Goal: Information Seeking & Learning: Learn about a topic

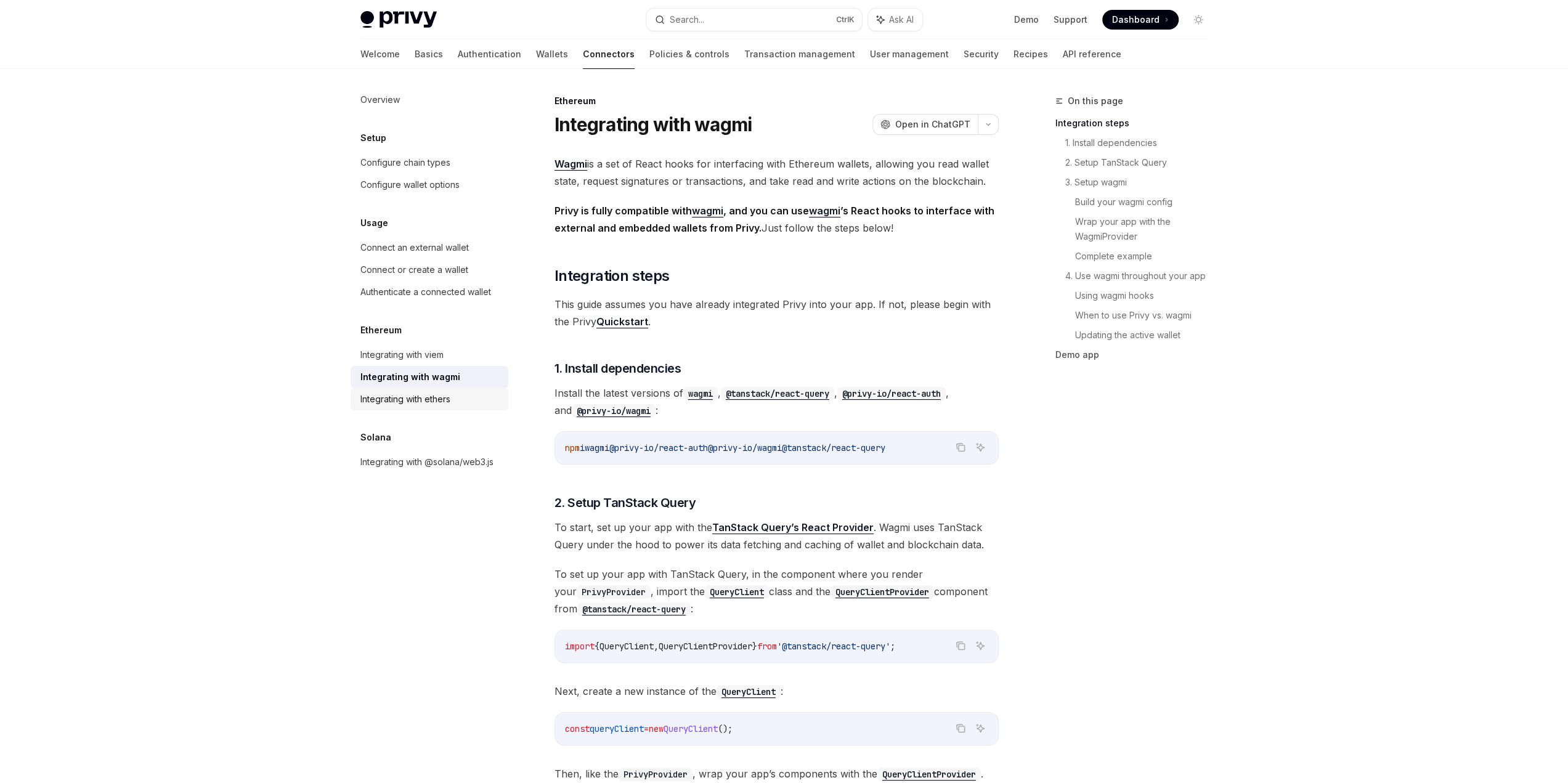
click at [461, 397] on div "Integrating with ethers" at bounding box center [430, 399] width 140 height 14
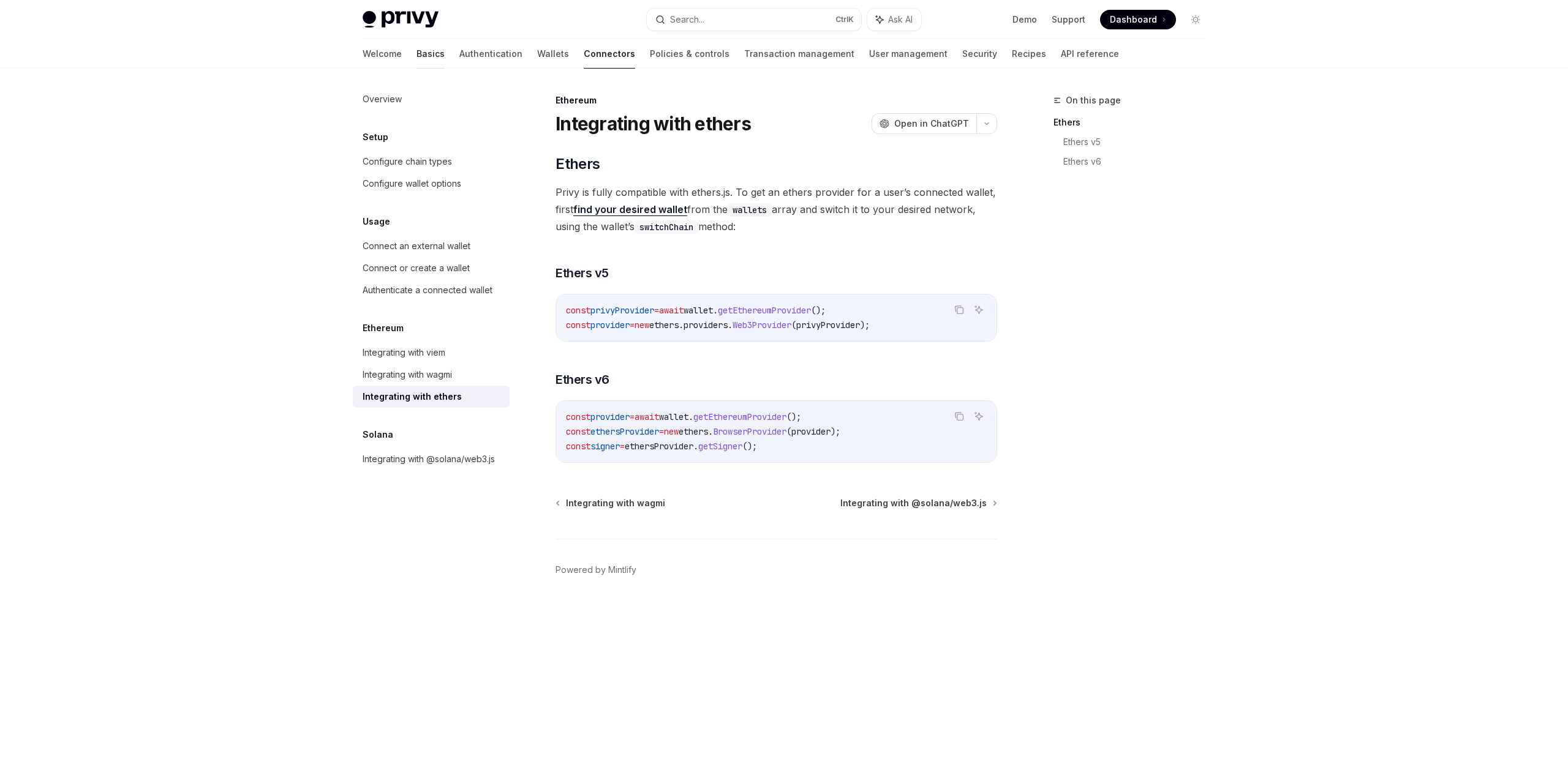
click at [416, 55] on link "Basics" at bounding box center [431, 53] width 29 height 30
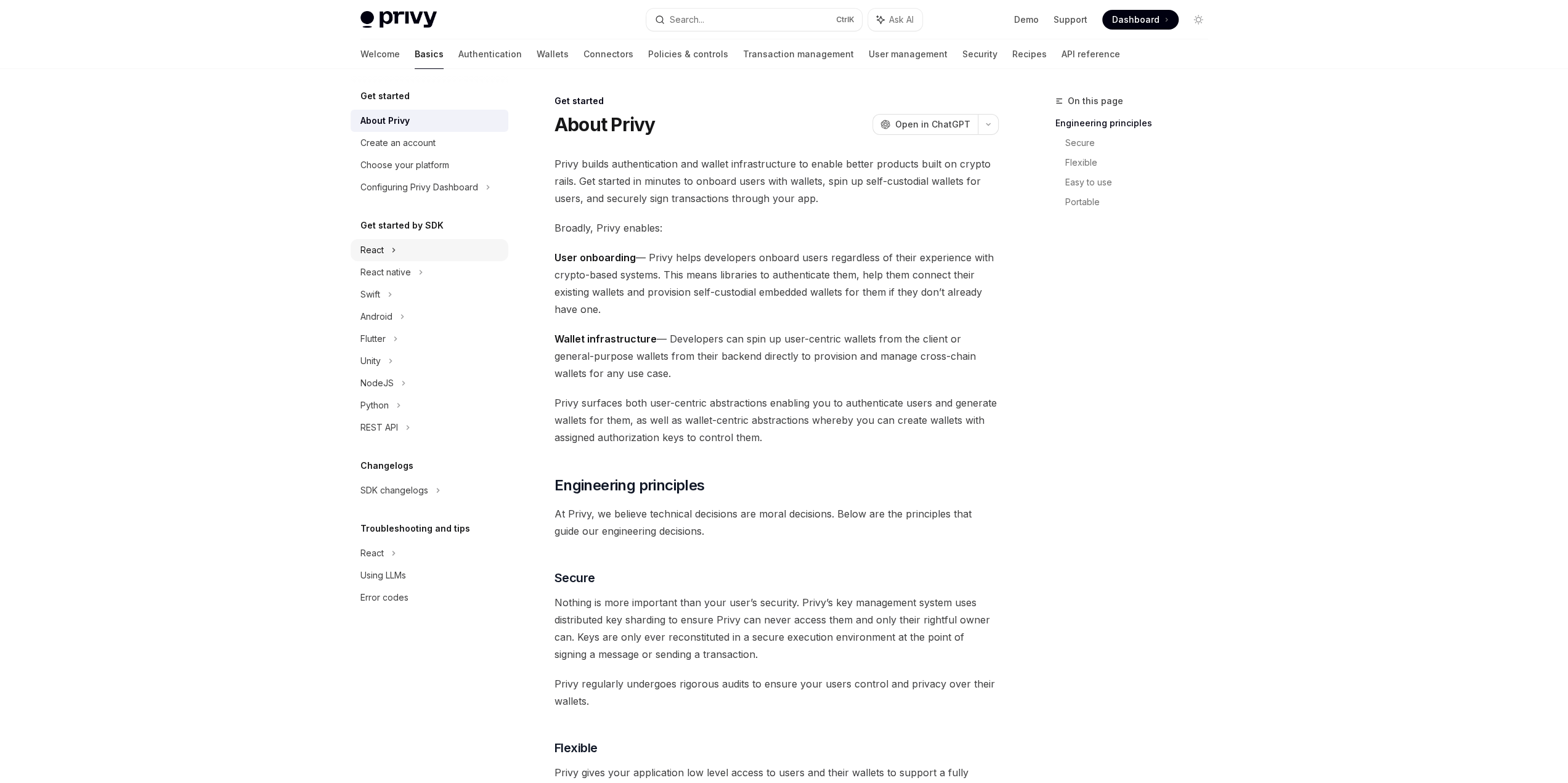
click at [462, 251] on div "React" at bounding box center [429, 250] width 157 height 22
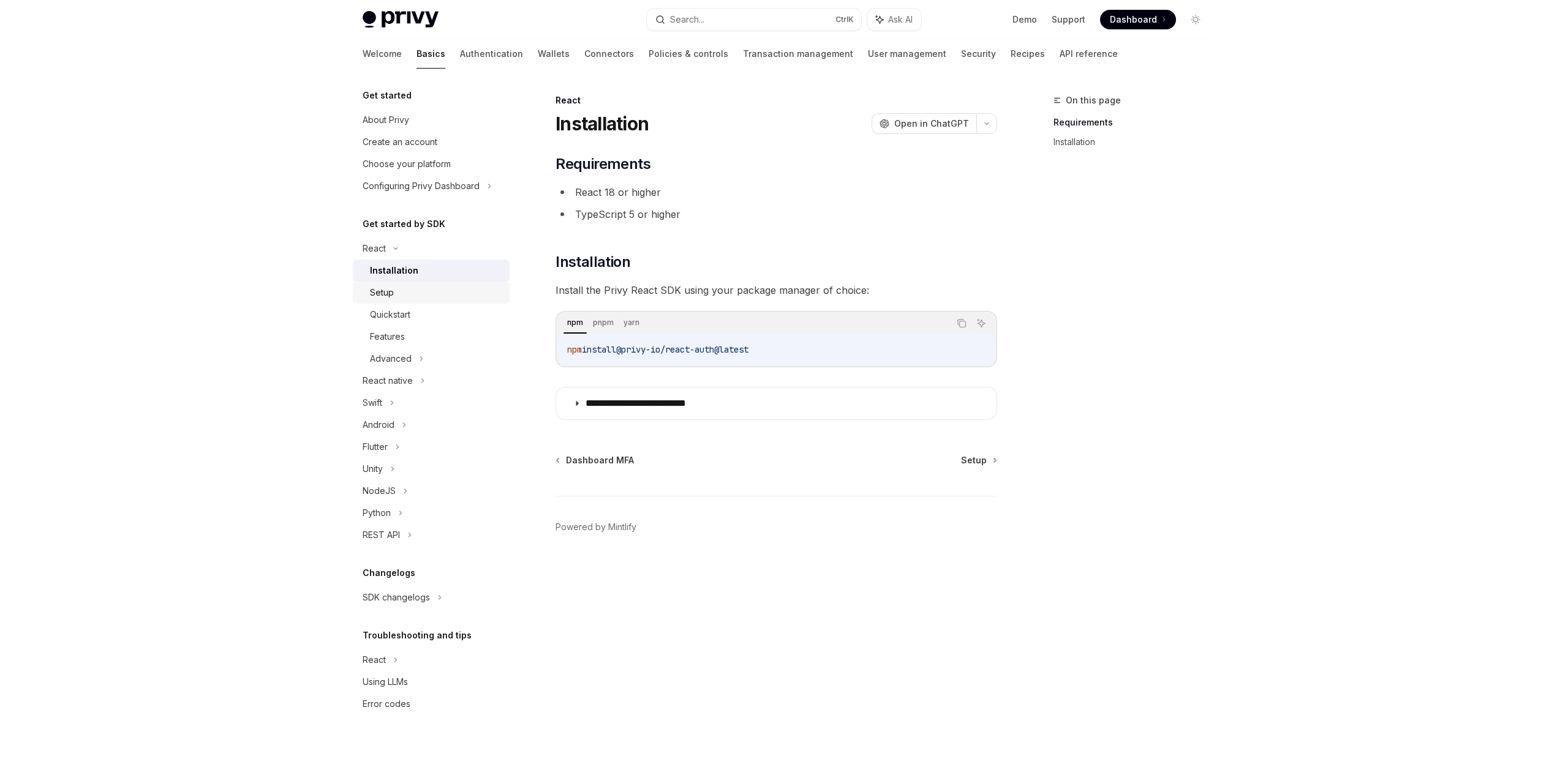
click at [457, 290] on div "Setup" at bounding box center [436, 292] width 133 height 14
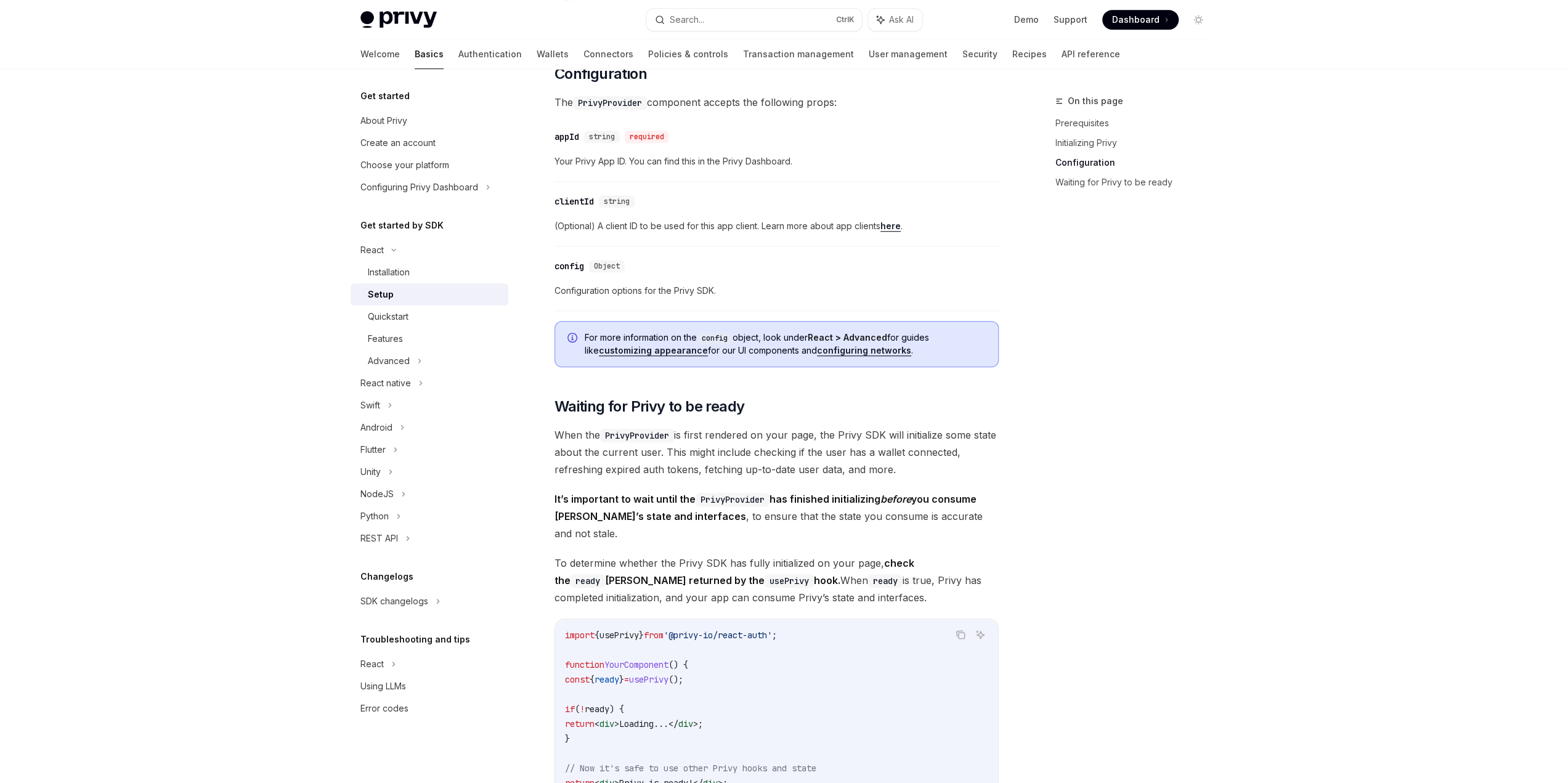
scroll to position [863, 0]
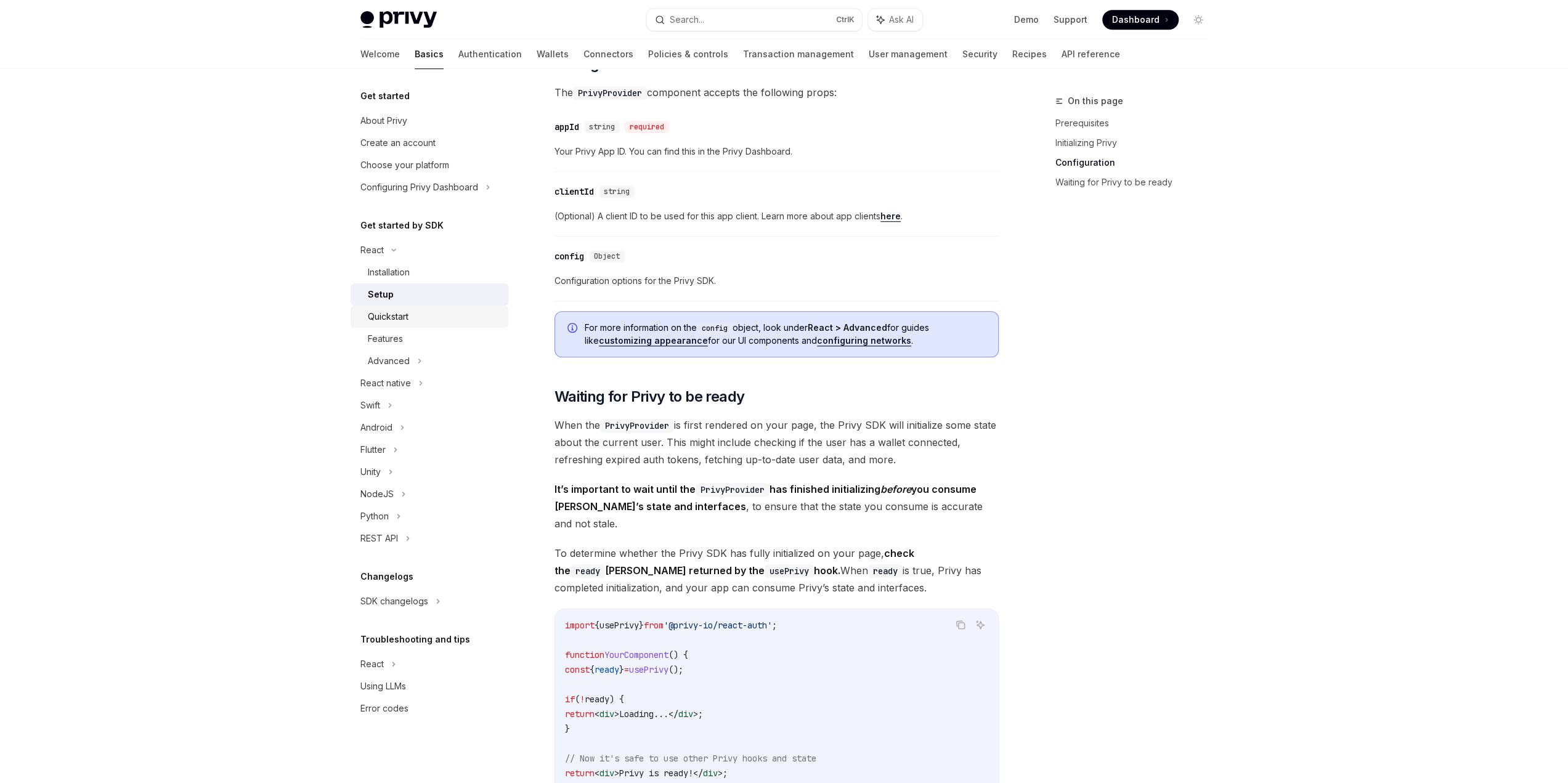
click at [478, 322] on div "Quickstart" at bounding box center [434, 316] width 133 height 14
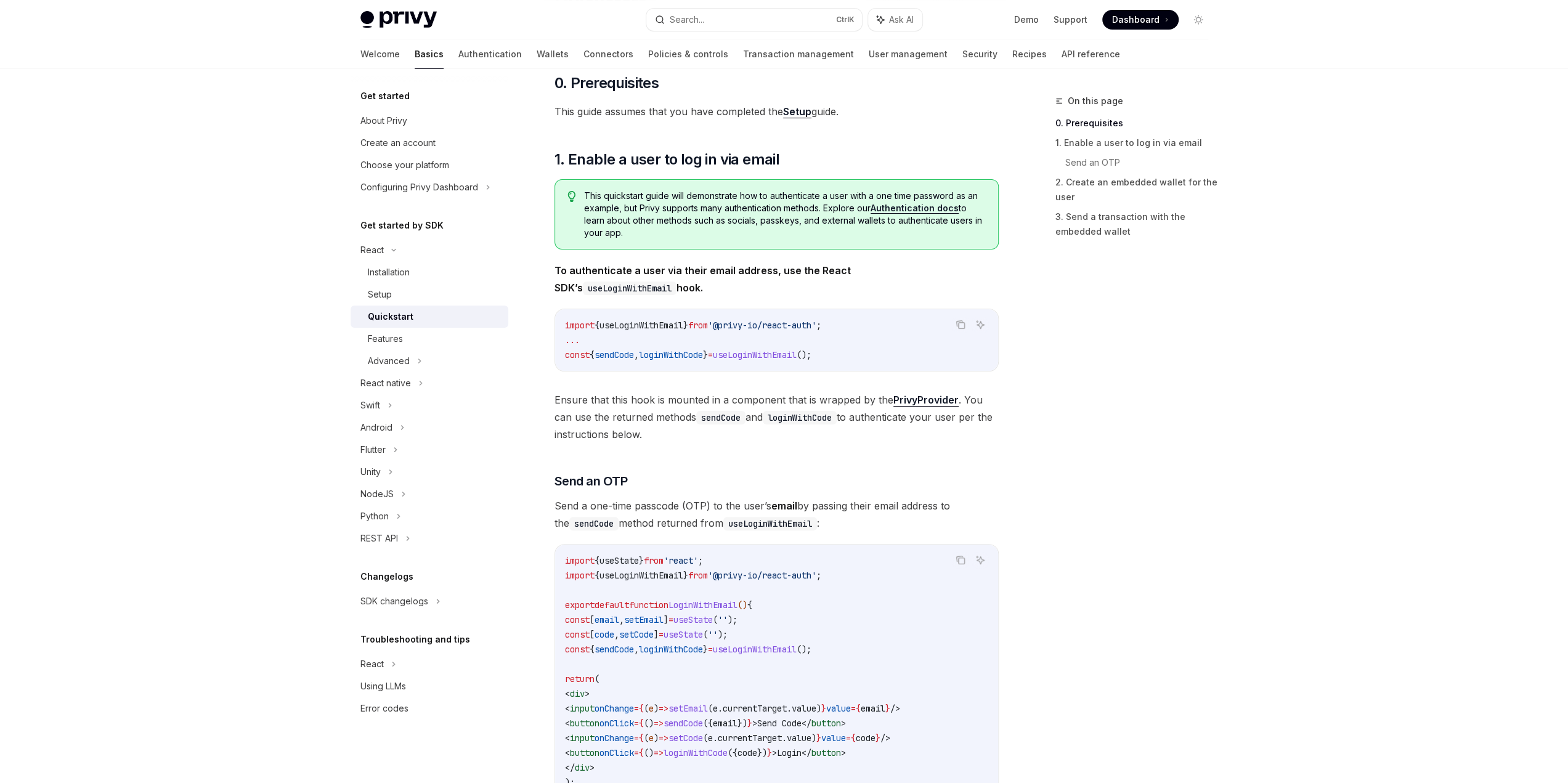
scroll to position [61, 0]
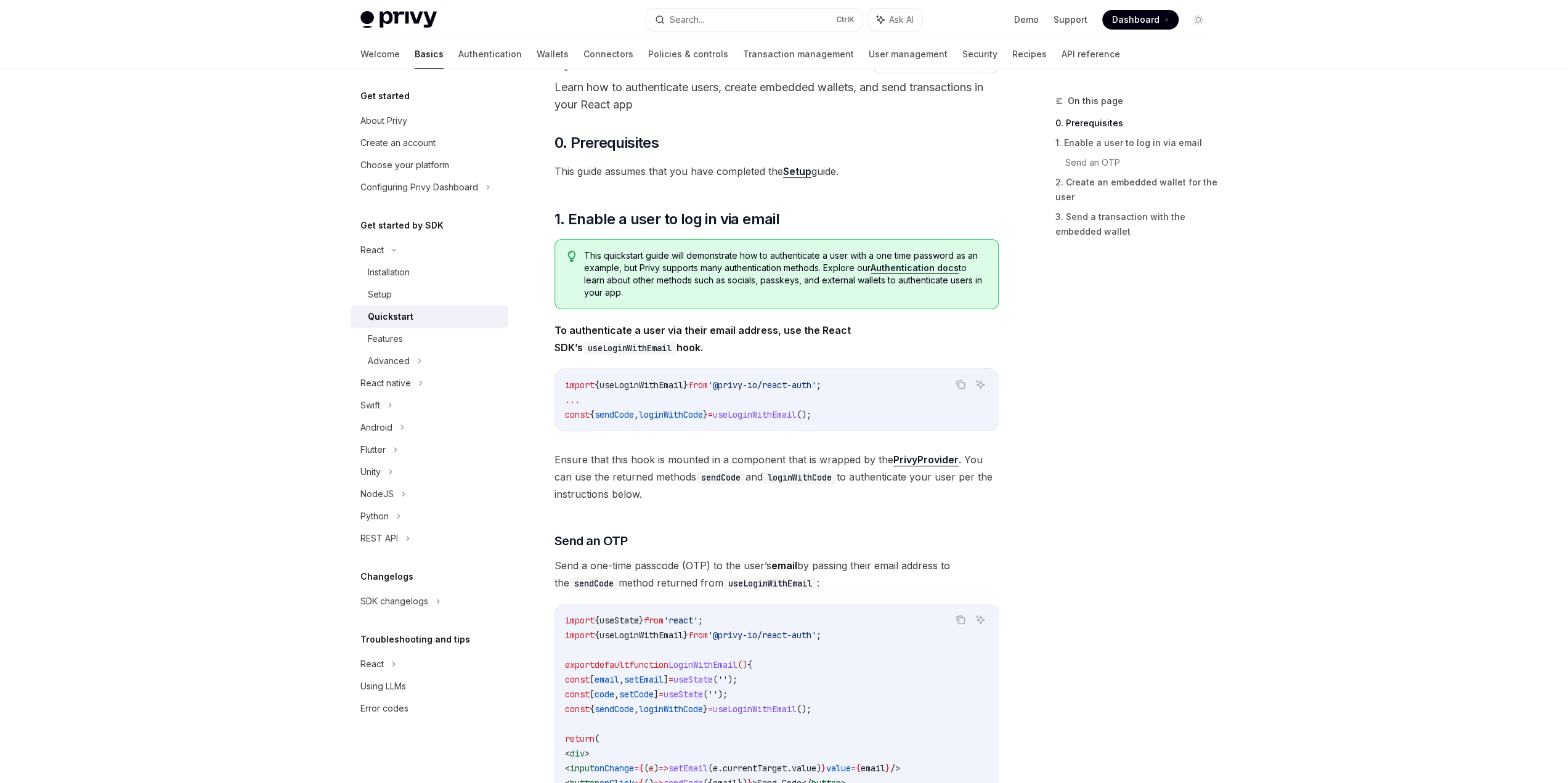
click at [422, 23] on img at bounding box center [398, 20] width 77 height 17
type textarea "*"
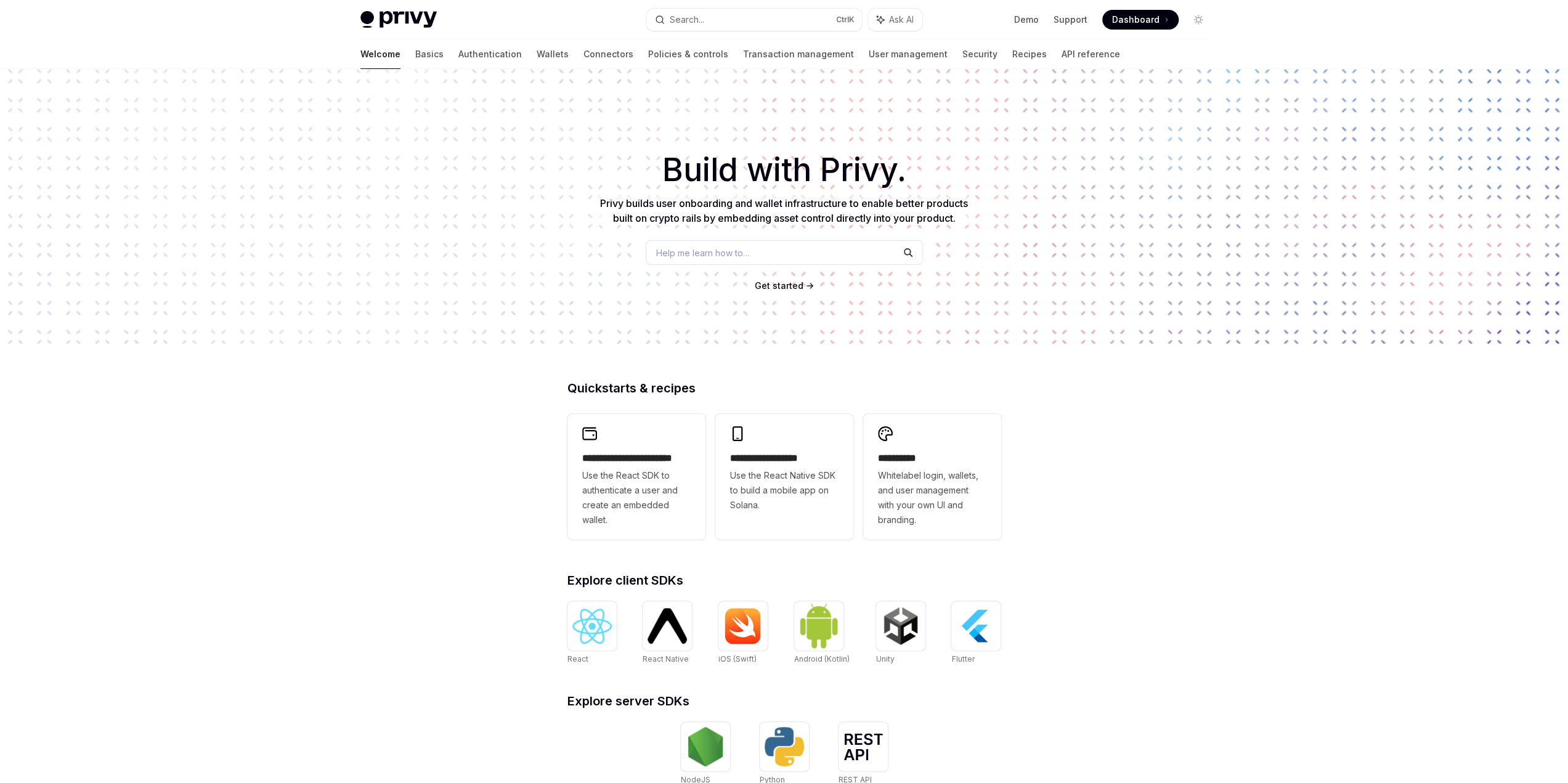
scroll to position [190, 0]
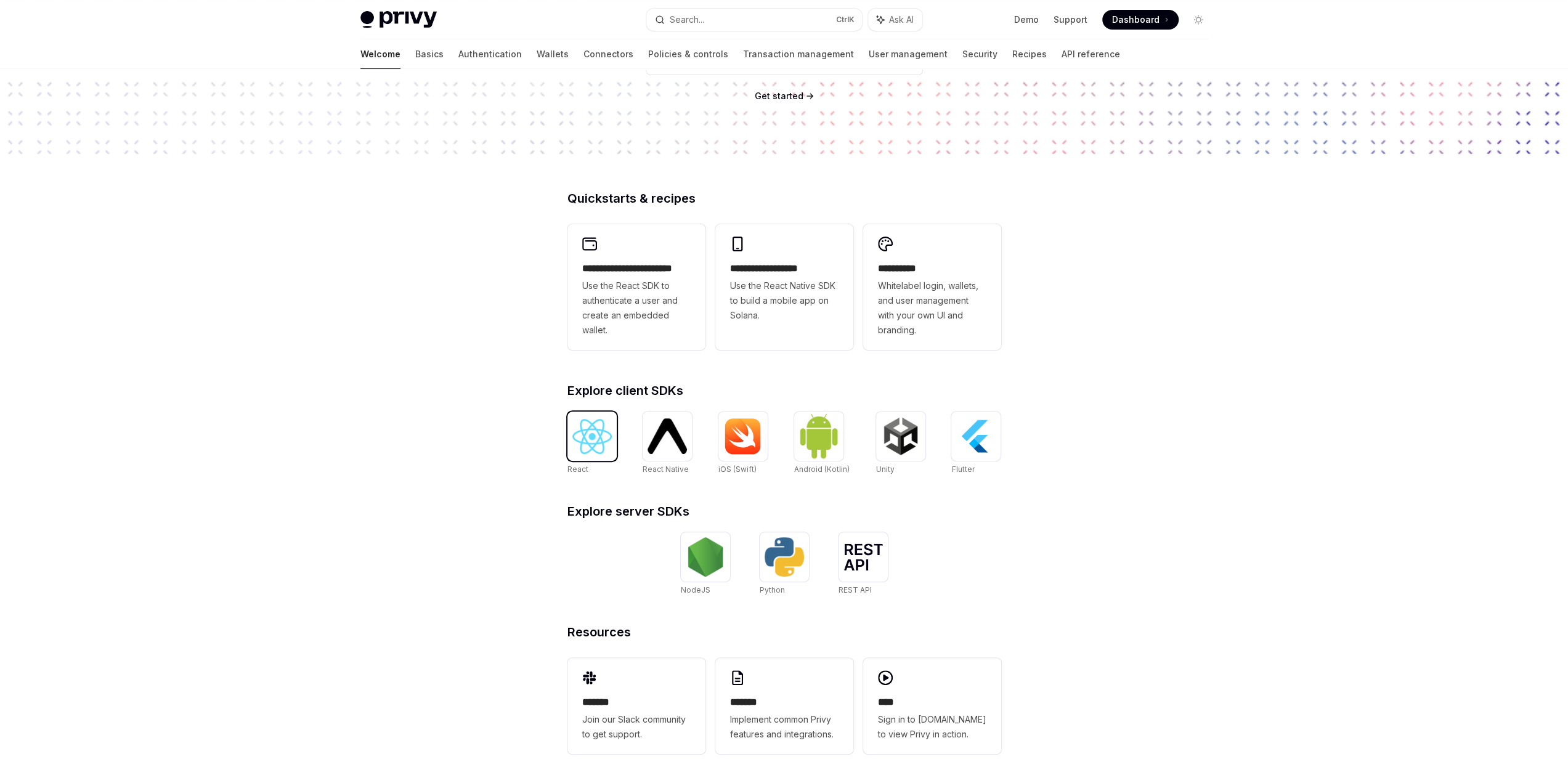
click at [594, 449] on img at bounding box center [591, 436] width 39 height 36
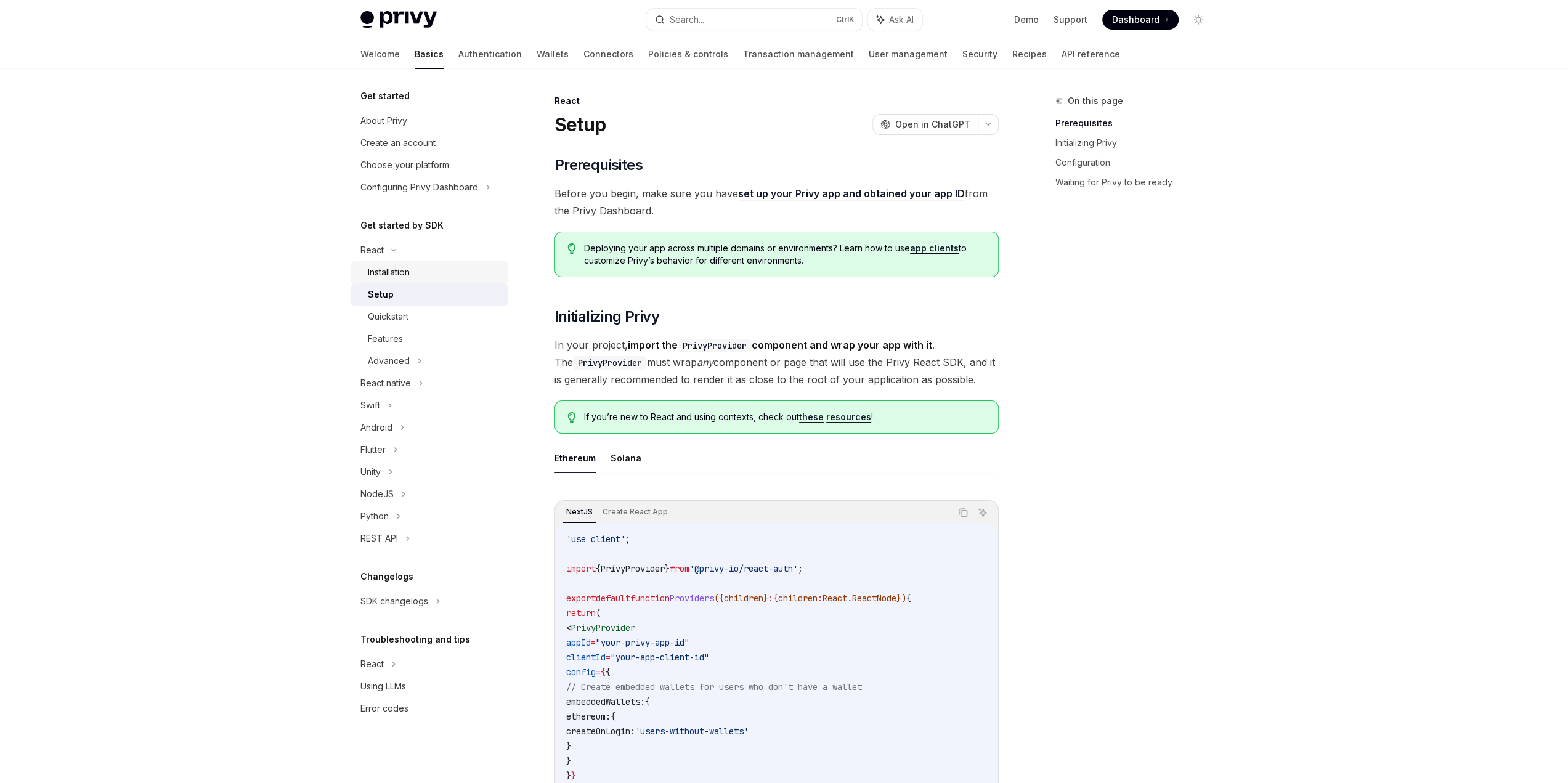
click at [461, 280] on div "Installation" at bounding box center [434, 272] width 133 height 14
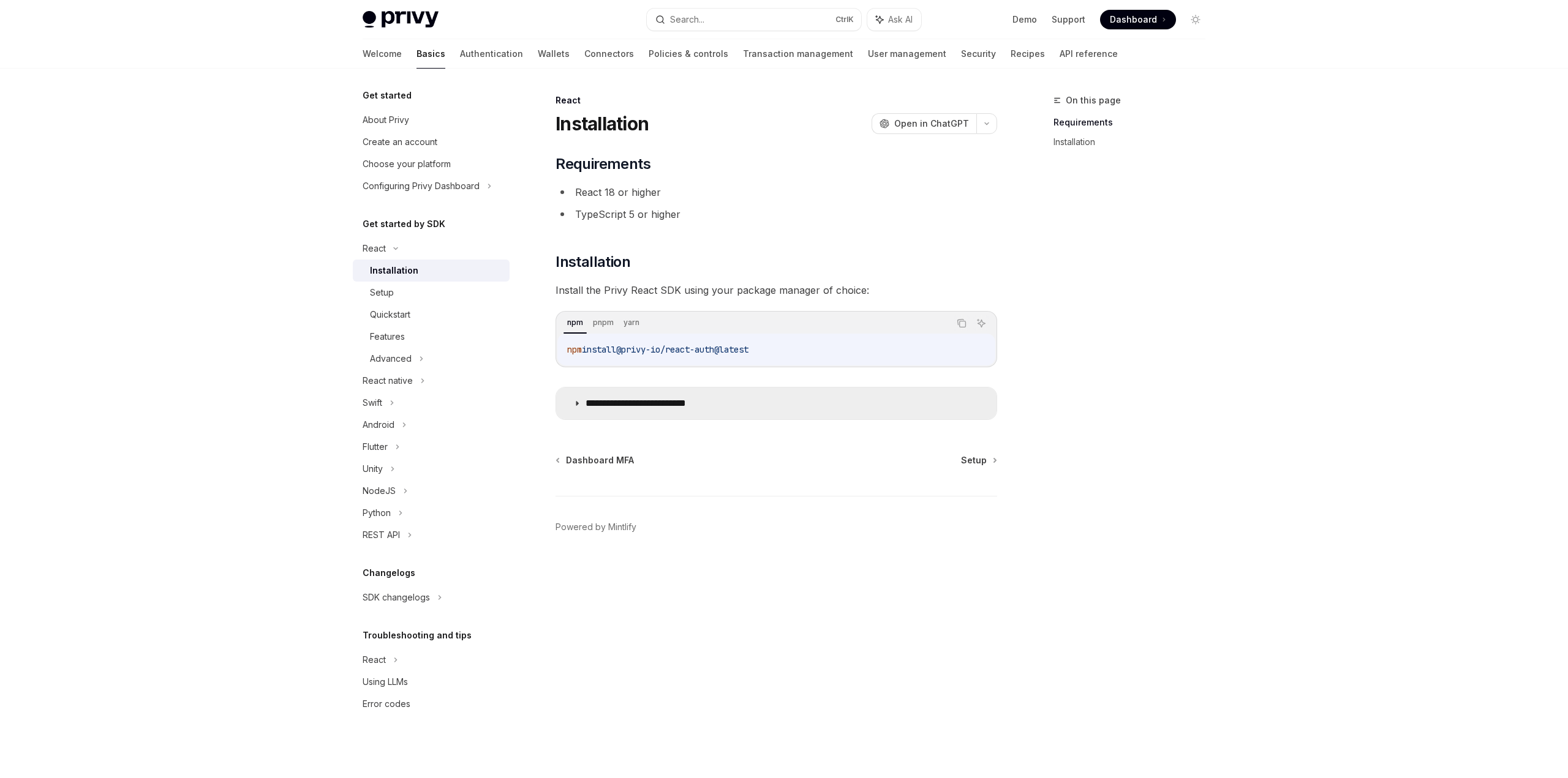
click at [576, 404] on icon at bounding box center [578, 404] width 8 height 8
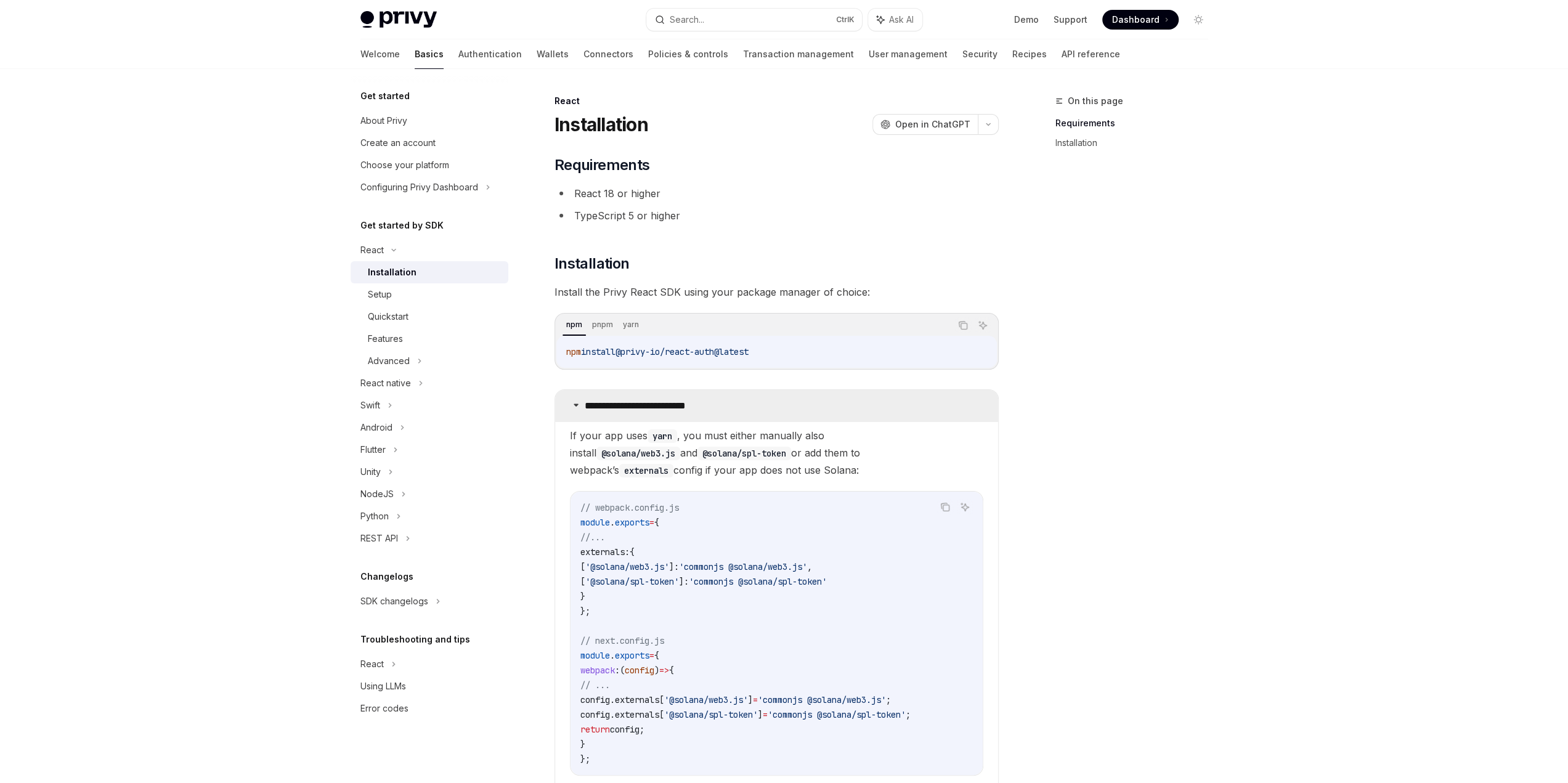
click at [579, 406] on summary "**********" at bounding box center [776, 405] width 443 height 32
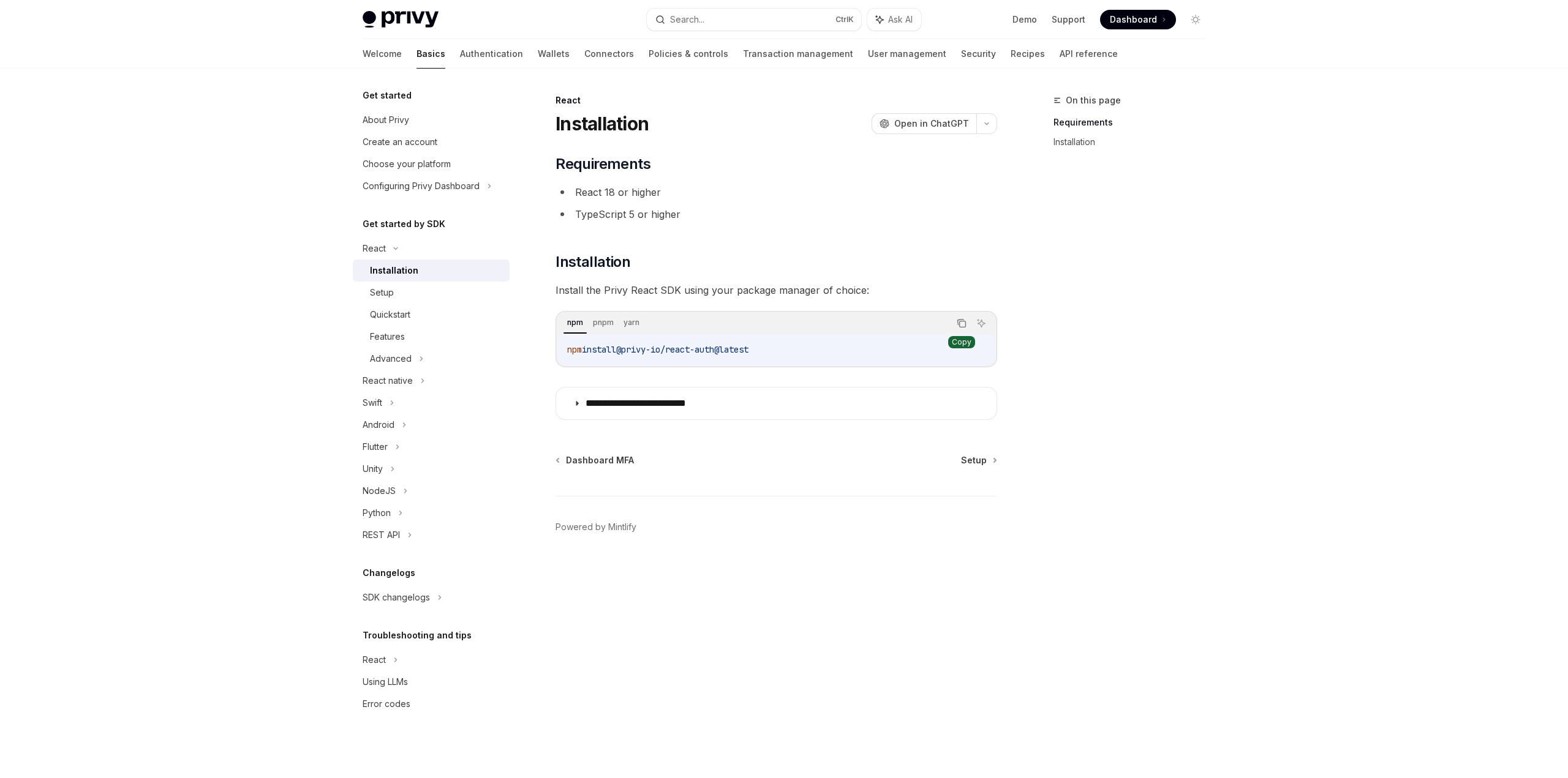
click at [966, 323] on icon "Copy the contents from the code block" at bounding box center [962, 324] width 10 height 10
click at [943, 771] on div "**********" at bounding box center [662, 436] width 676 height 685
click at [982, 128] on button "button" at bounding box center [987, 124] width 21 height 21
click at [779, 221] on li "TypeScript 5 or higher" at bounding box center [776, 215] width 442 height 17
click at [460, 54] on link "Authentication" at bounding box center [492, 53] width 63 height 30
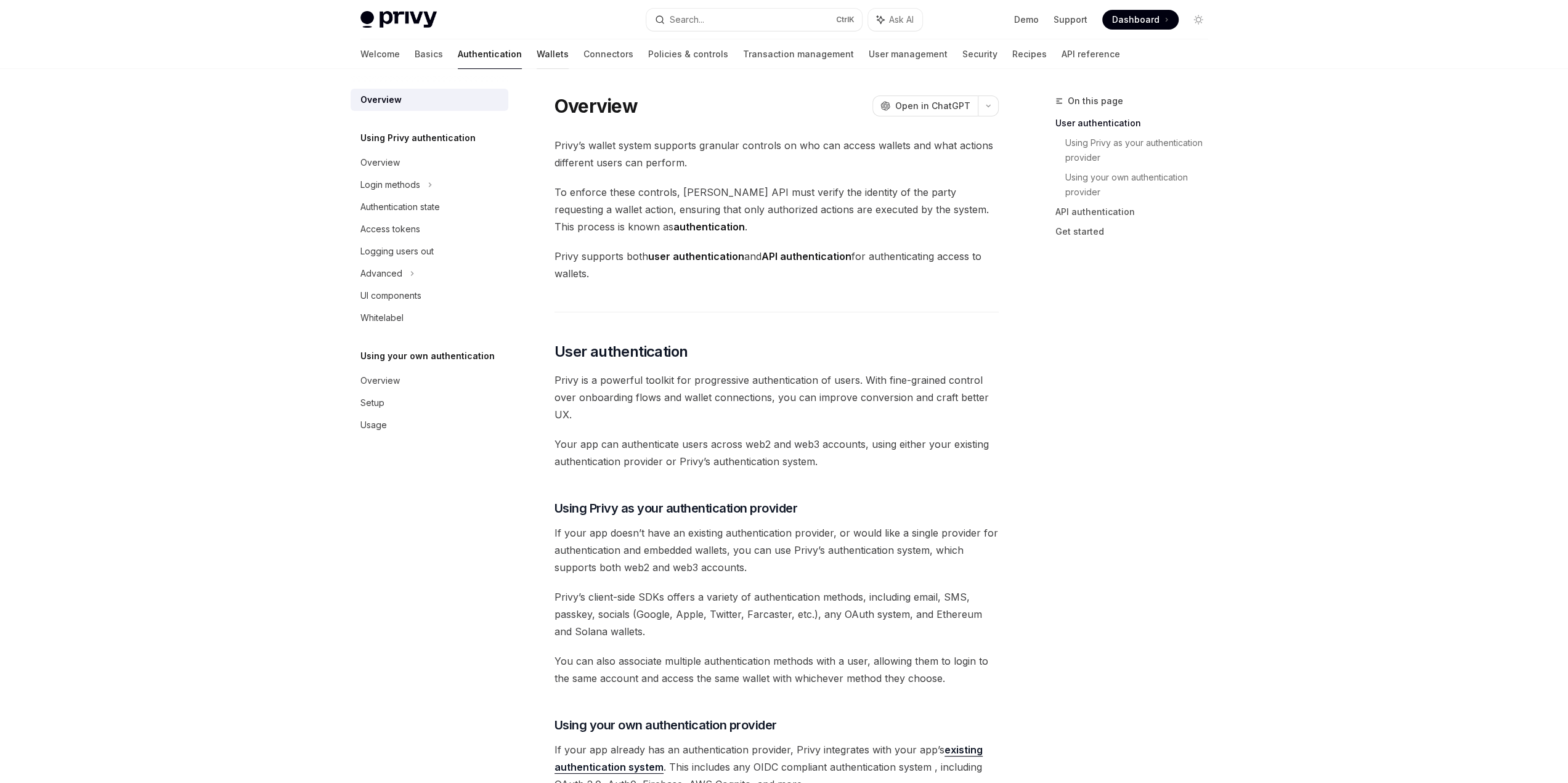
click at [537, 58] on link "Wallets" at bounding box center [552, 54] width 32 height 30
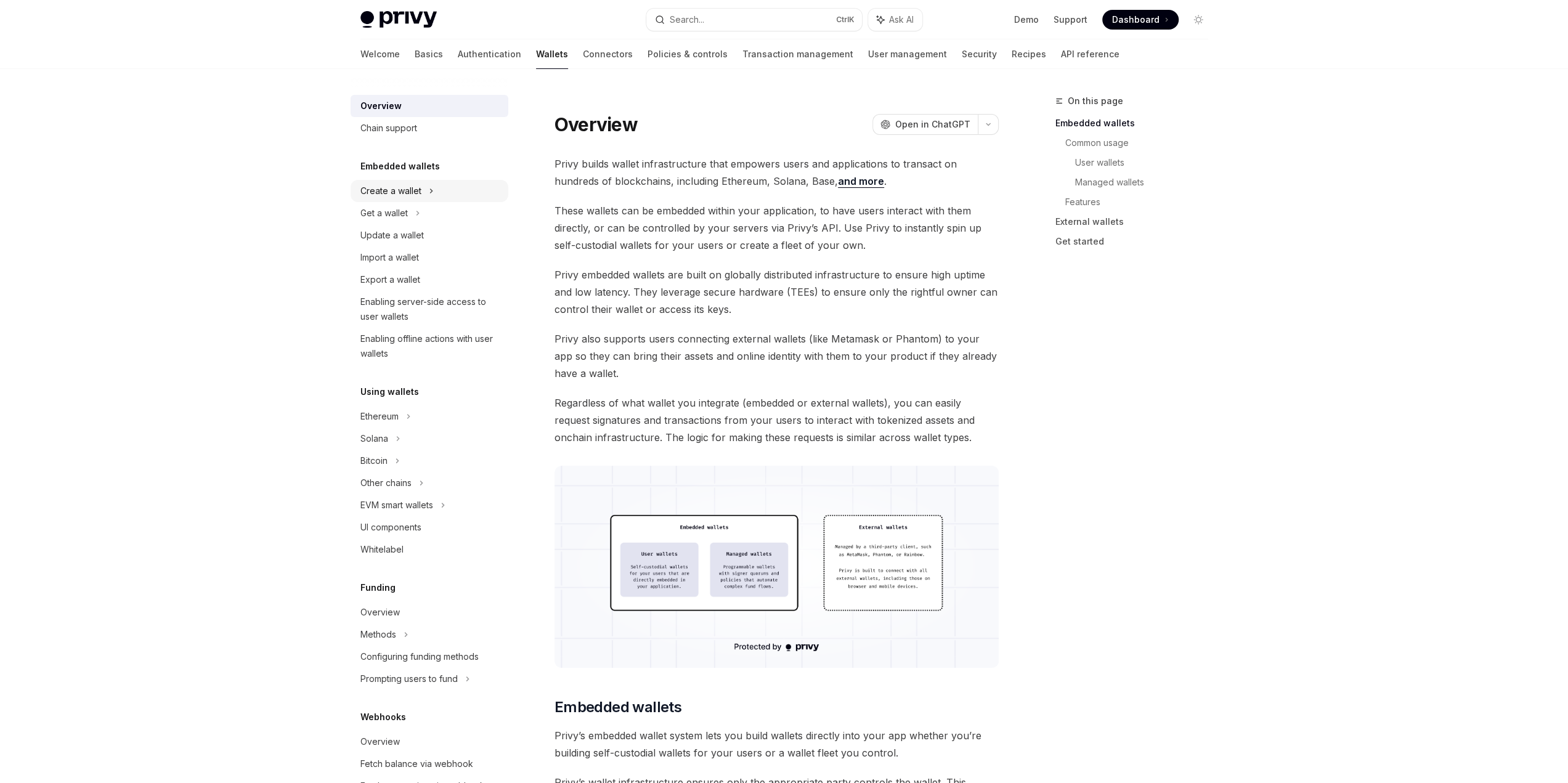
click at [476, 190] on div "Create a wallet" at bounding box center [429, 190] width 157 height 22
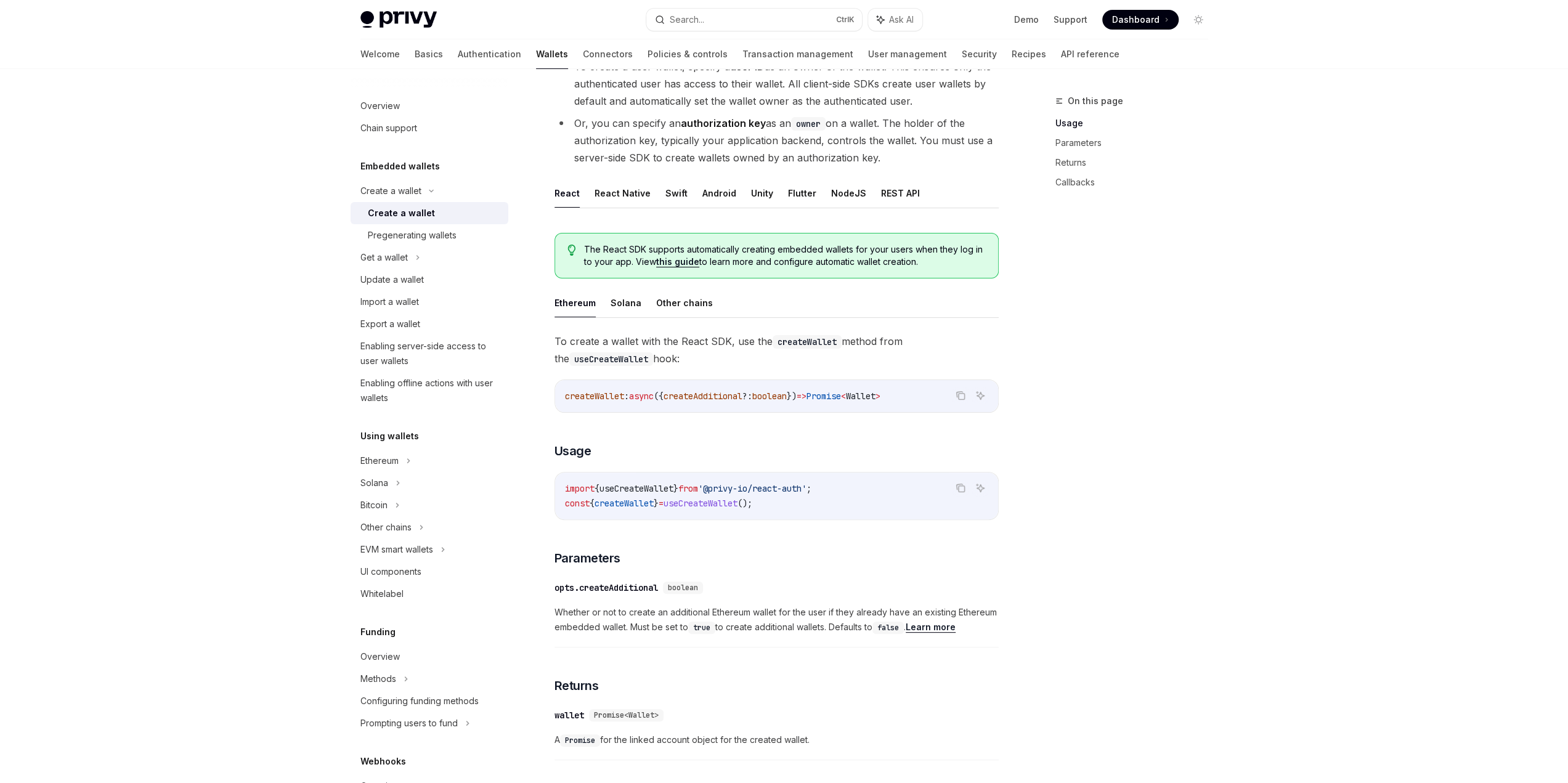
scroll to position [123, 0]
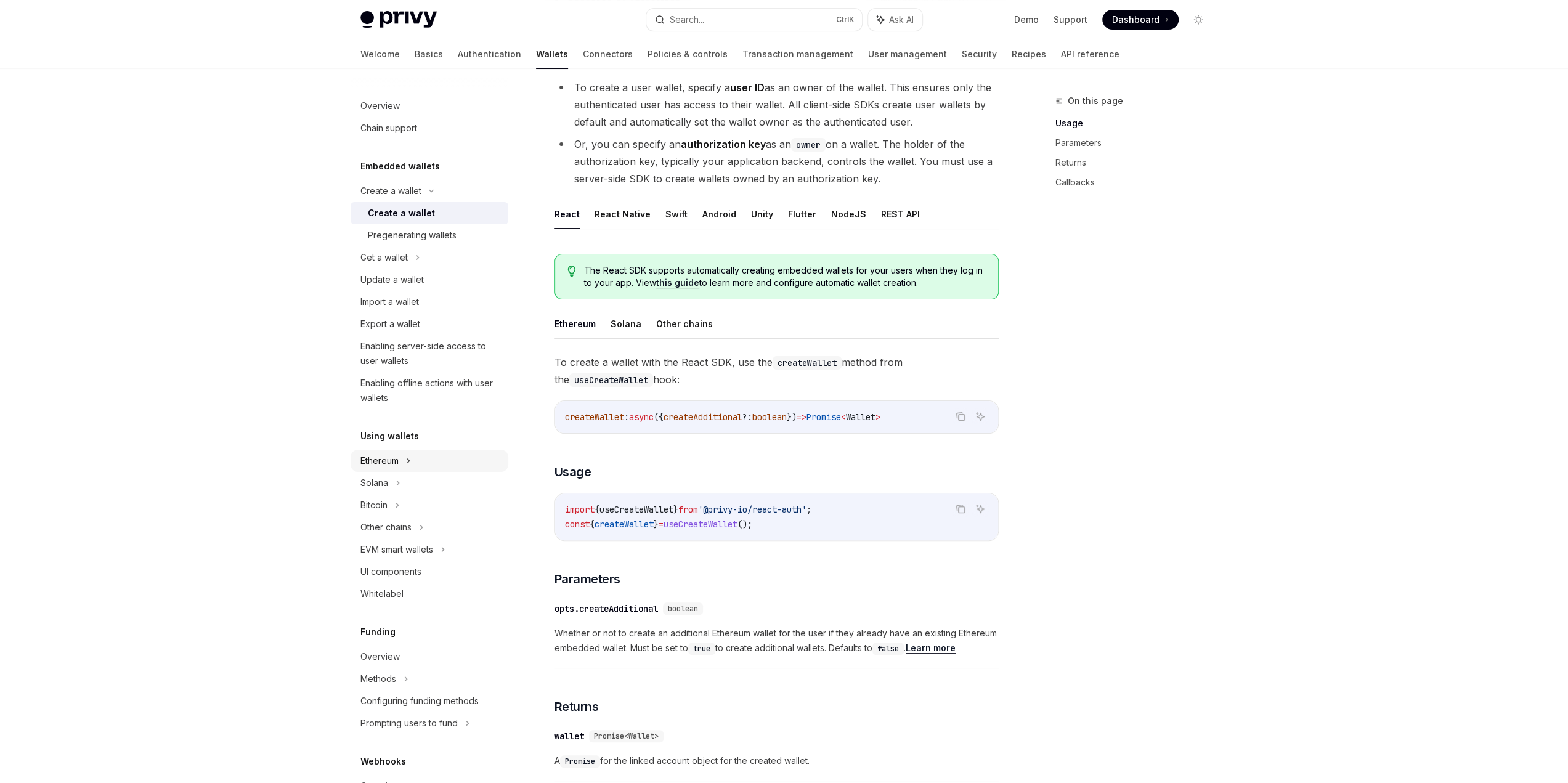
click at [440, 202] on div "Ethereum" at bounding box center [429, 190] width 157 height 22
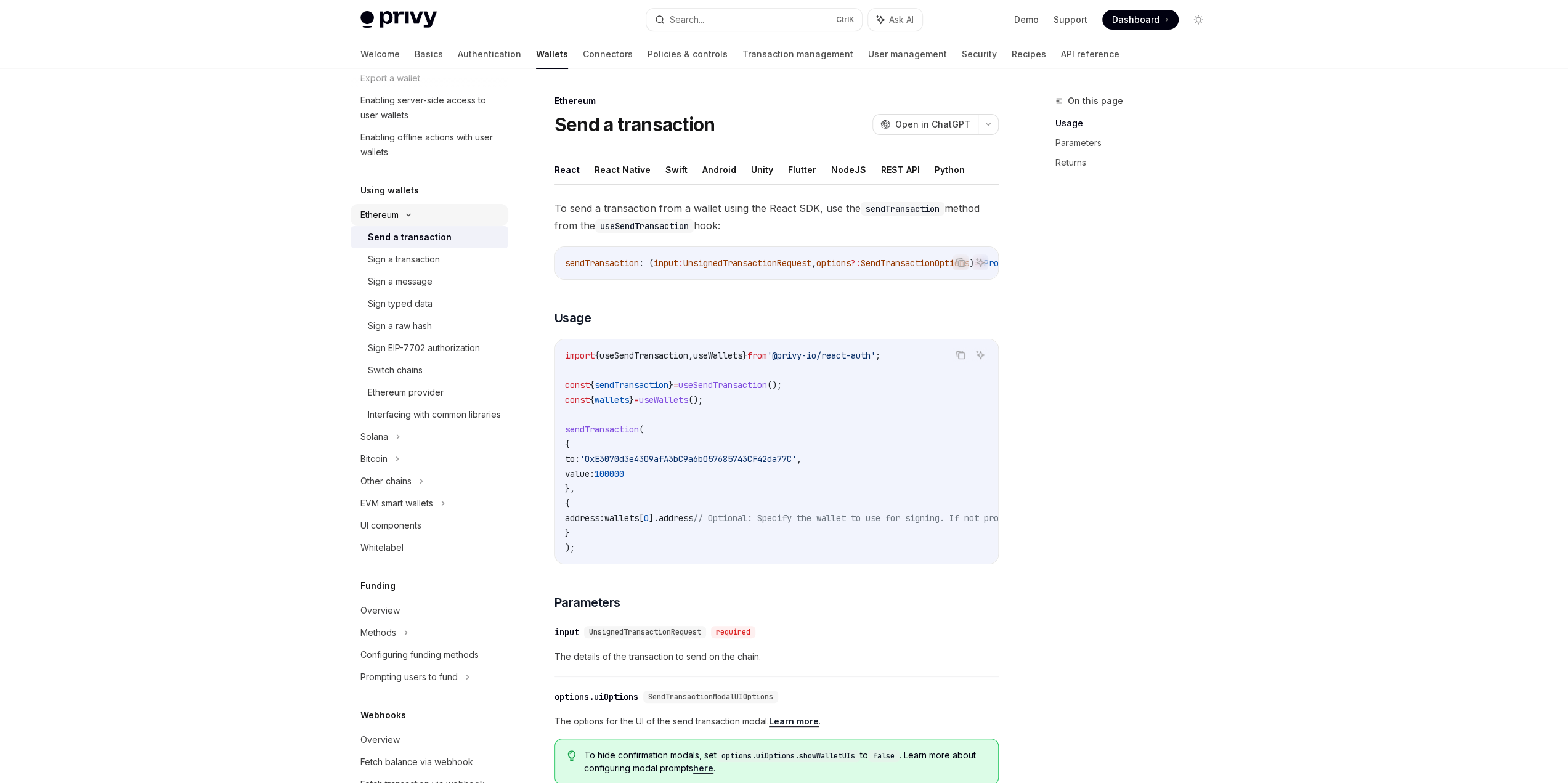
scroll to position [247, 0]
click at [458, 532] on div "UI components" at bounding box center [430, 525] width 140 height 14
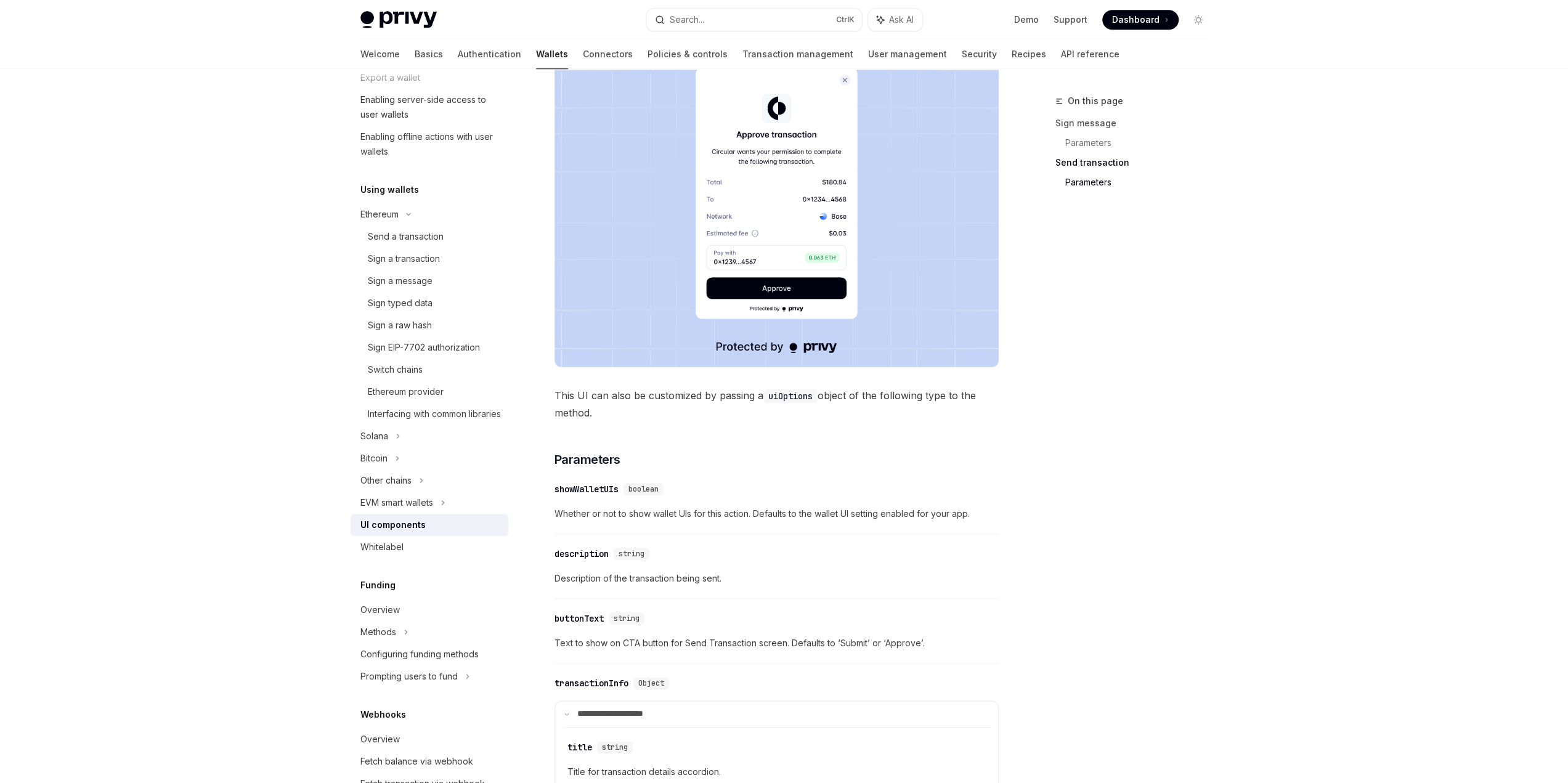
scroll to position [1110, 0]
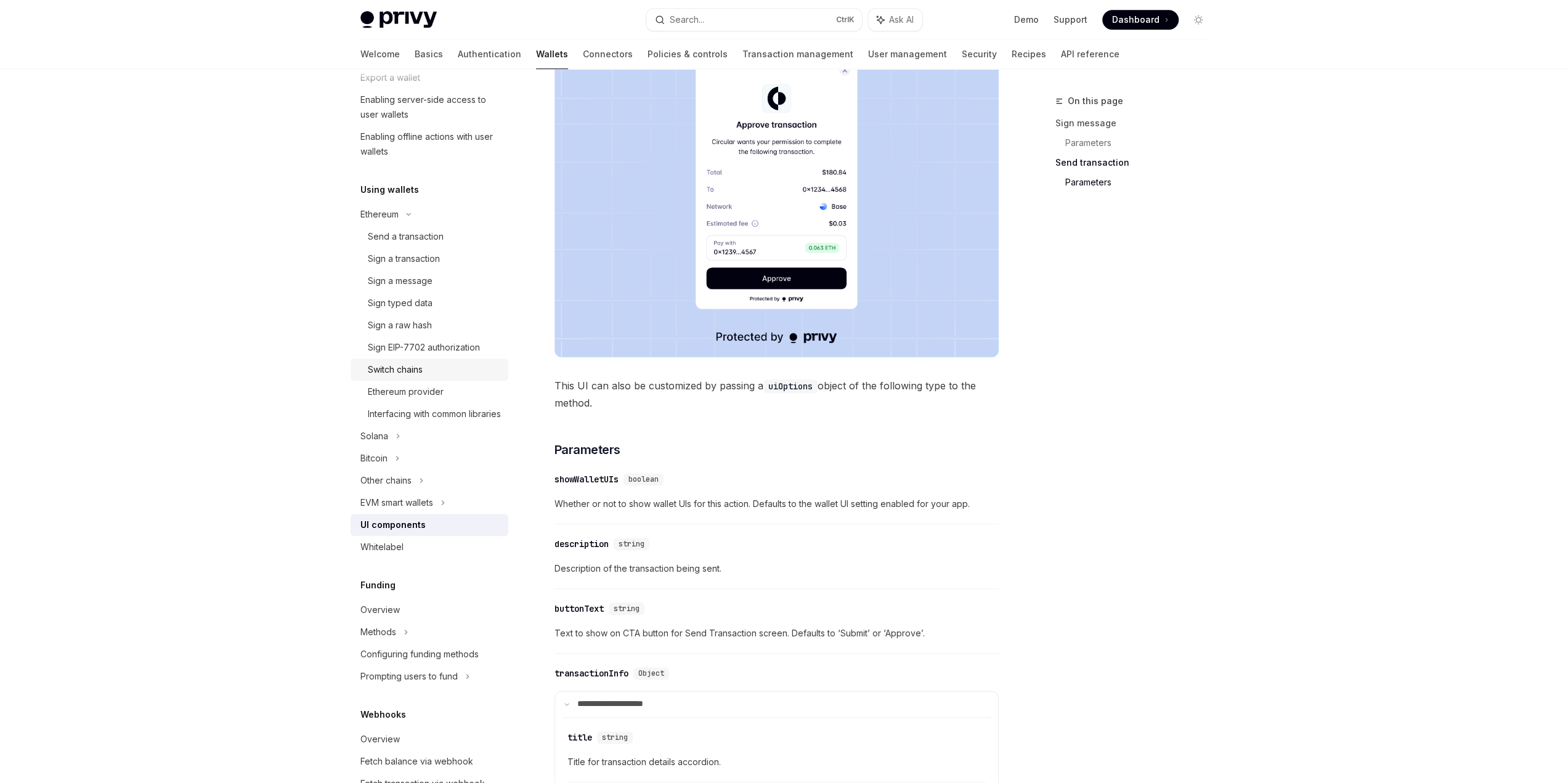
click at [457, 368] on div "Switch chains" at bounding box center [434, 369] width 133 height 14
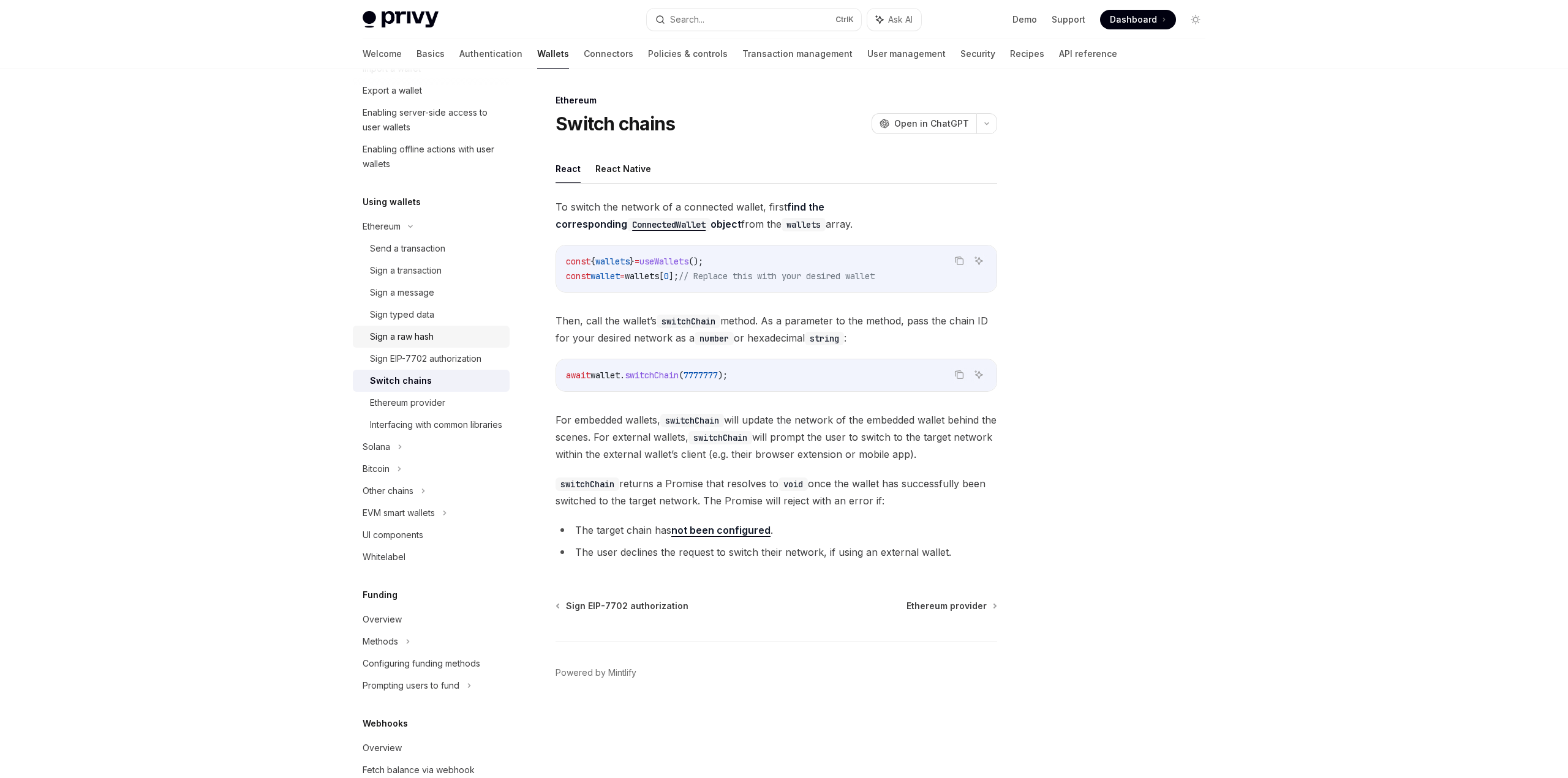
scroll to position [170, 0]
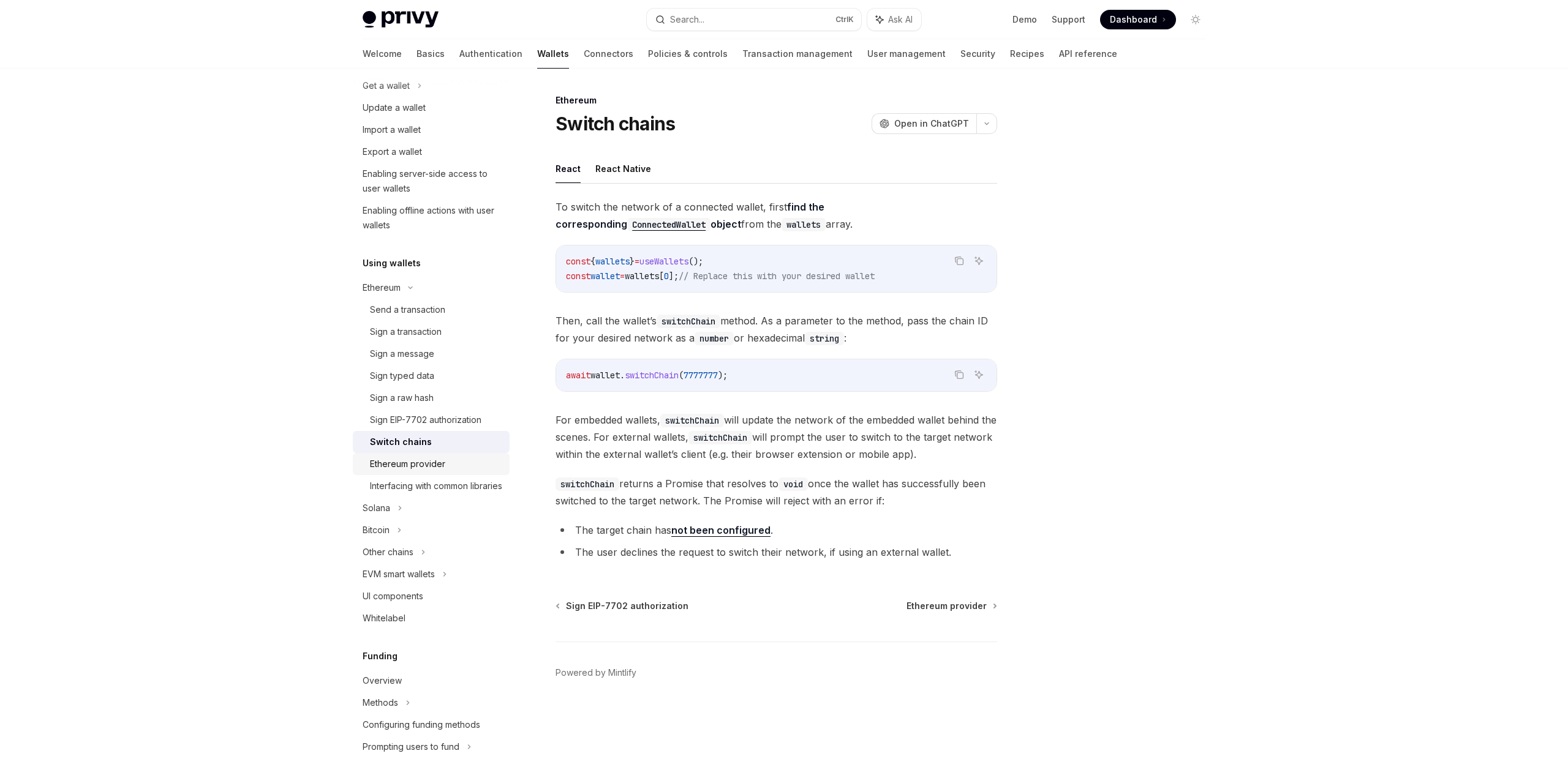
click at [477, 457] on div "Ethereum provider" at bounding box center [436, 464] width 133 height 14
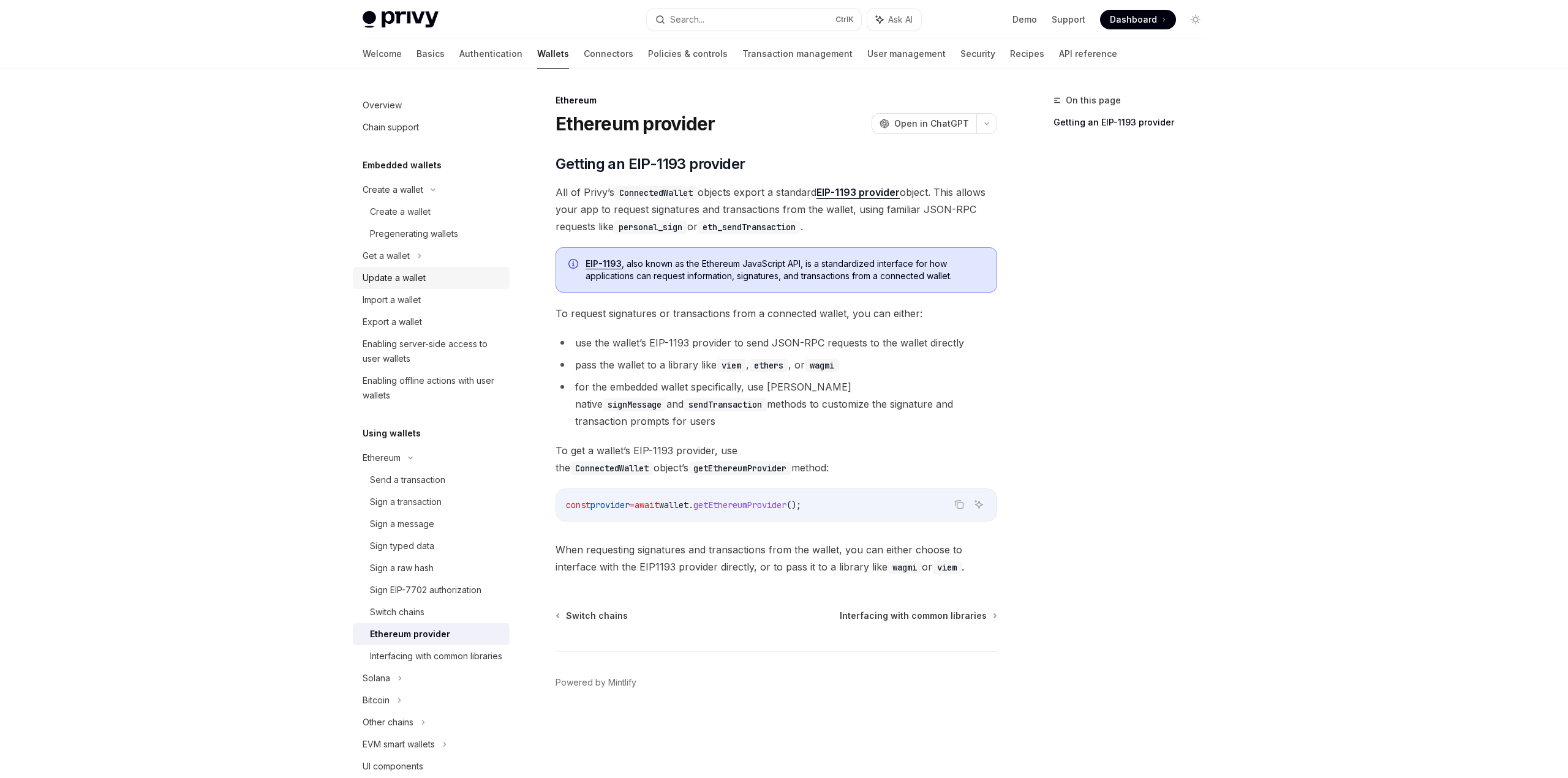
click at [484, 280] on div "Update a wallet" at bounding box center [433, 278] width 139 height 14
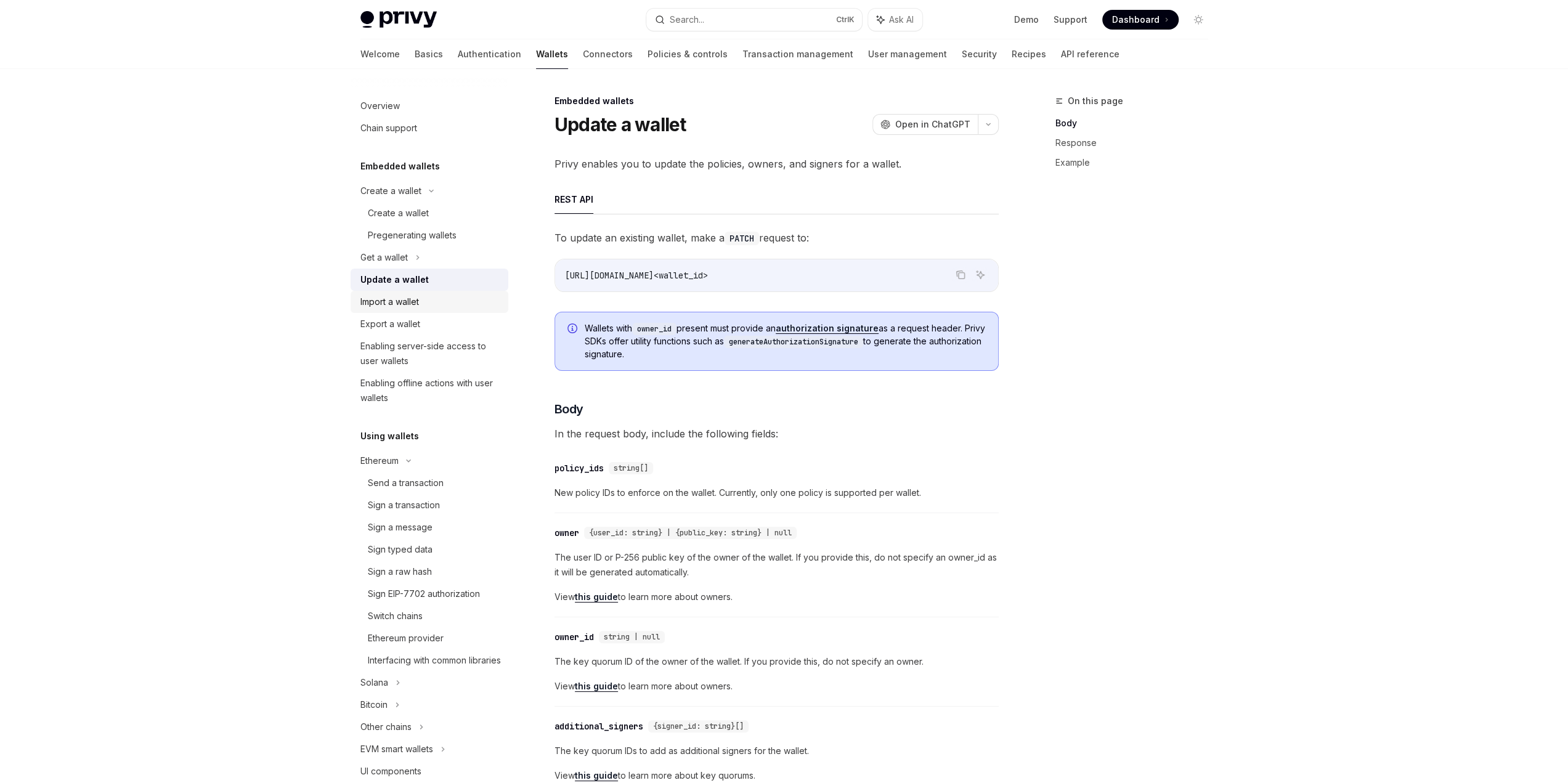
click at [494, 296] on link "Import a wallet" at bounding box center [429, 302] width 157 height 22
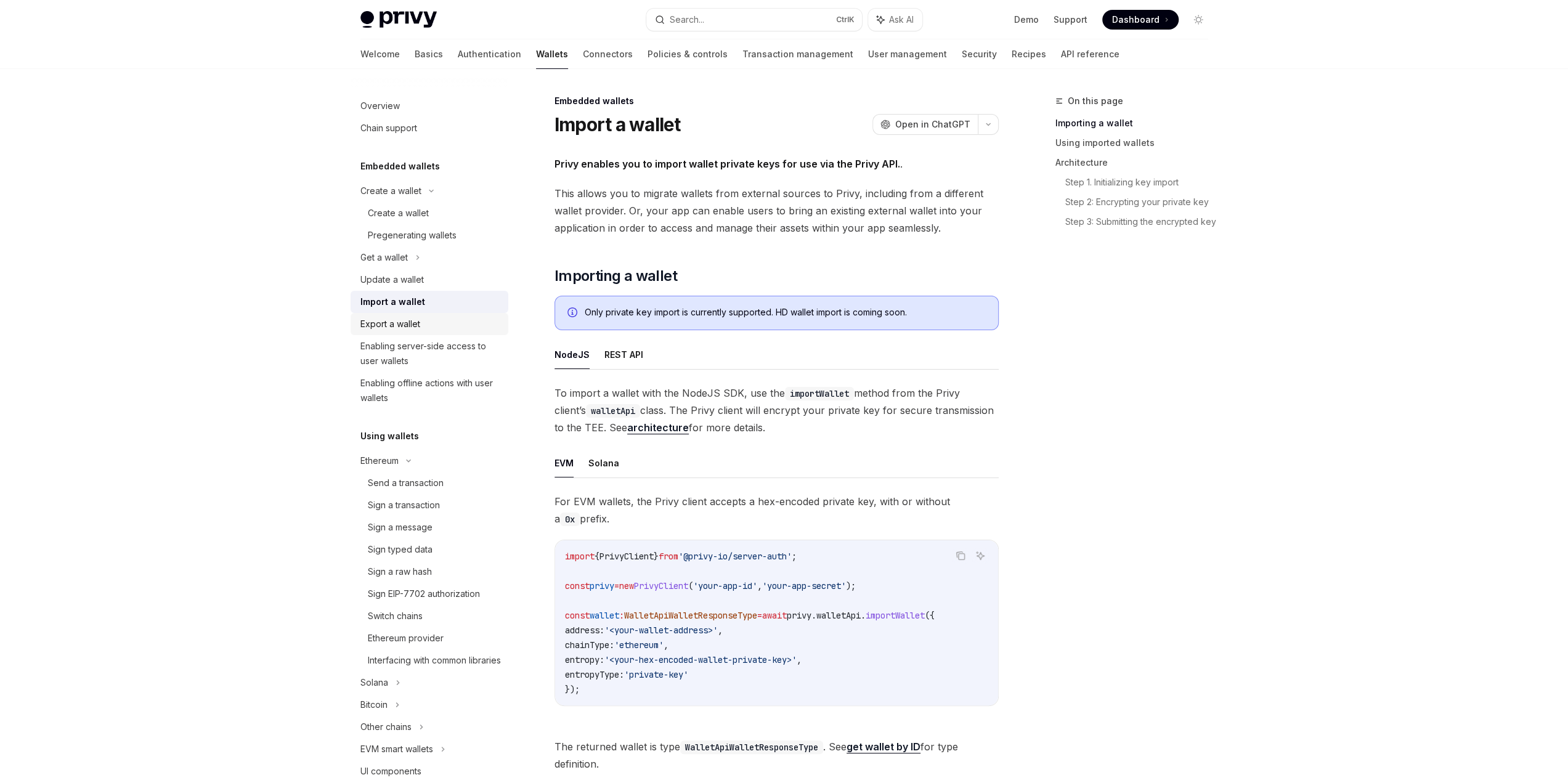
click at [487, 326] on div "Export a wallet" at bounding box center [430, 324] width 140 height 14
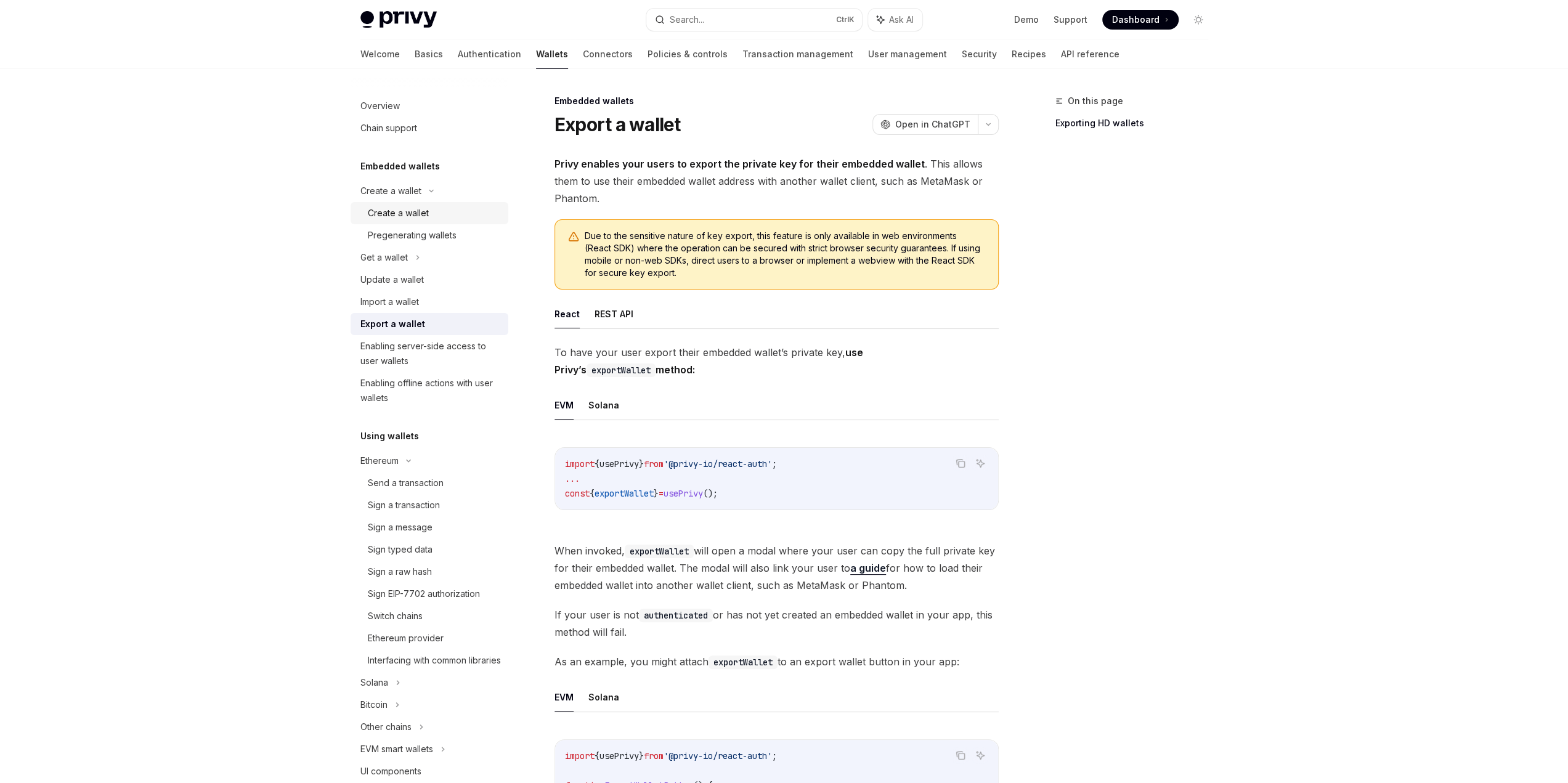
click at [448, 219] on div "Create a wallet" at bounding box center [434, 212] width 133 height 14
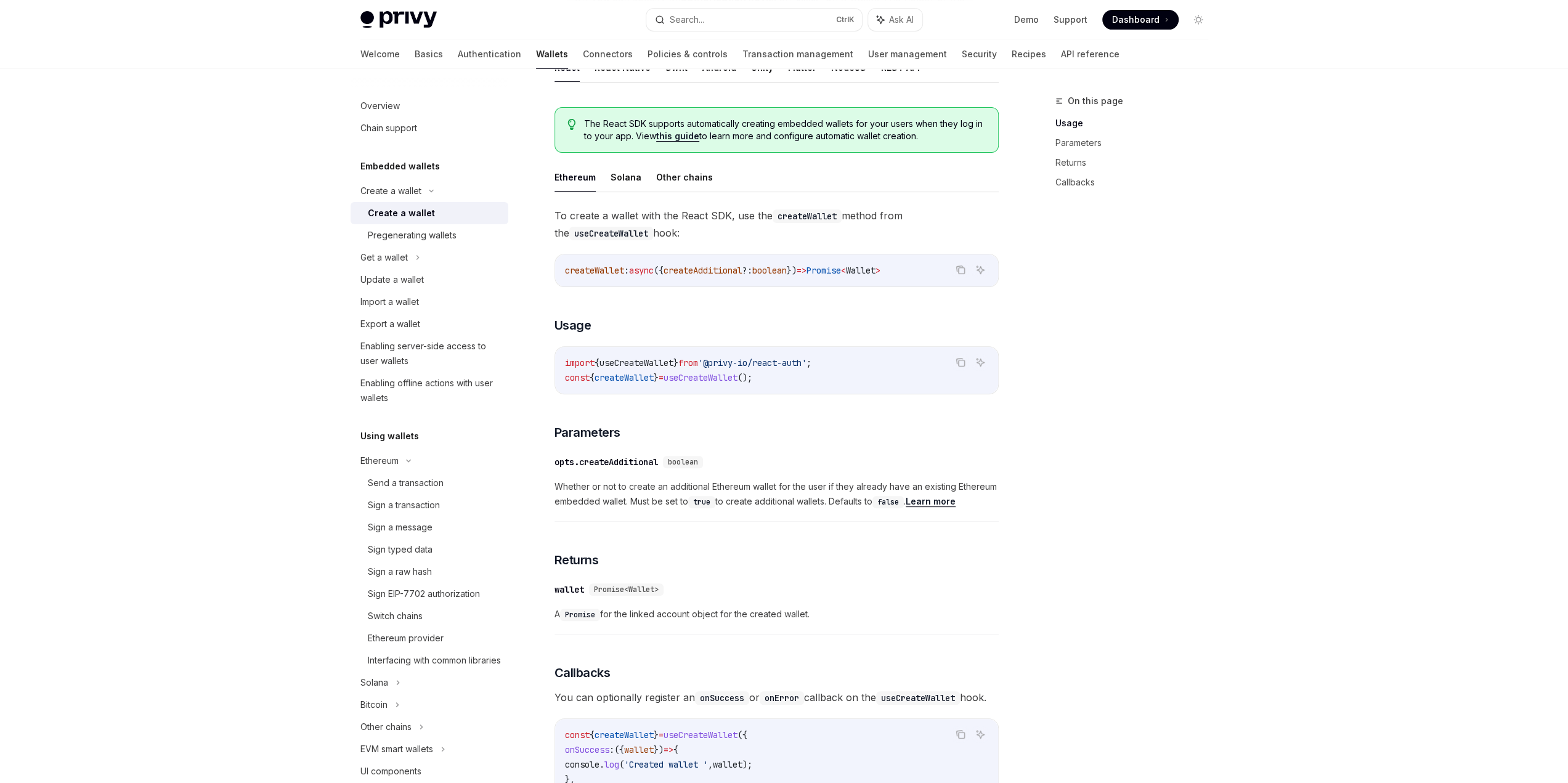
scroll to position [308, 0]
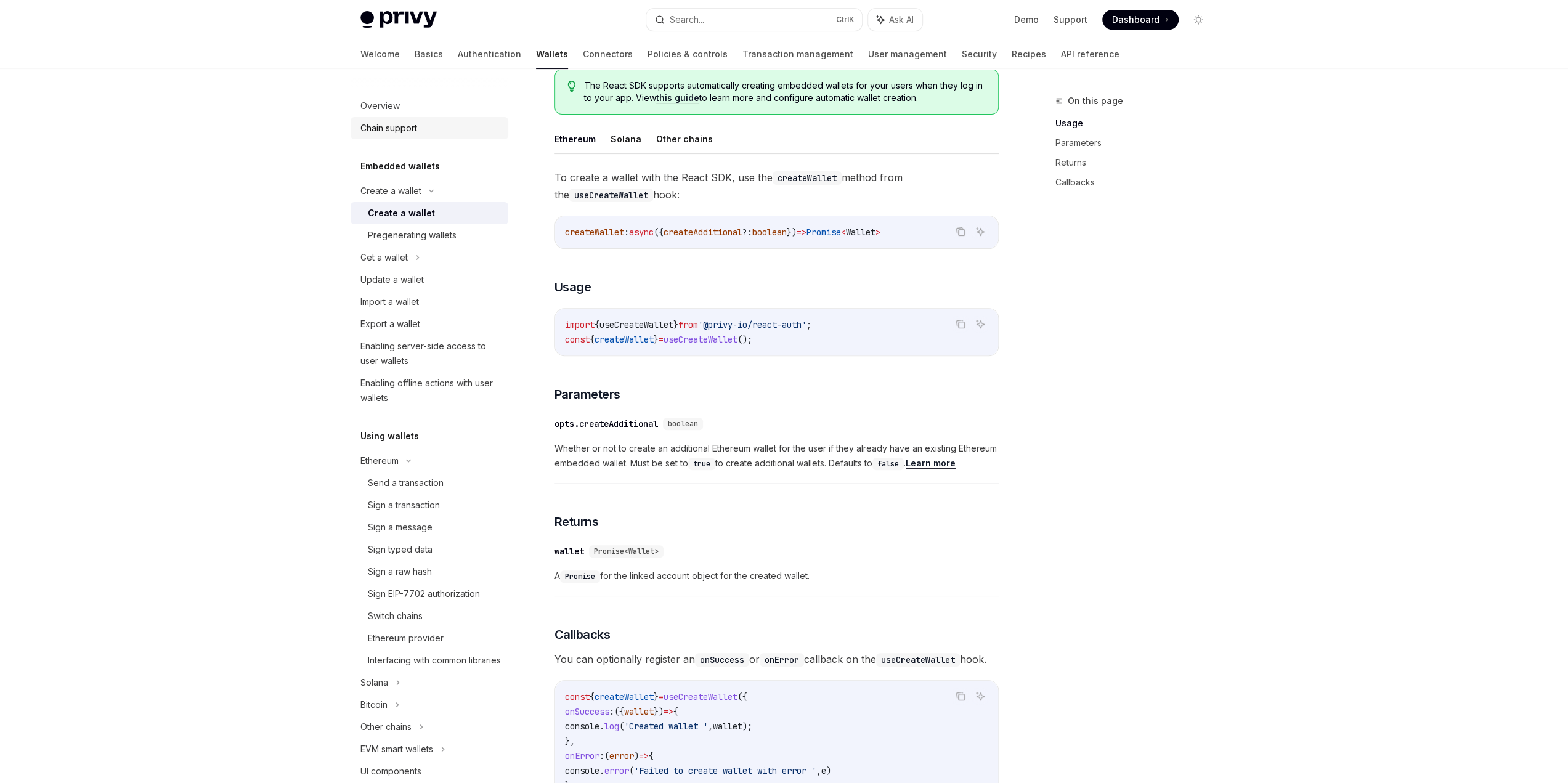
click at [462, 135] on div "Chain support" at bounding box center [430, 128] width 140 height 14
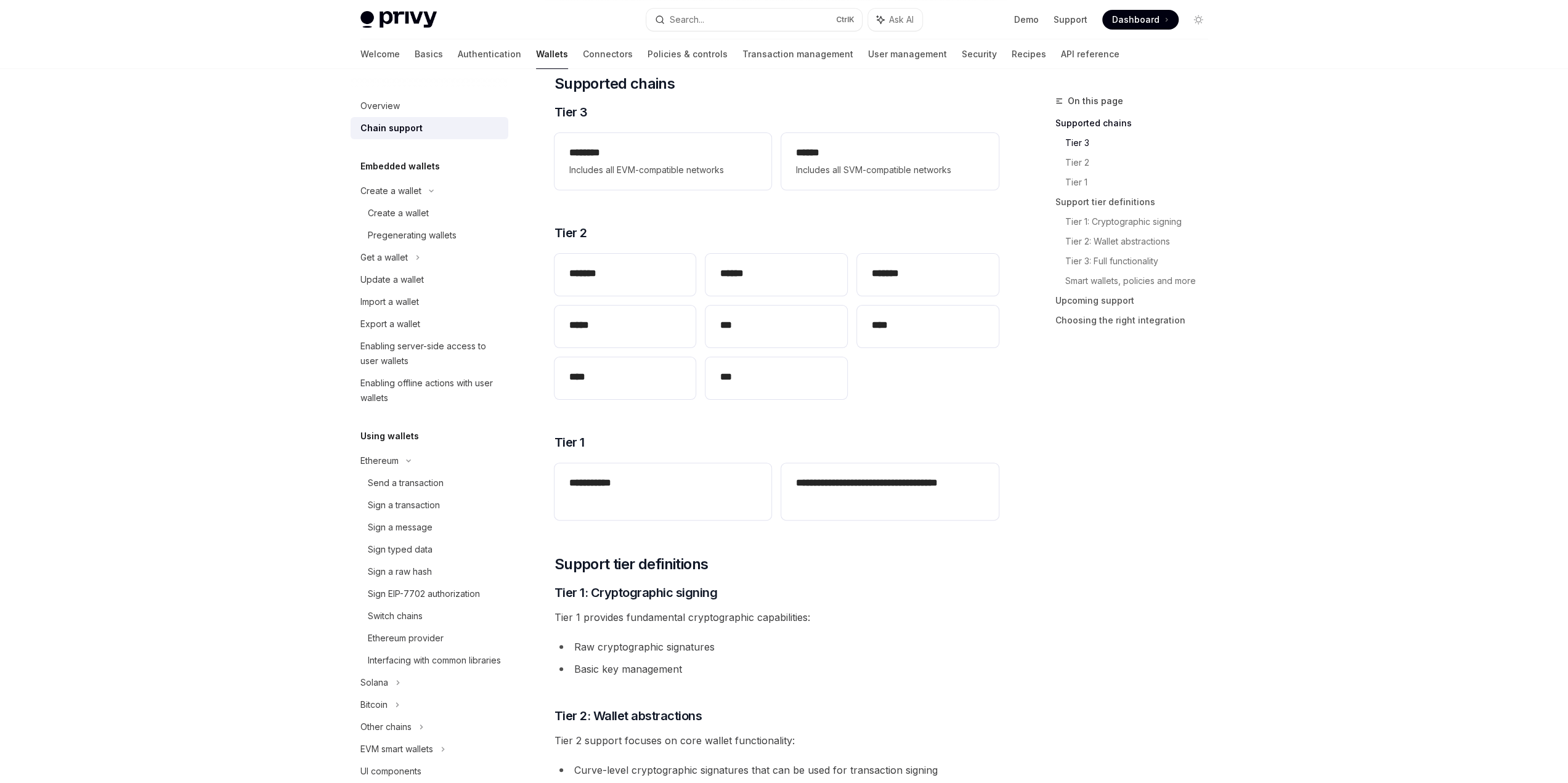
scroll to position [184, 0]
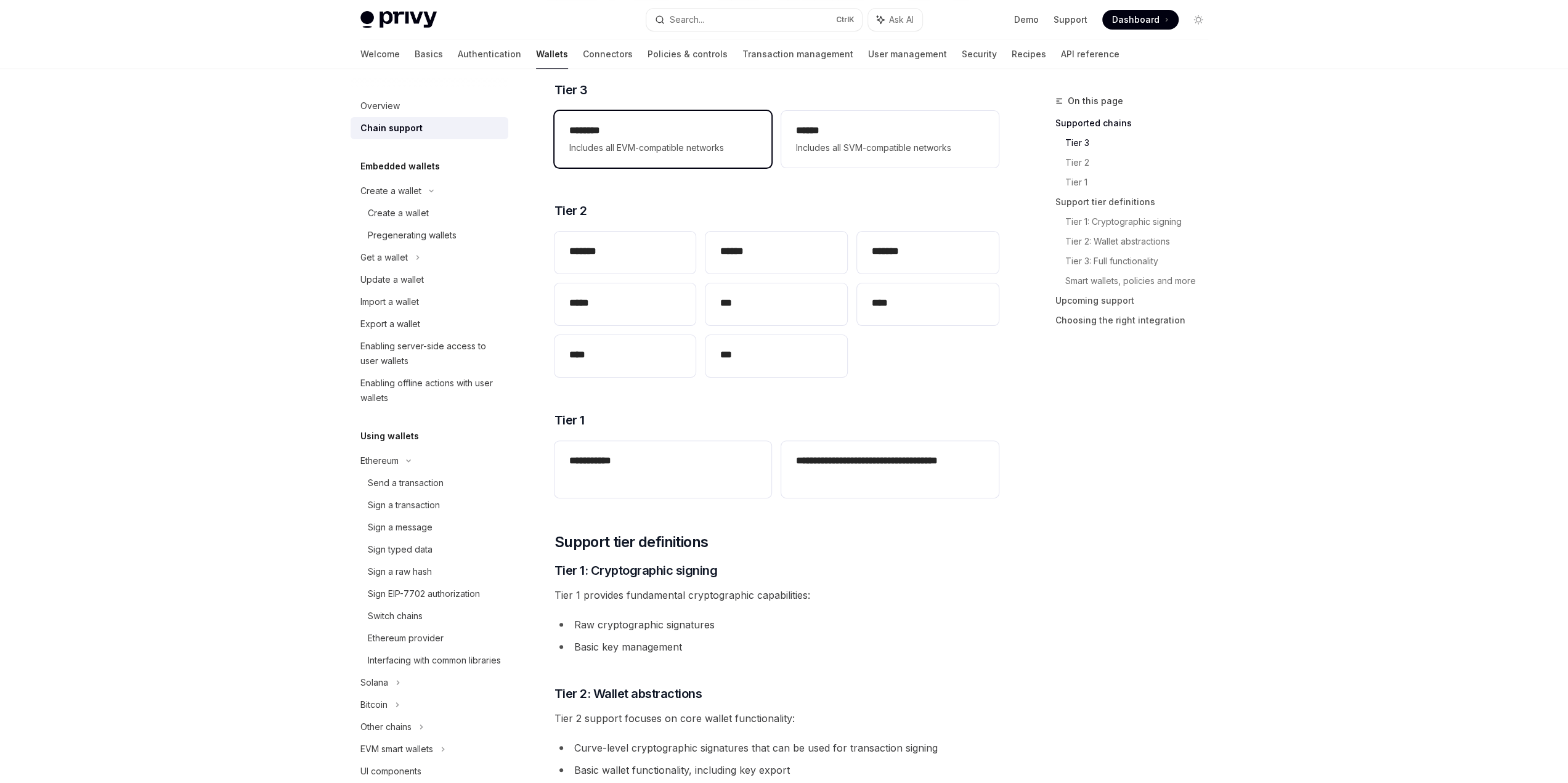
click at [625, 163] on div "******** Includes all EVM-compatible networks" at bounding box center [663, 138] width 217 height 57
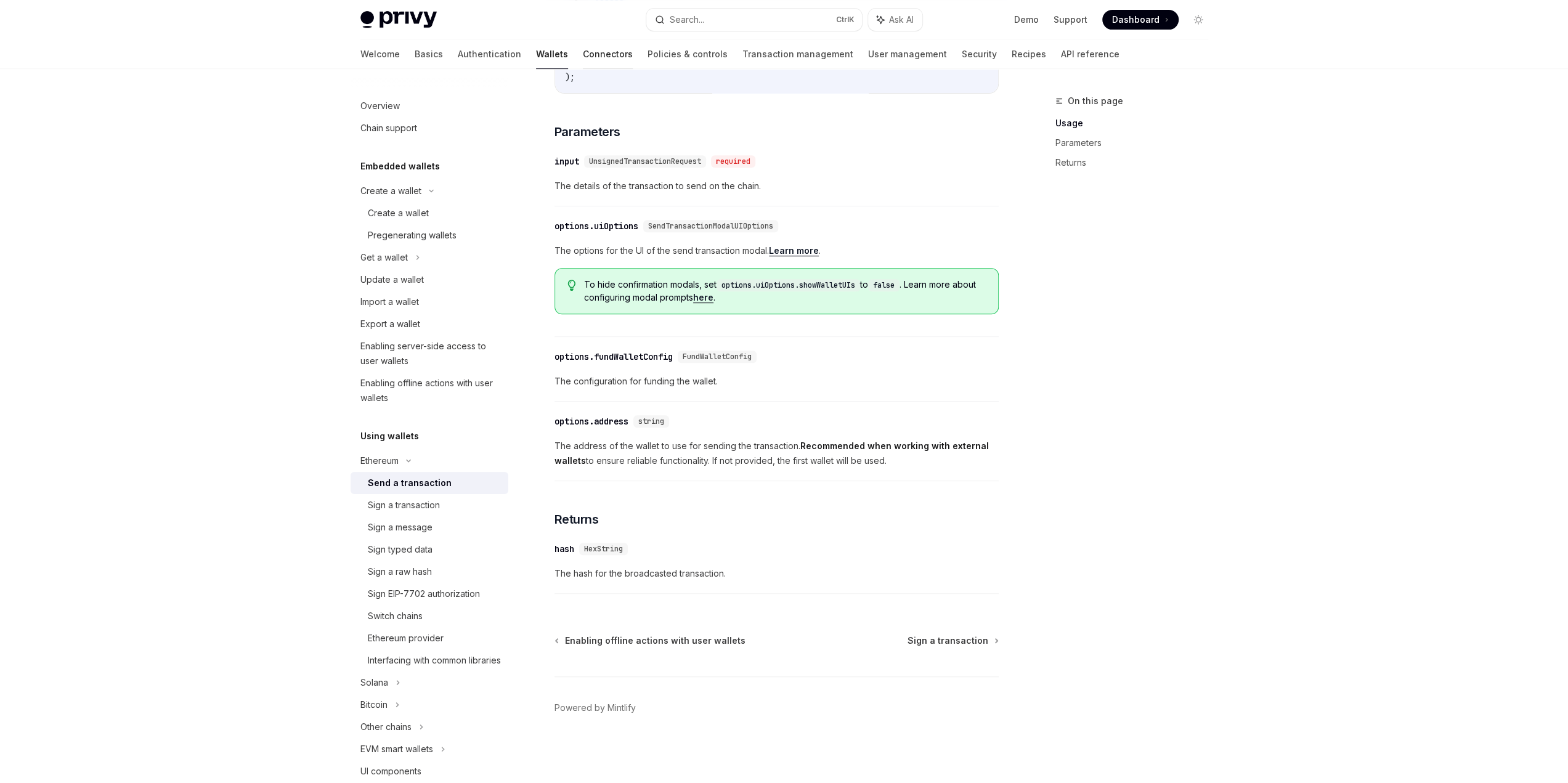
click at [583, 56] on link "Connectors" at bounding box center [608, 54] width 50 height 30
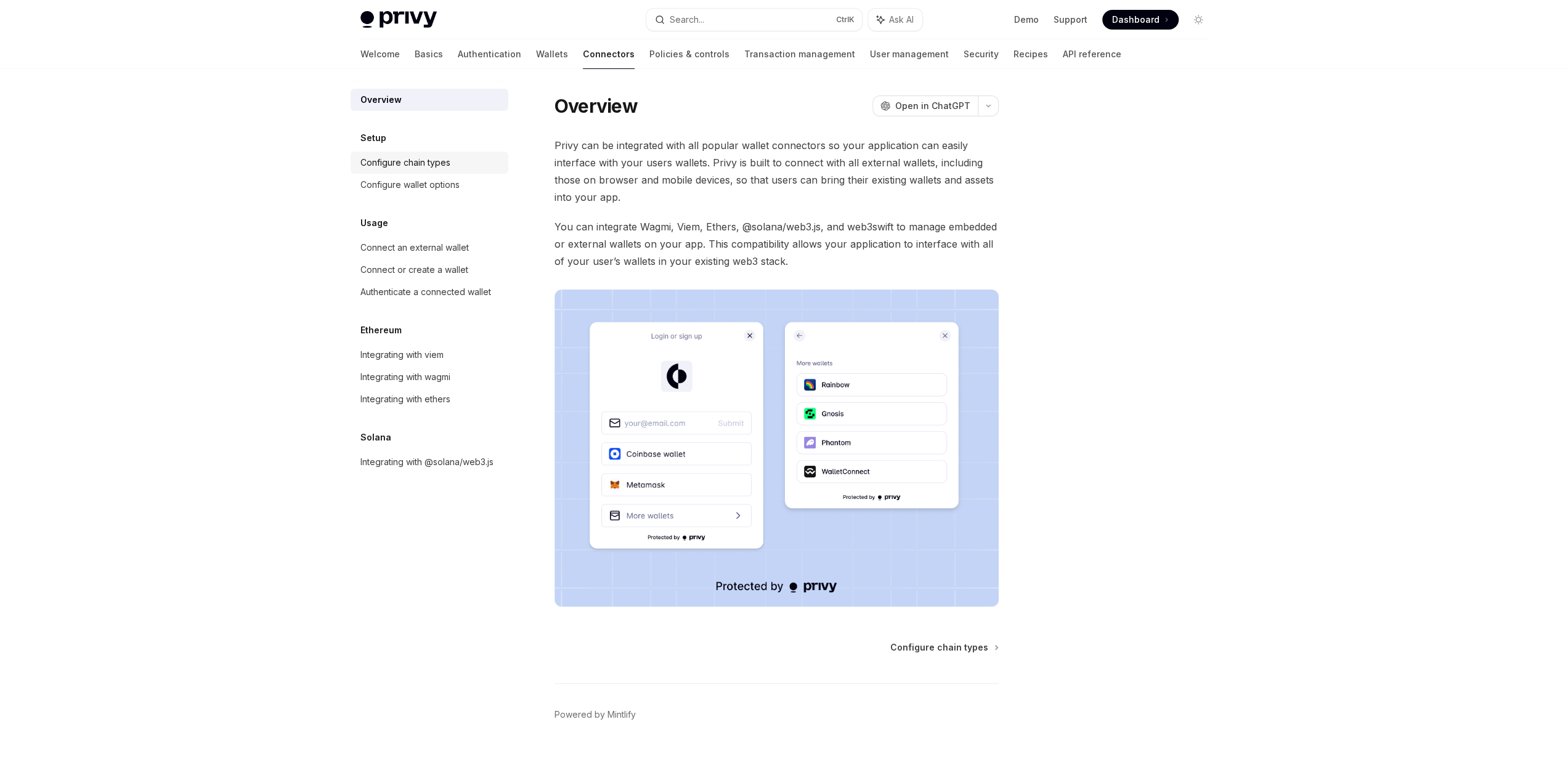
click at [473, 166] on div "Configure chain types" at bounding box center [430, 162] width 140 height 14
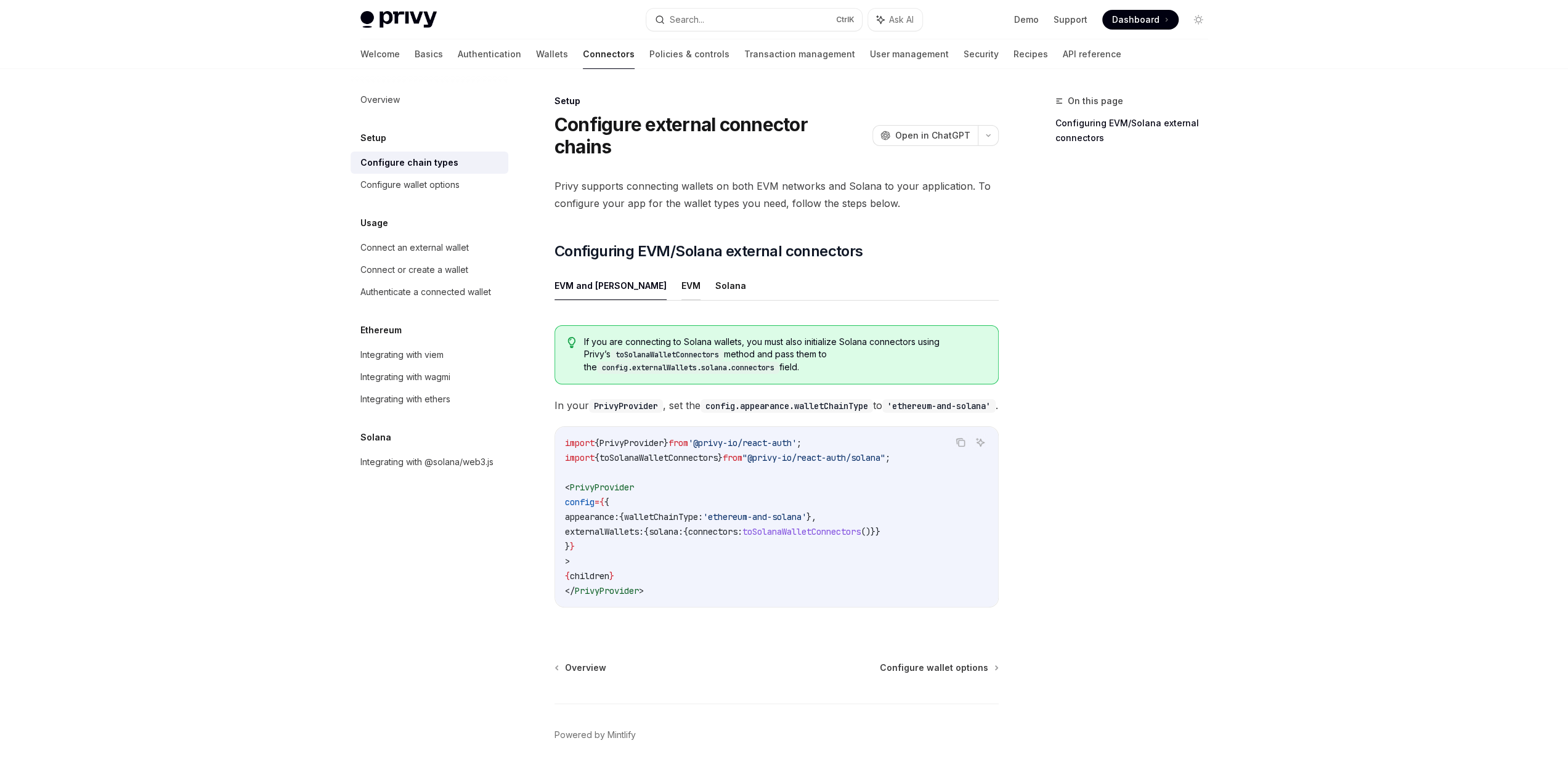
click at [682, 271] on button "EVM" at bounding box center [691, 285] width 19 height 29
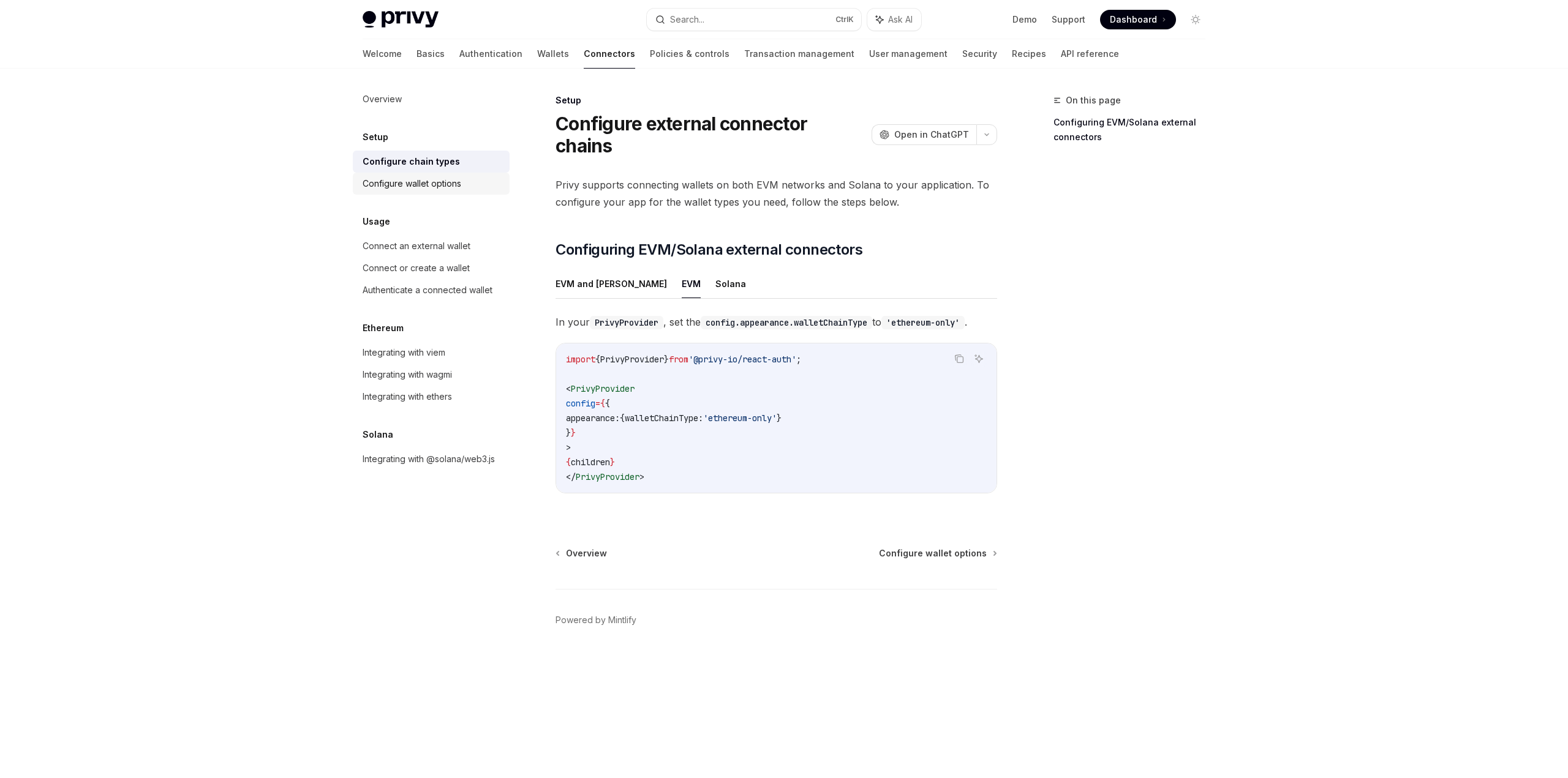
click at [462, 182] on div "Configure wallet options" at bounding box center [433, 183] width 139 height 14
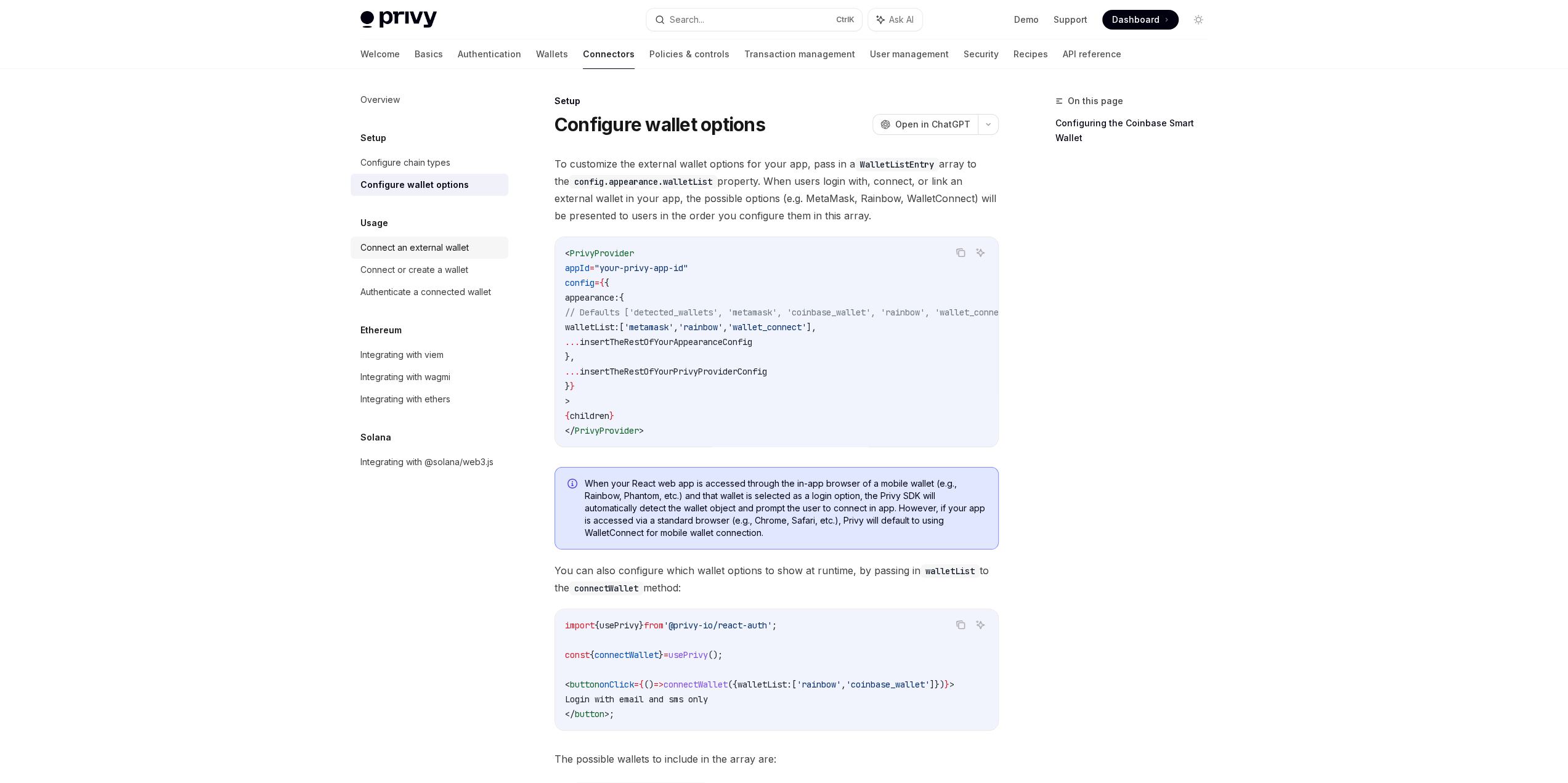
click at [475, 245] on div "Connect an external wallet" at bounding box center [430, 247] width 140 height 14
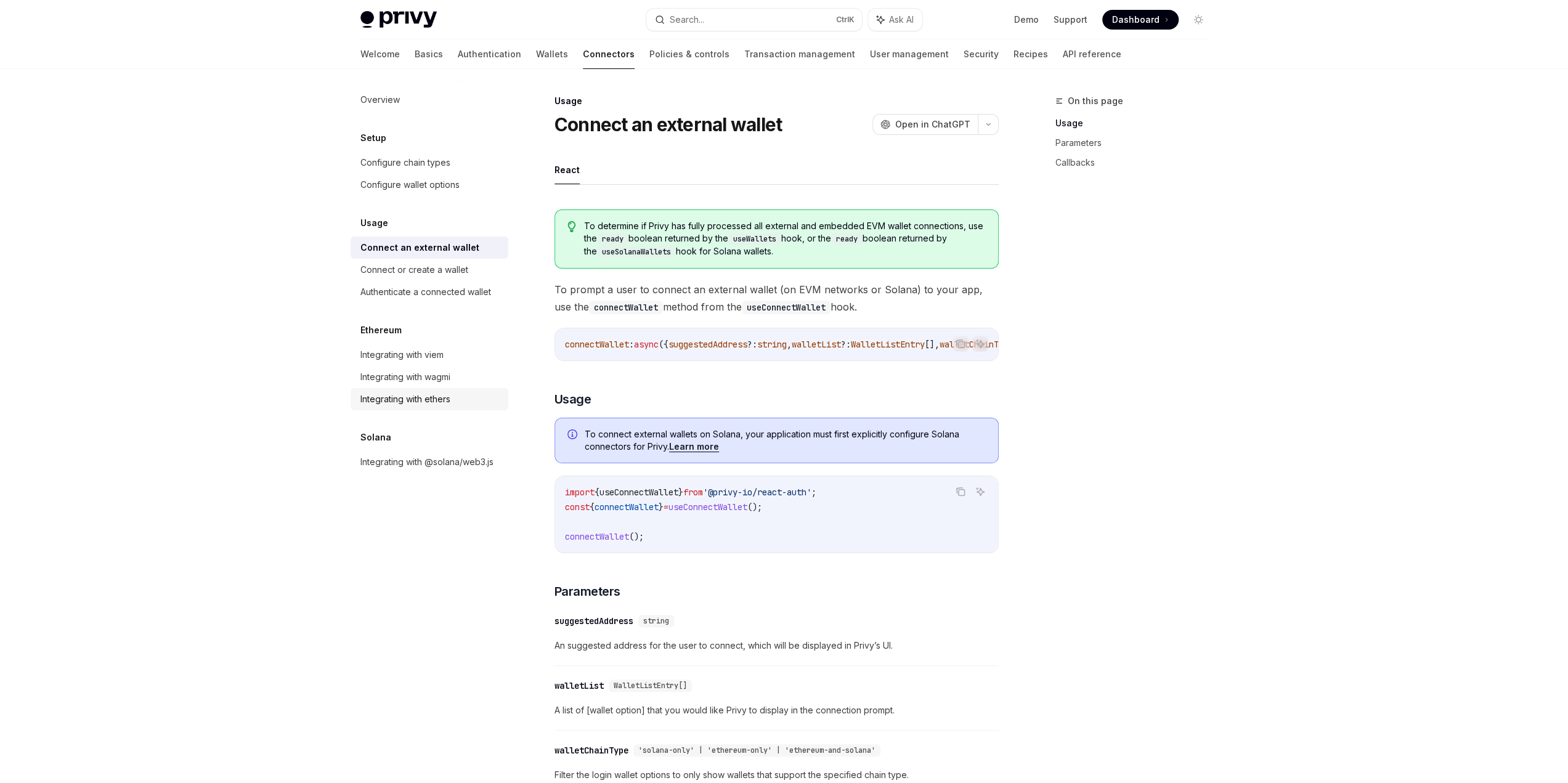
click at [482, 403] on div "Integrating with ethers" at bounding box center [430, 399] width 140 height 14
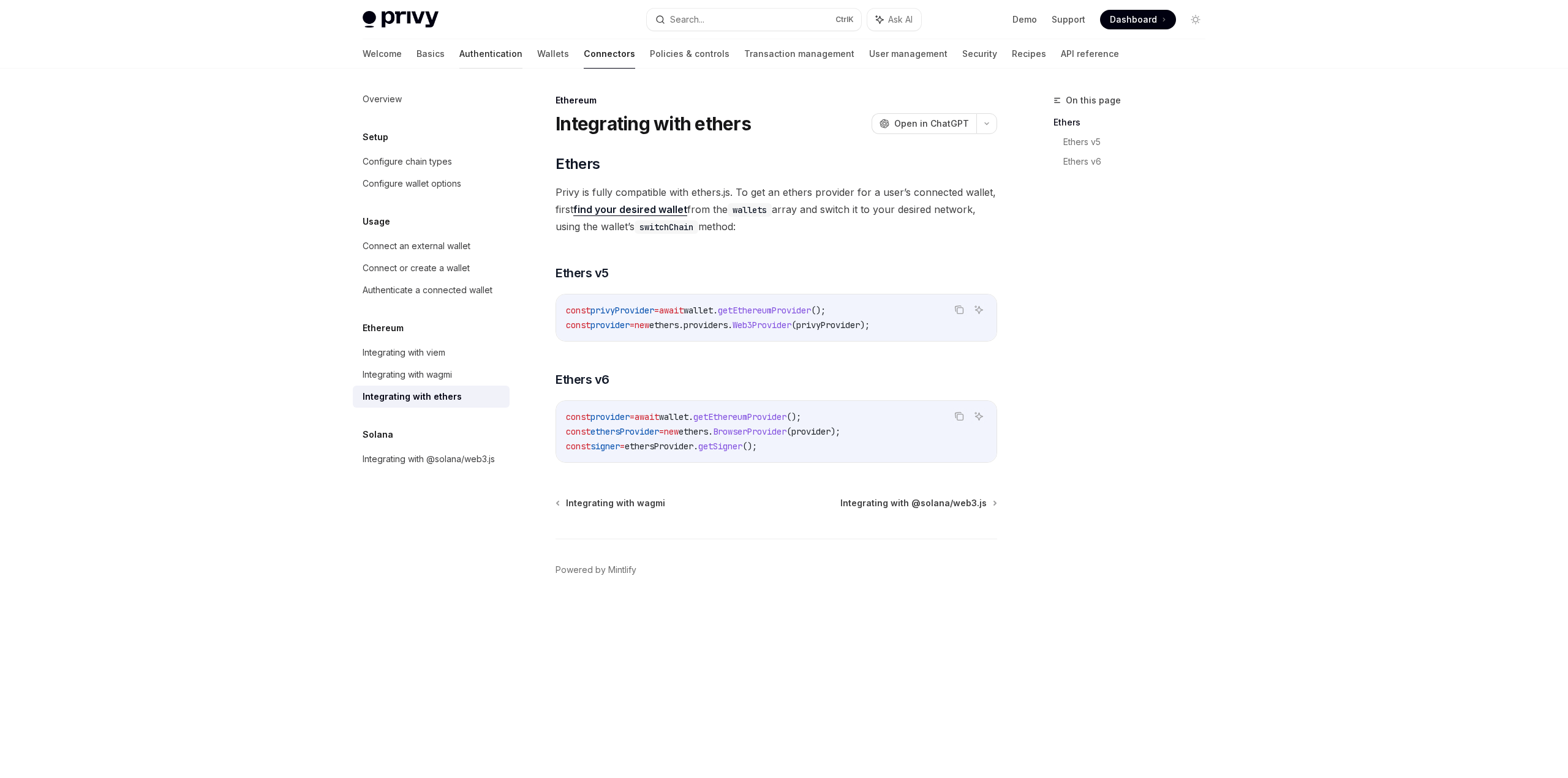
click at [459, 57] on link "Authentication" at bounding box center [491, 53] width 63 height 30
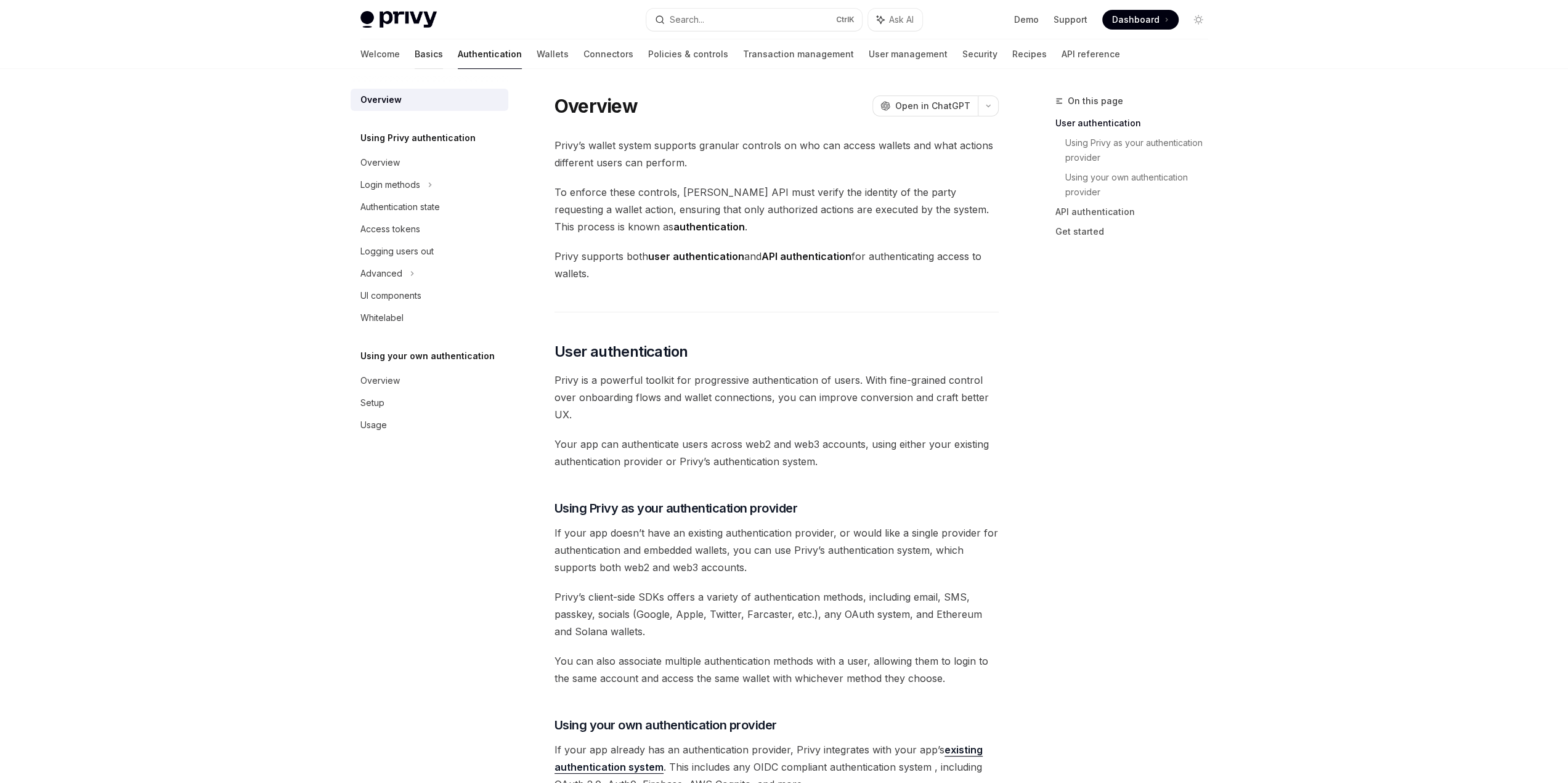
click at [415, 56] on link "Basics" at bounding box center [429, 54] width 29 height 30
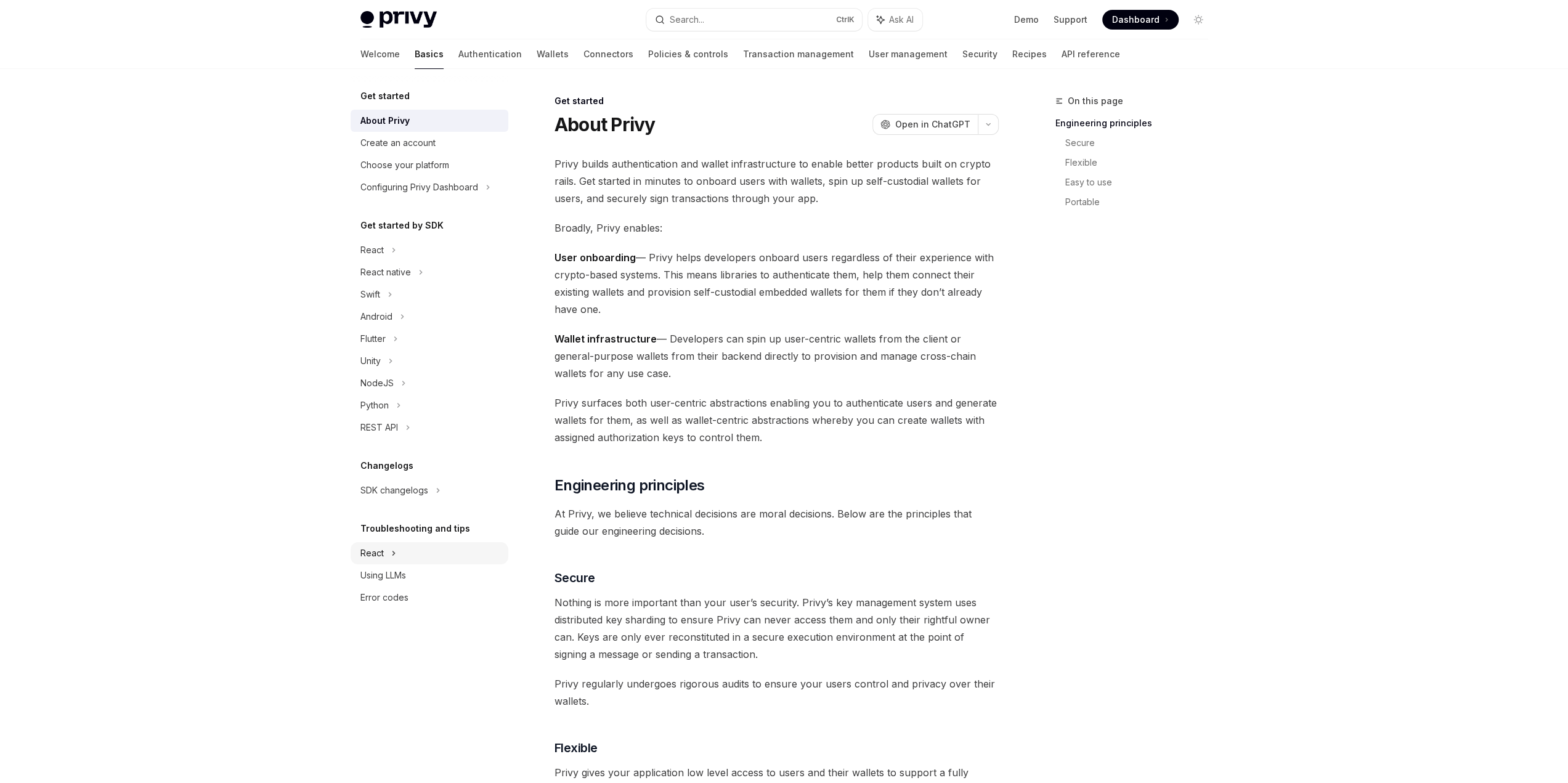
click at [432, 261] on div "React" at bounding box center [429, 250] width 157 height 22
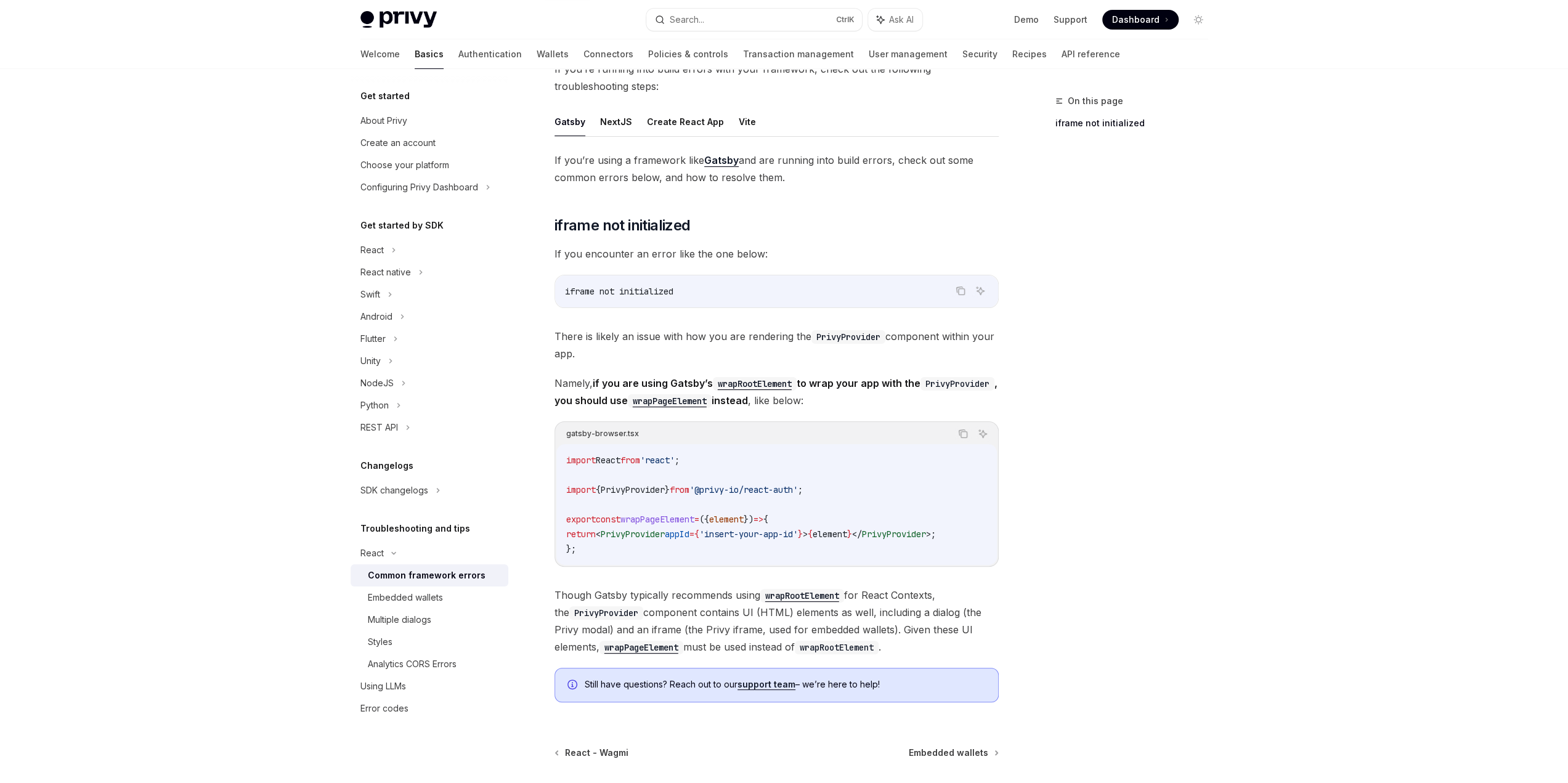
scroll to position [123, 0]
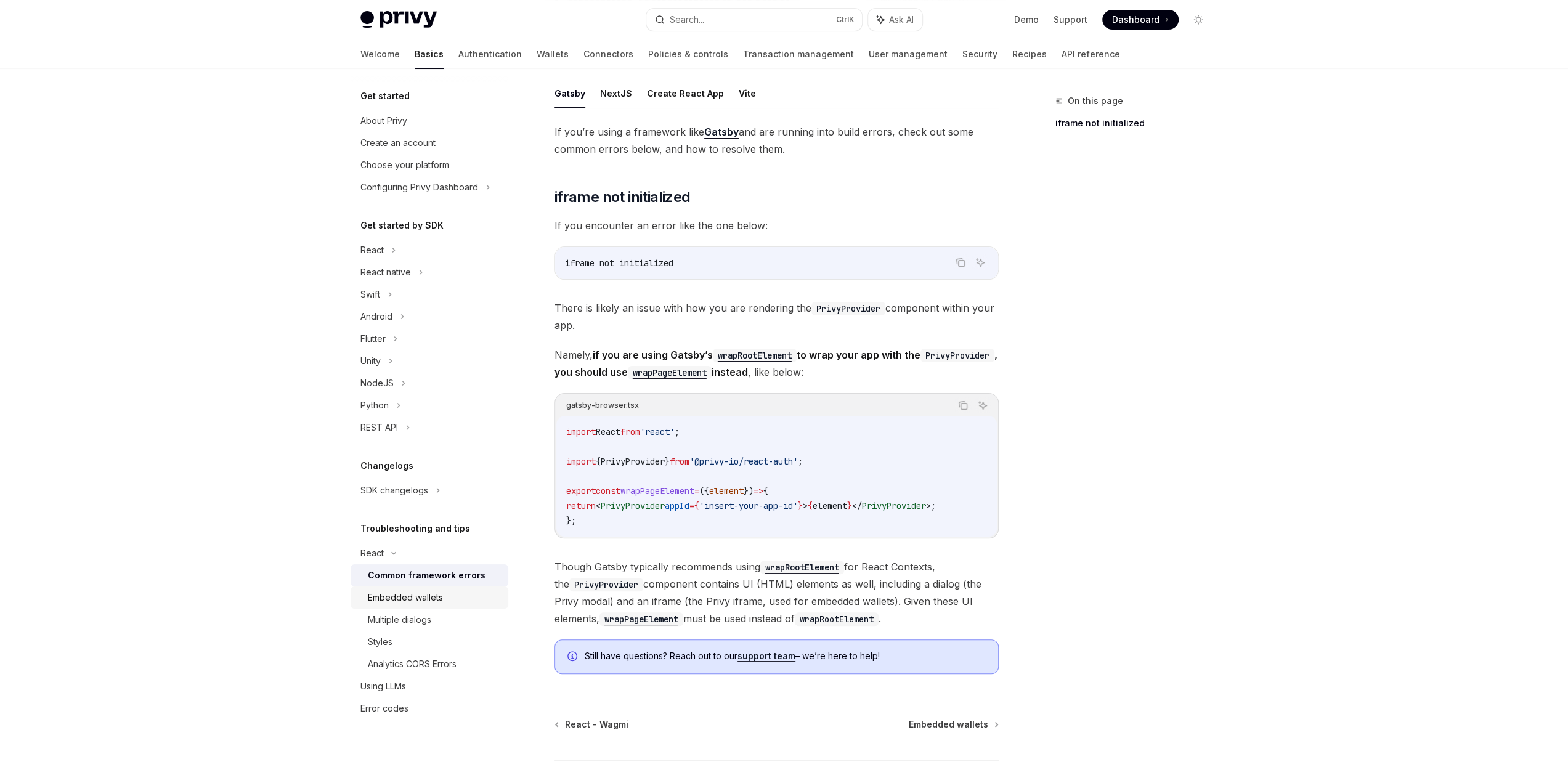
click at [447, 589] on link "Embedded wallets" at bounding box center [429, 598] width 157 height 22
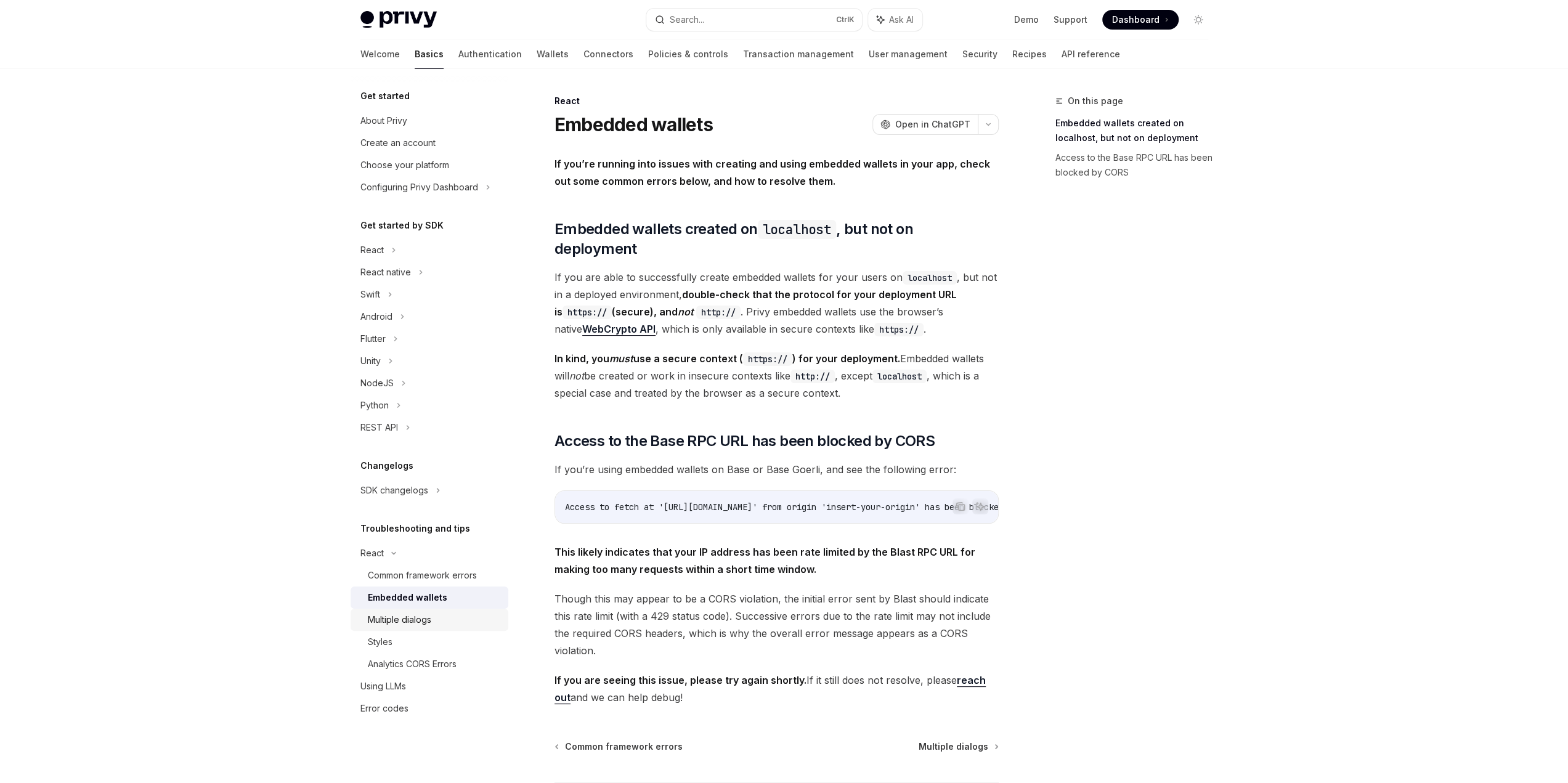
click at [457, 617] on div "Multiple dialogs" at bounding box center [434, 620] width 133 height 14
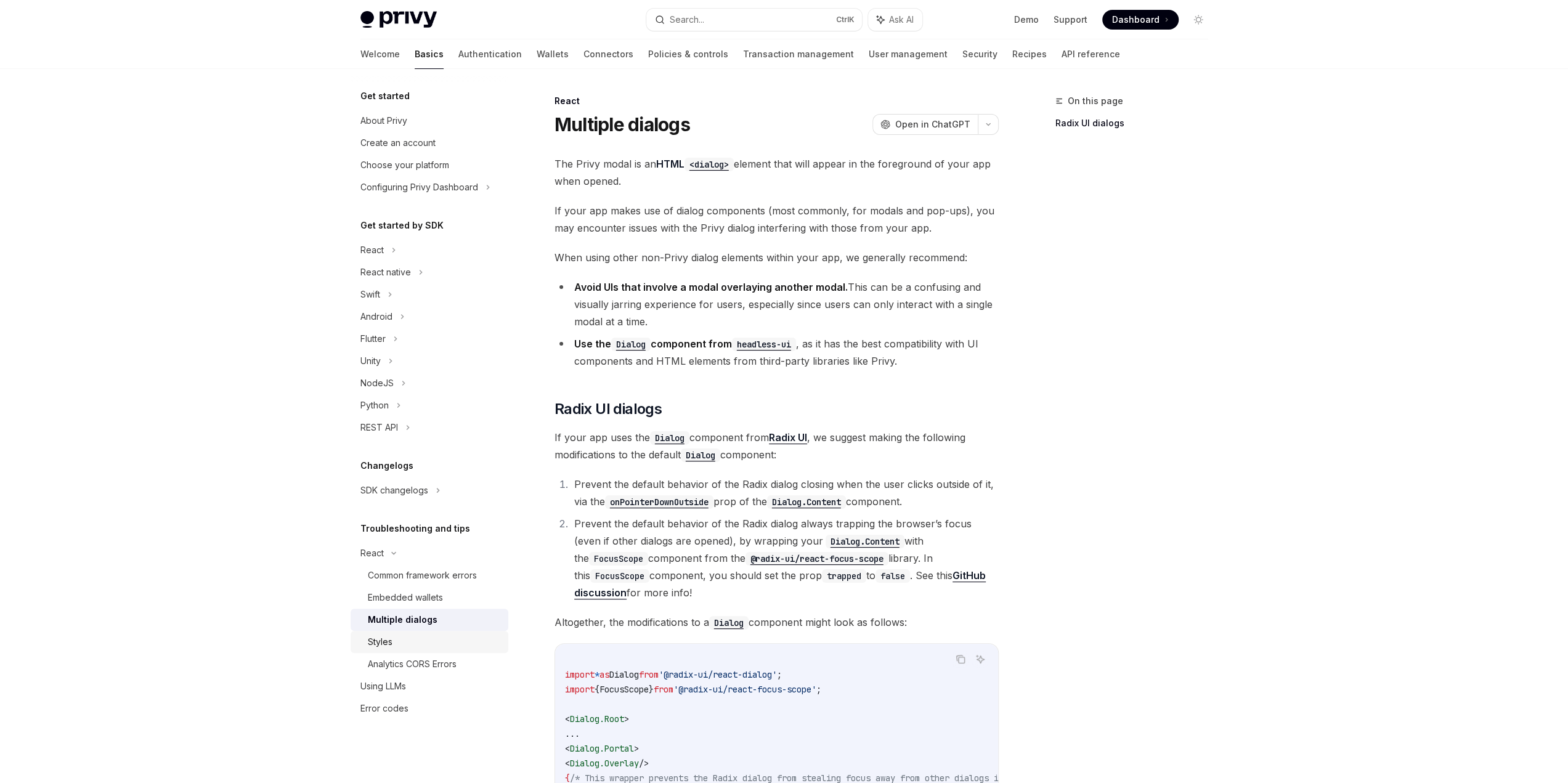
click at [451, 638] on div "Styles" at bounding box center [434, 642] width 133 height 14
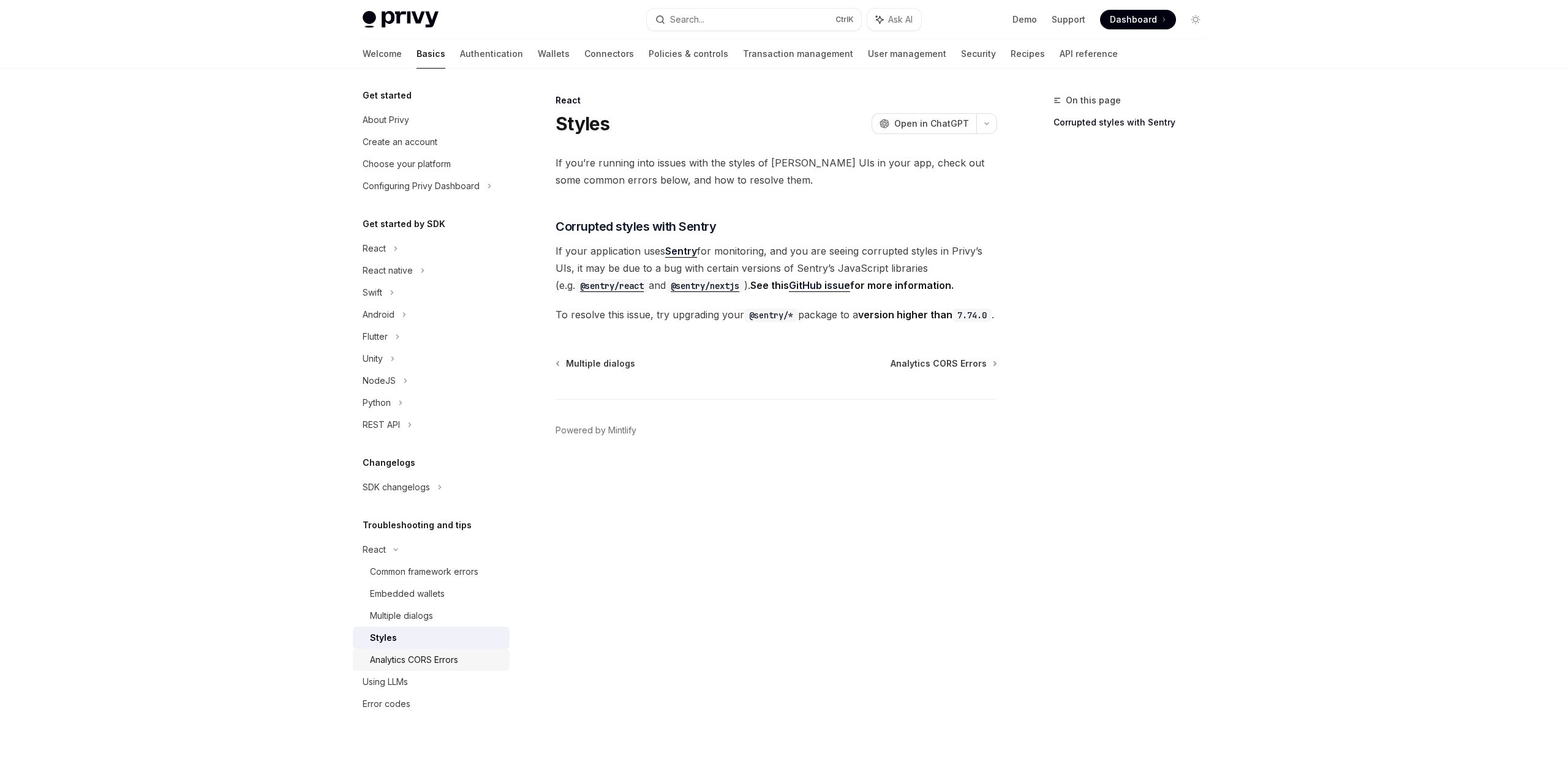
click at [454, 657] on div "Analytics CORS Errors" at bounding box center [414, 660] width 88 height 14
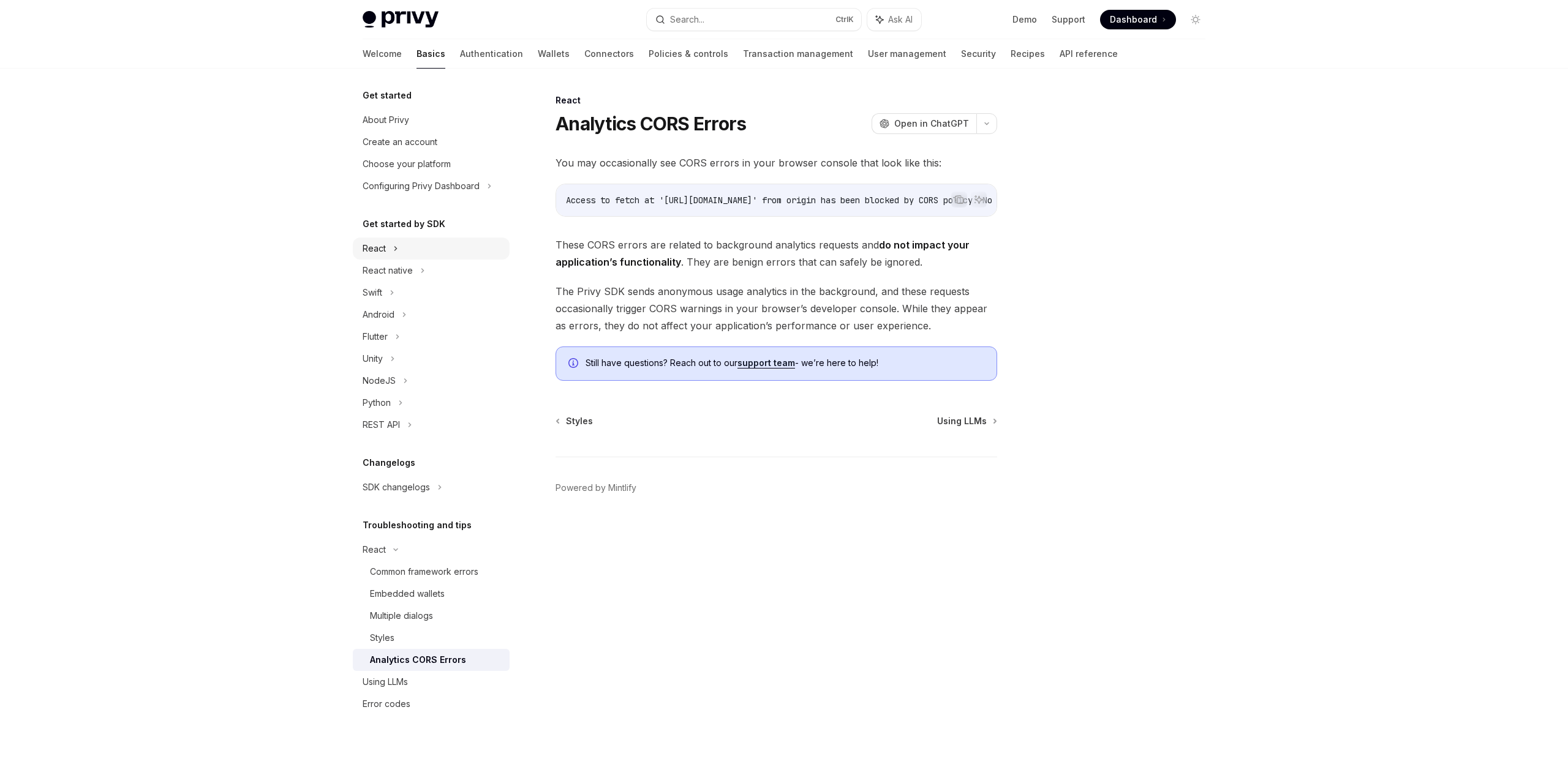
click at [445, 248] on div "React" at bounding box center [432, 248] width 157 height 22
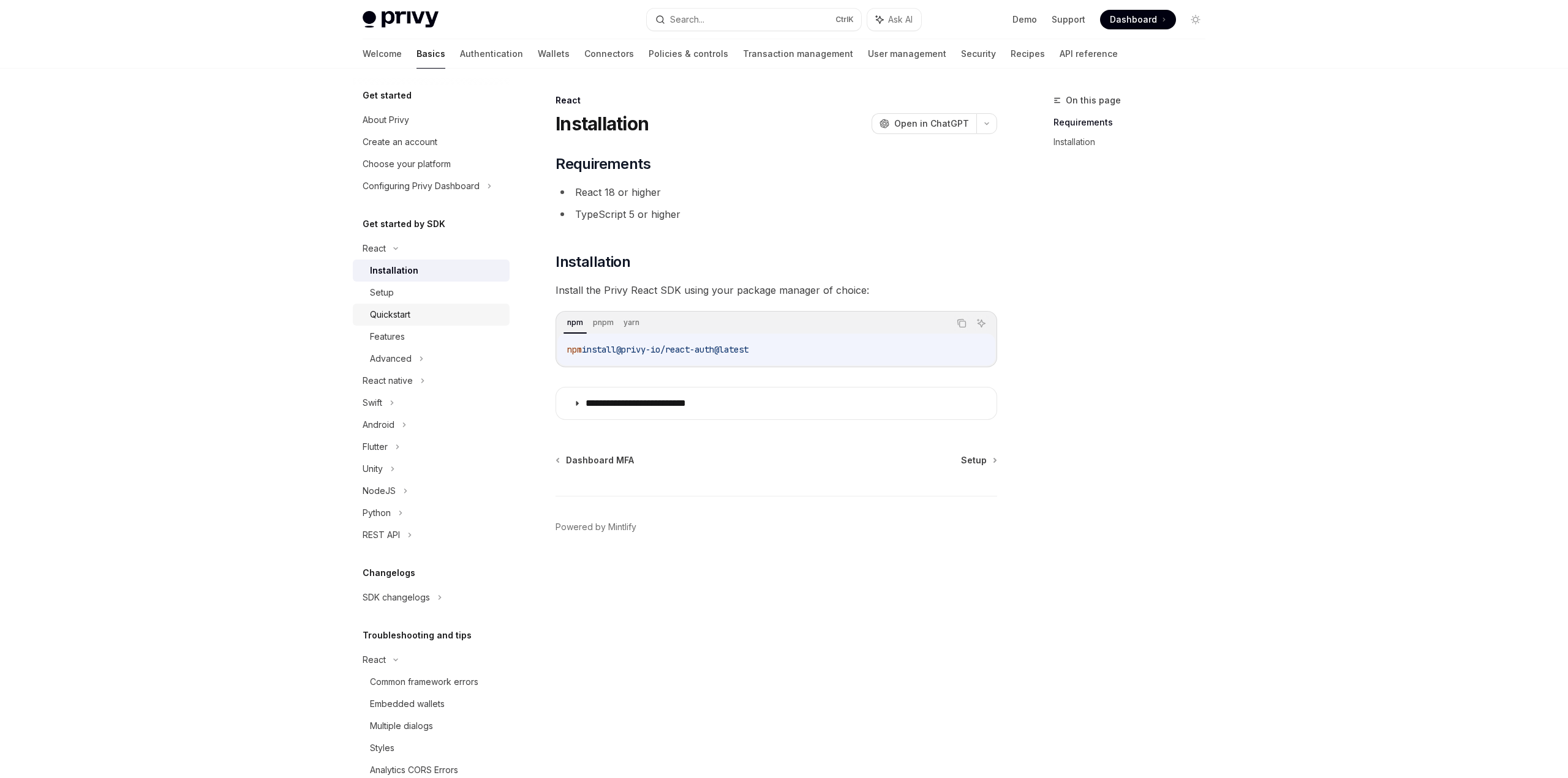
click at [466, 312] on div "Quickstart" at bounding box center [436, 314] width 133 height 14
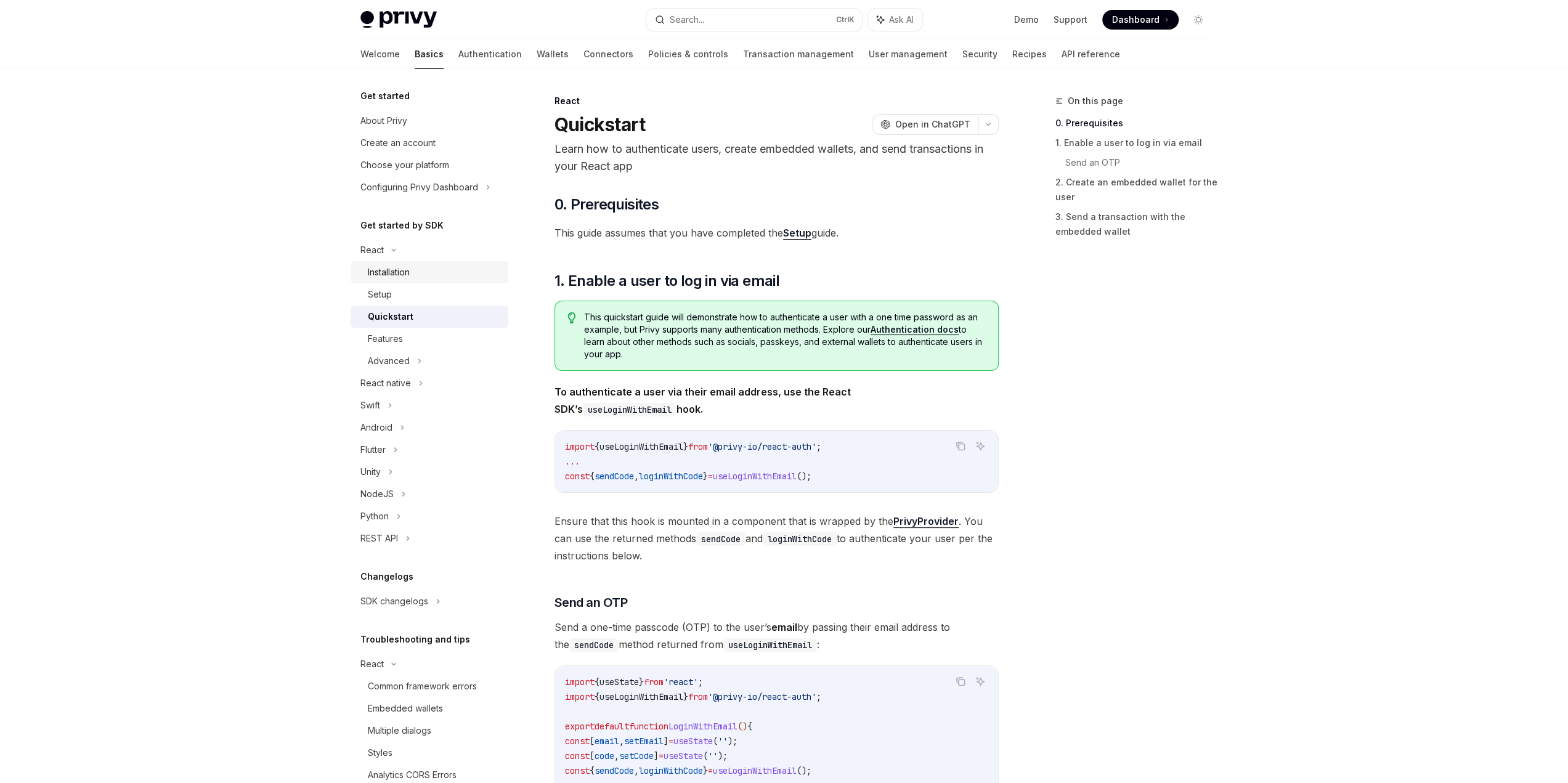
click at [407, 272] on div "Installation" at bounding box center [389, 272] width 42 height 14
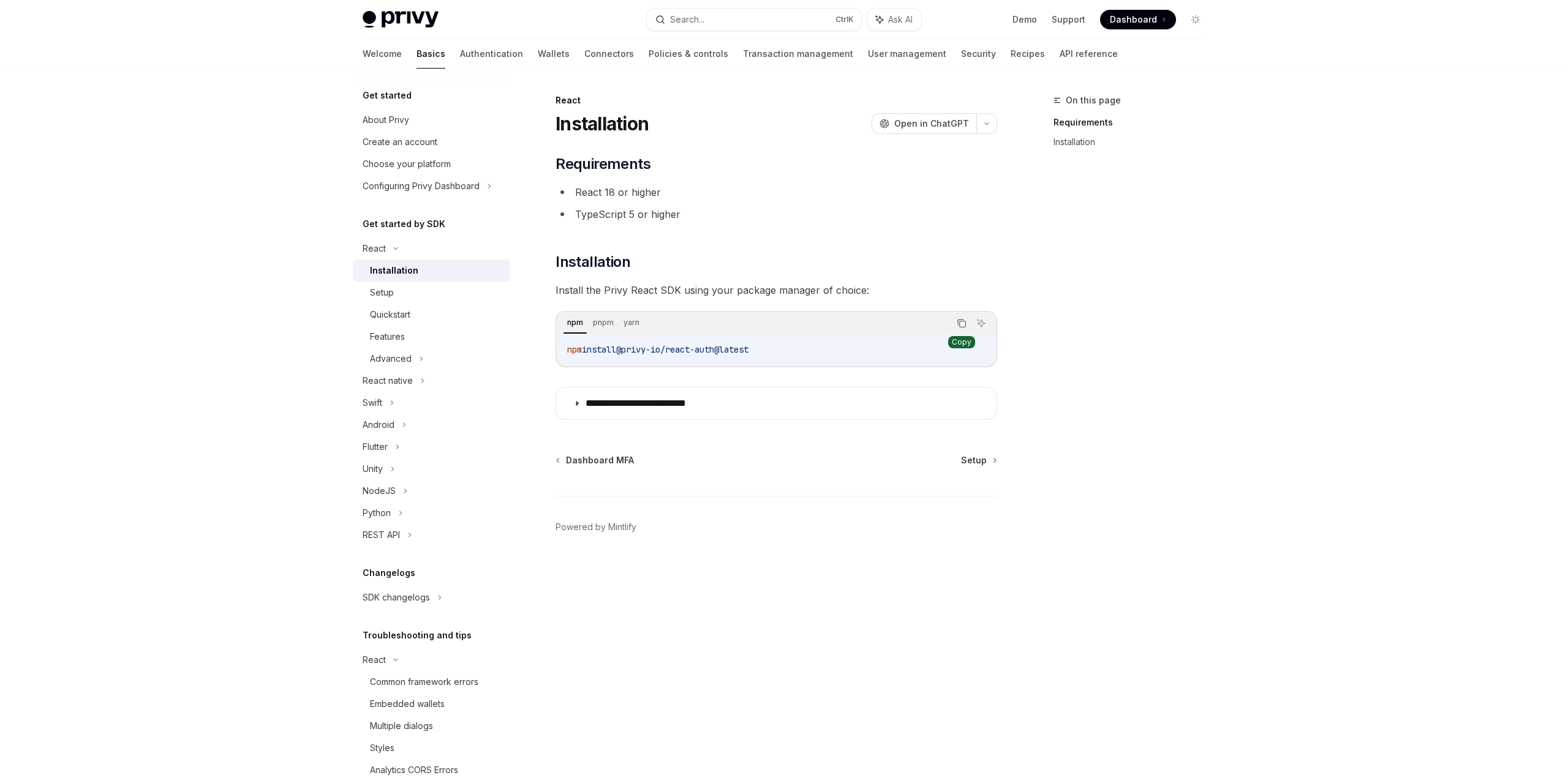
click at [960, 326] on icon "Copy the contents from the code block" at bounding box center [963, 325] width 6 height 6
click at [454, 301] on link "Setup" at bounding box center [432, 292] width 157 height 22
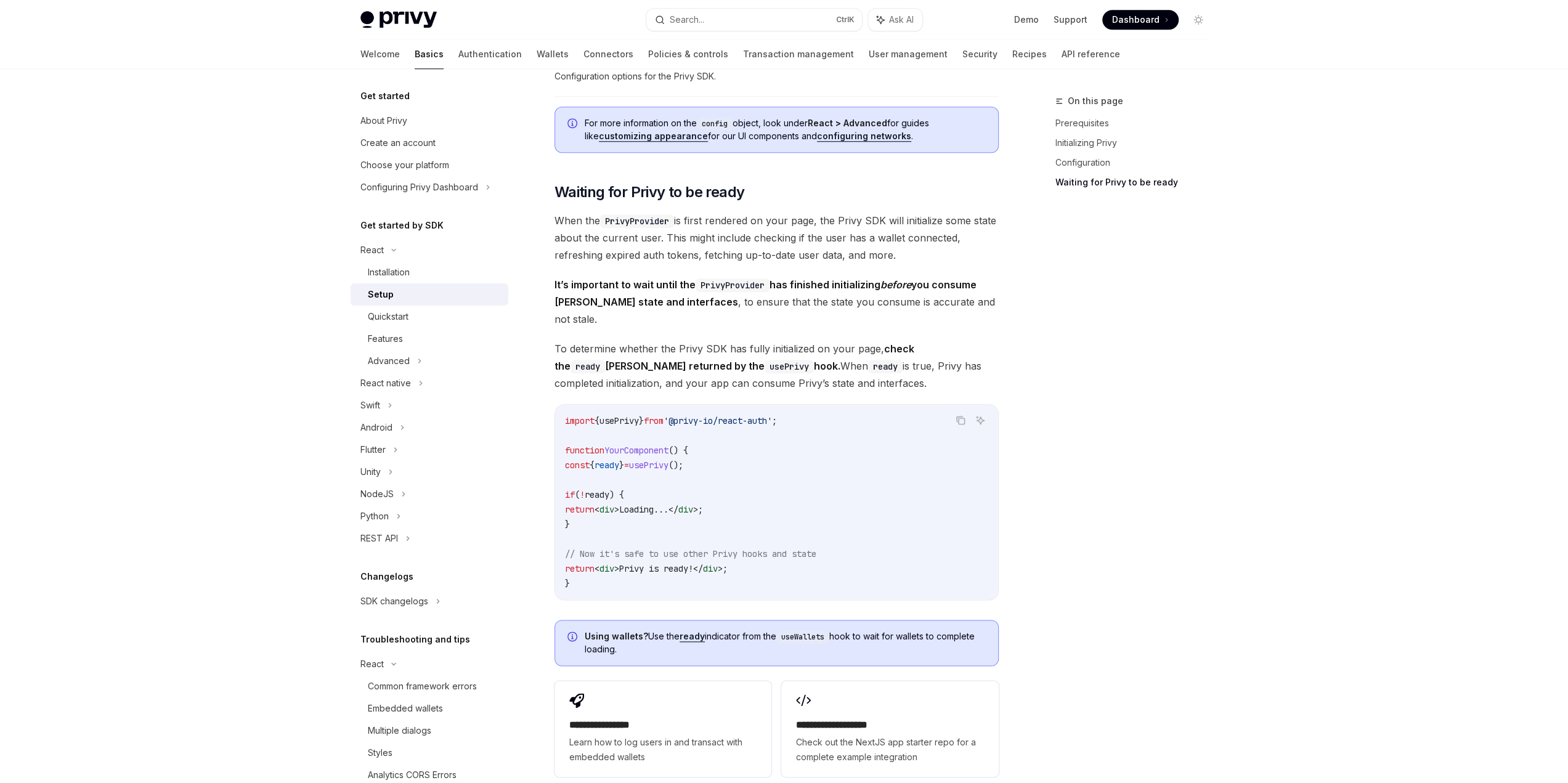
scroll to position [1357, 0]
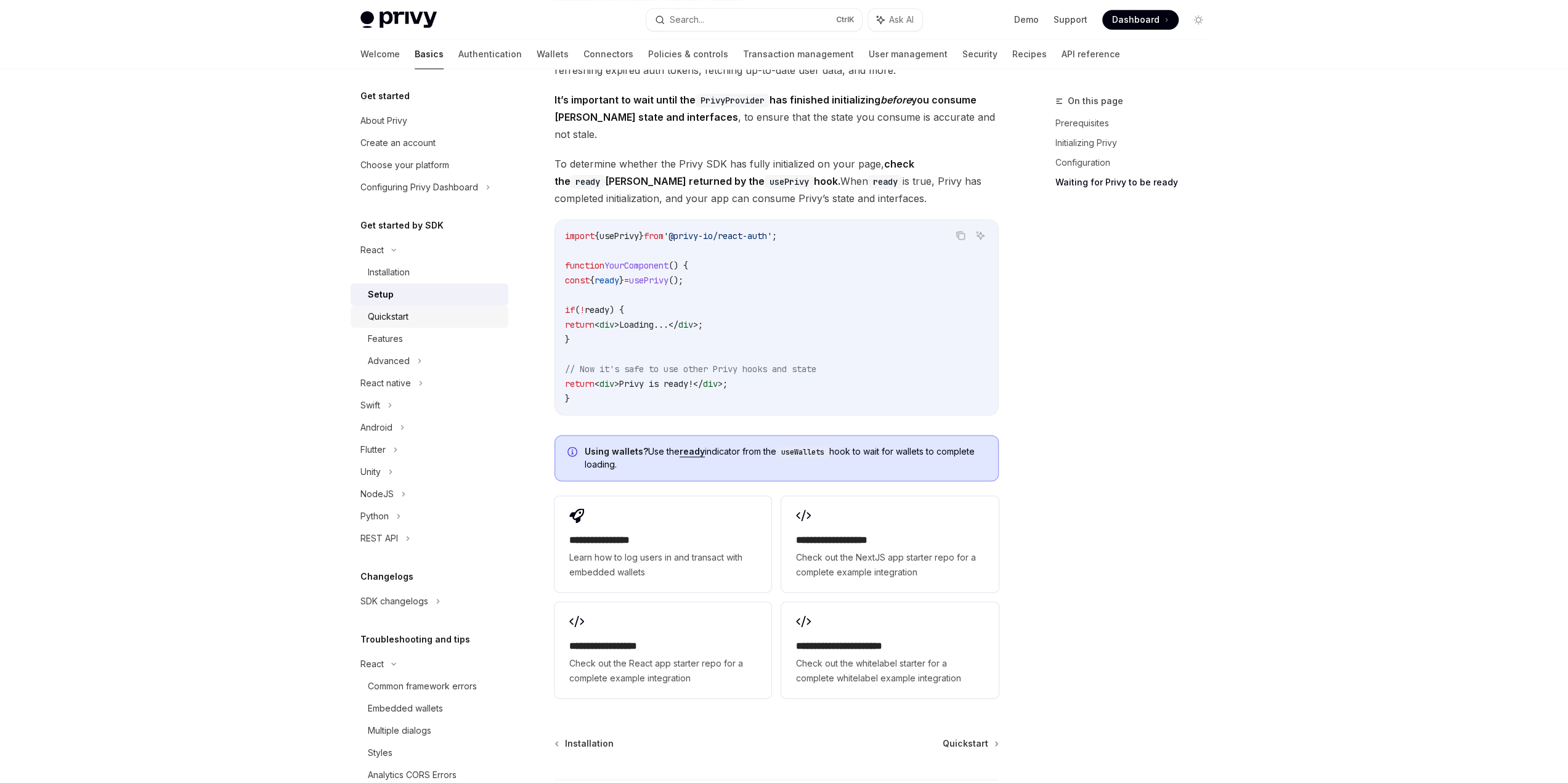
click at [423, 317] on div "Quickstart" at bounding box center [434, 316] width 133 height 14
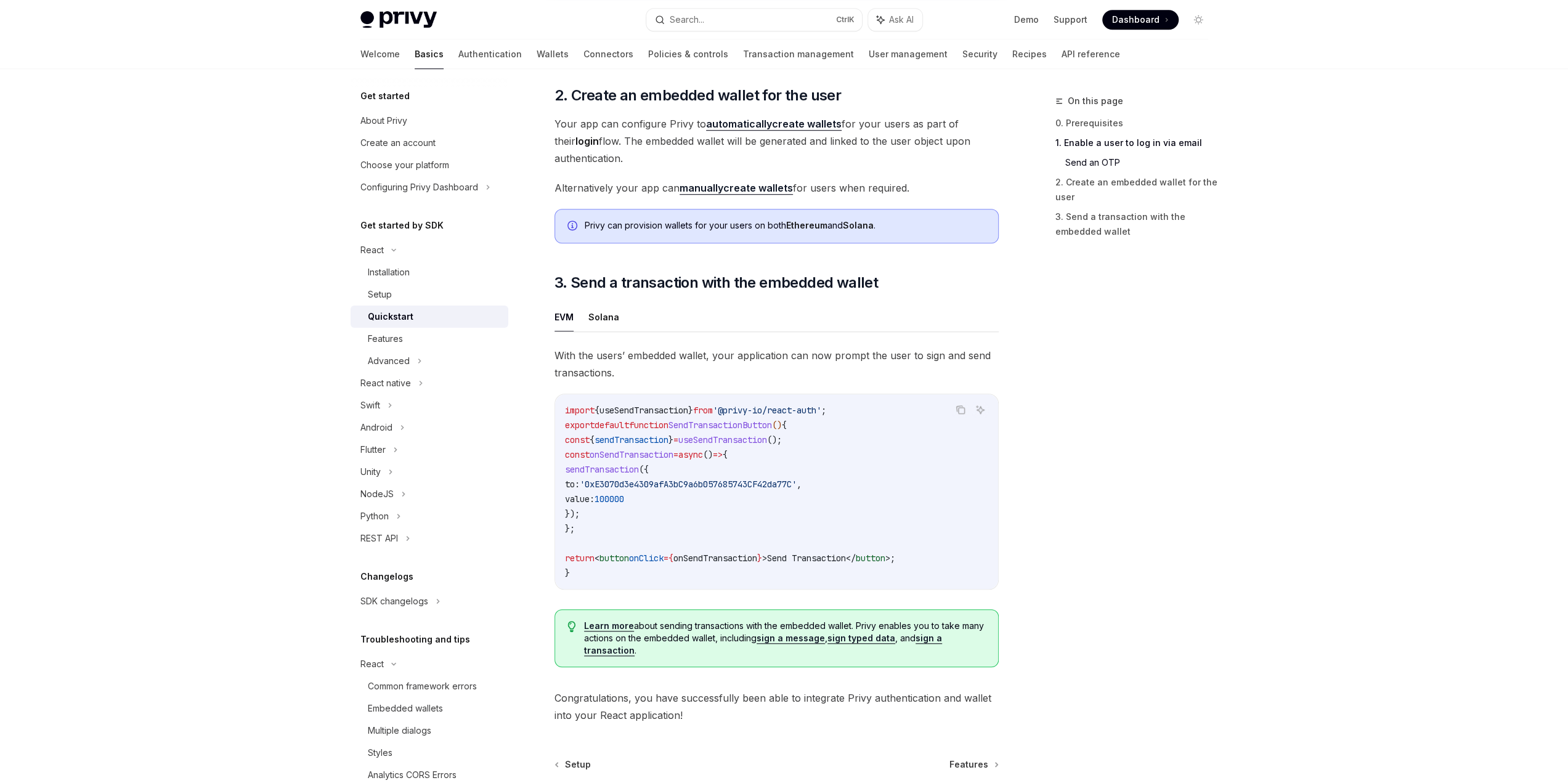
scroll to position [924, 0]
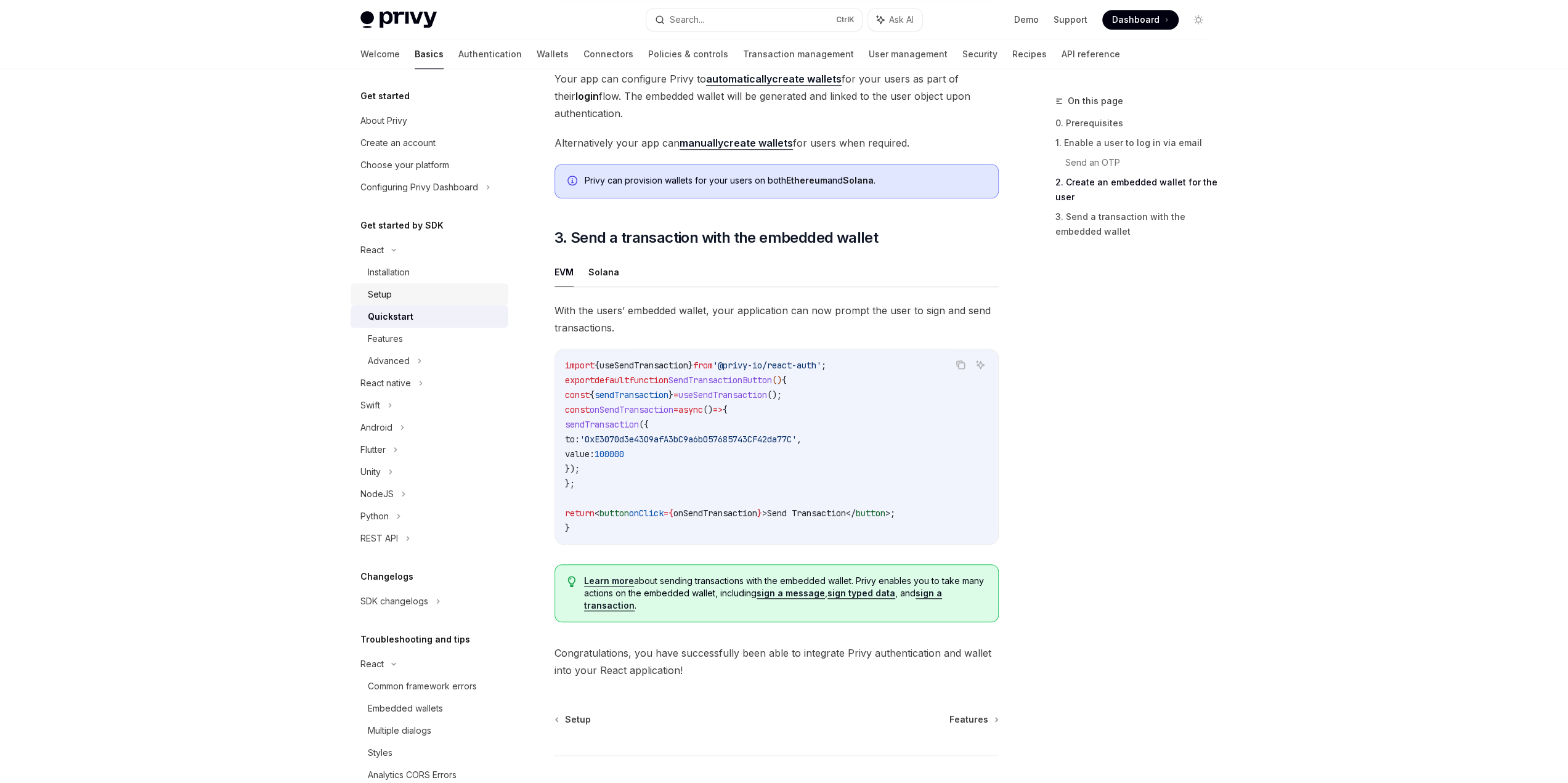
click at [415, 300] on div "Setup" at bounding box center [434, 294] width 133 height 14
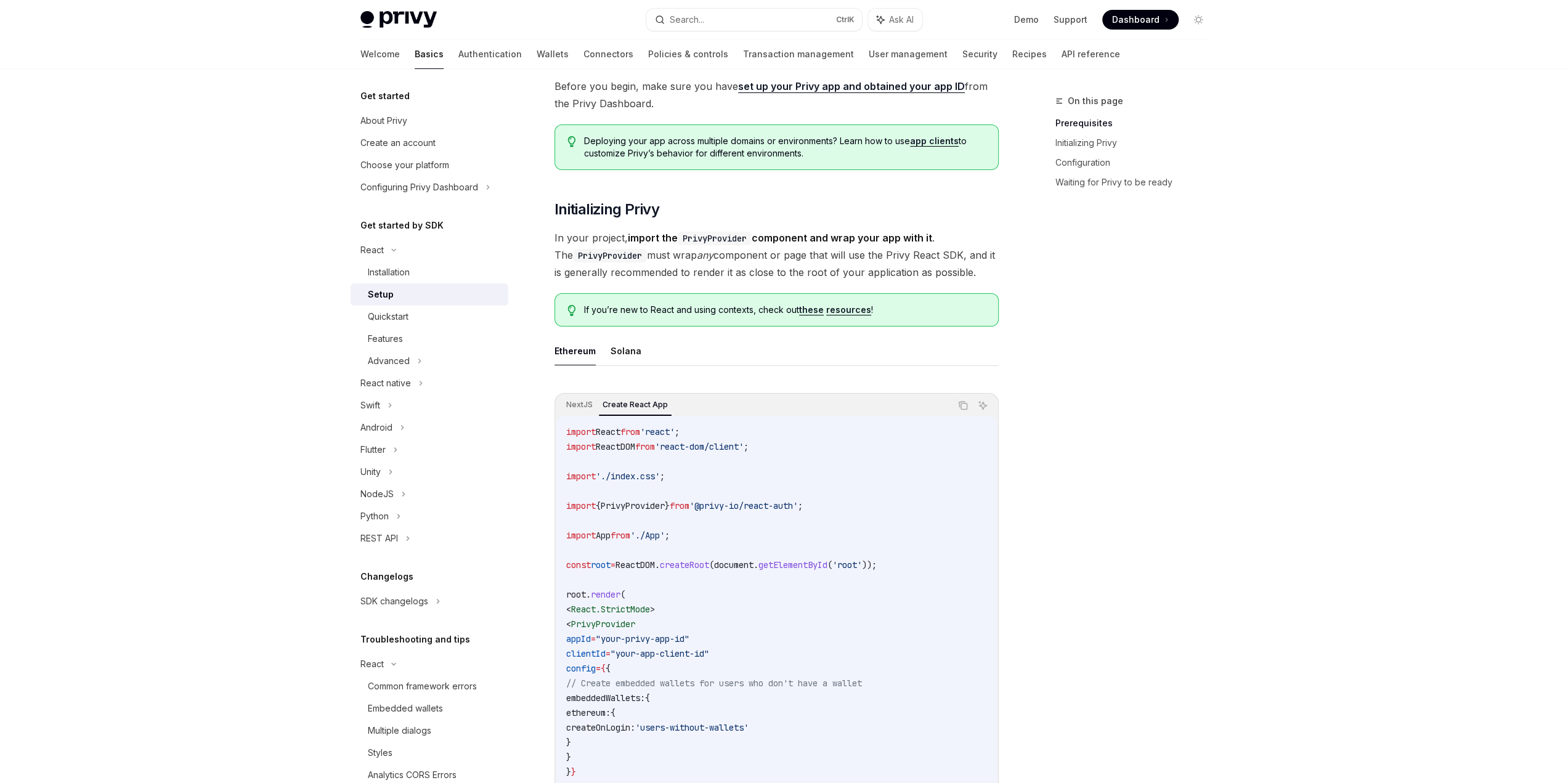
scroll to position [247, 0]
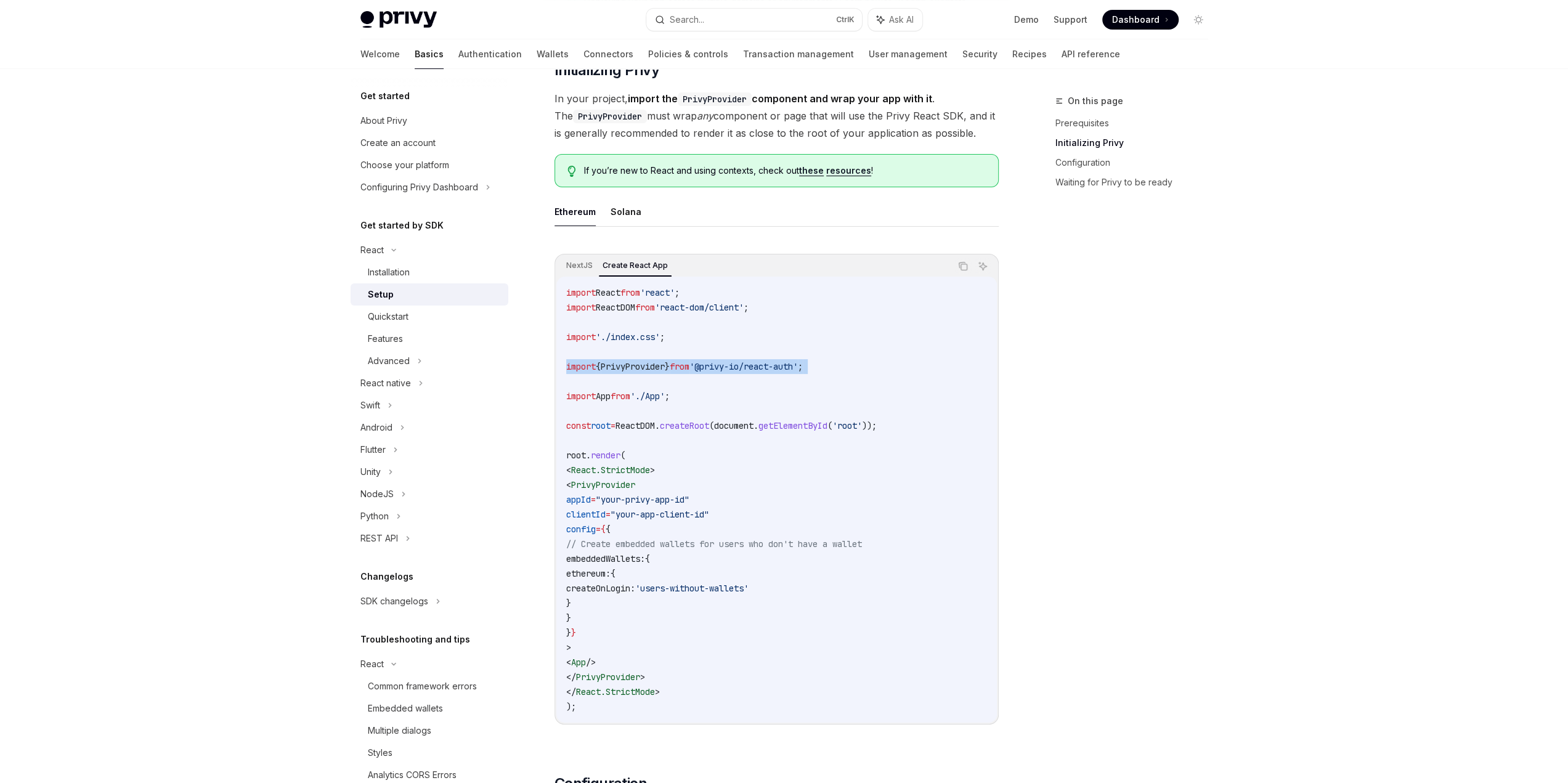
drag, startPoint x: 619, startPoint y: 374, endPoint x: 547, endPoint y: 362, distance: 73.0
copy code "import { PrivyProvider } from '@privy-io/react-auth' ;"
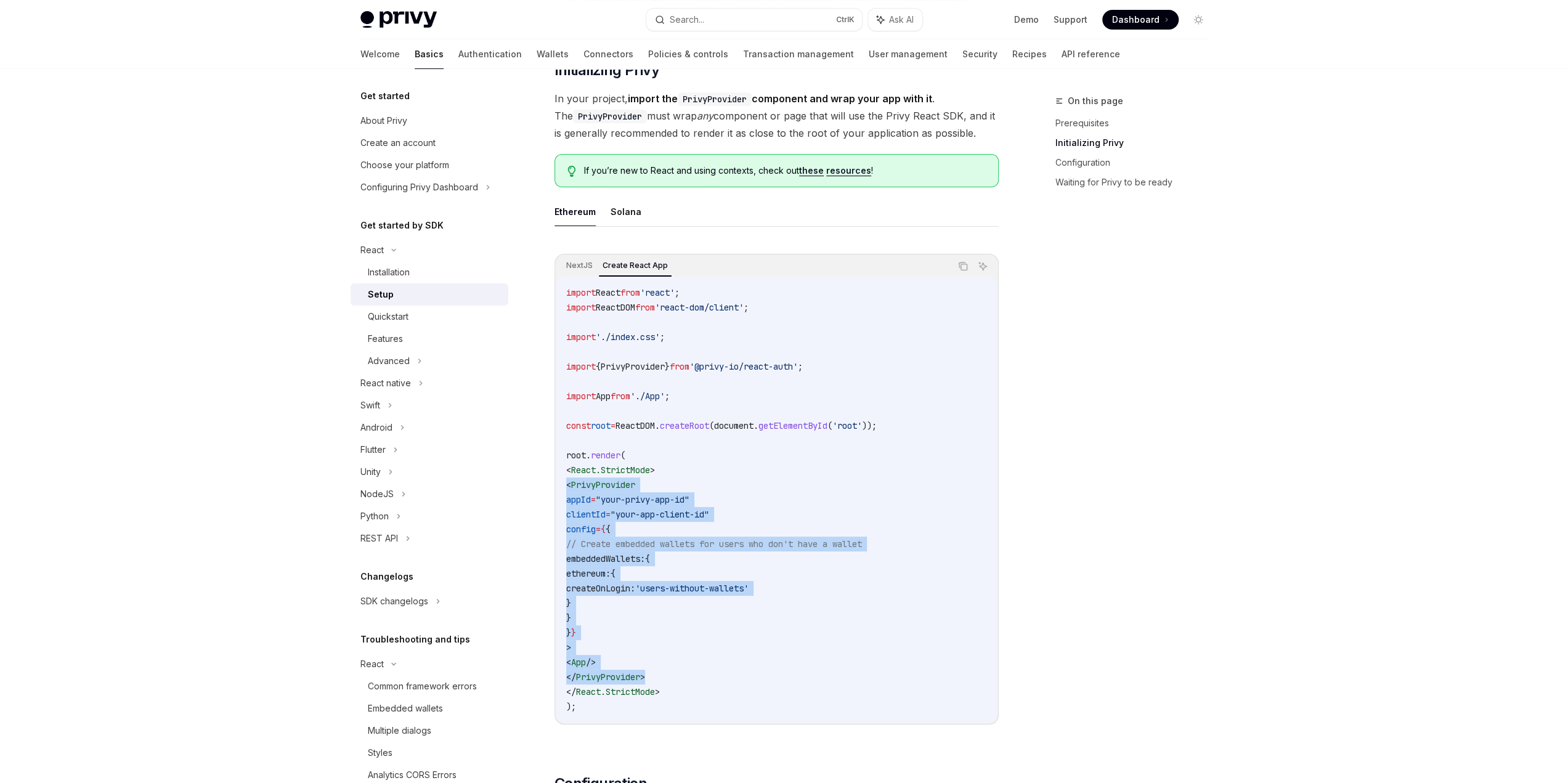
drag, startPoint x: 672, startPoint y: 676, endPoint x: 536, endPoint y: 486, distance: 233.7
copy code "< PrivyProvider appId = "your-privy-app-id" clientId = "your-app-client-id" con…"
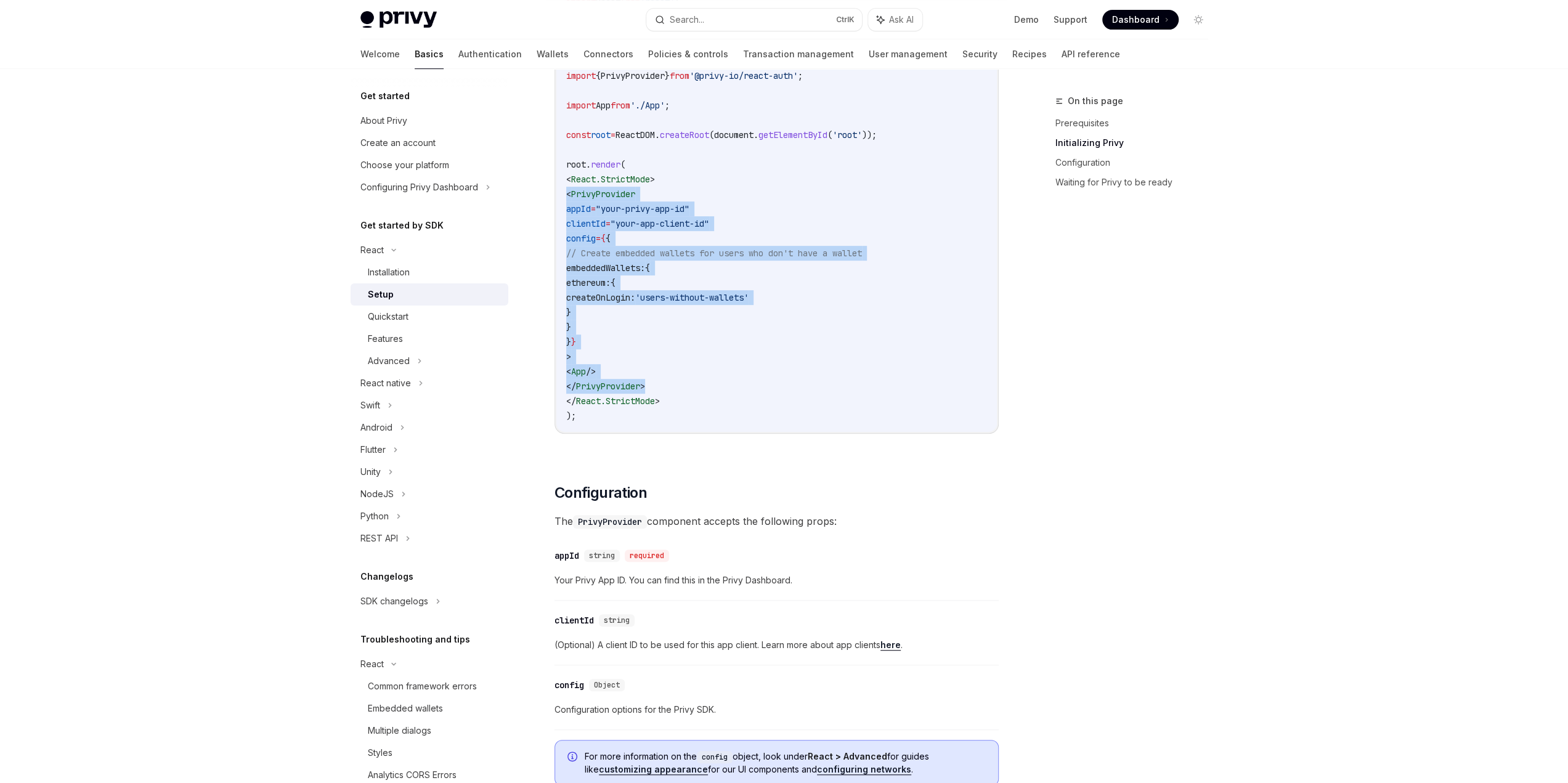
scroll to position [554, 0]
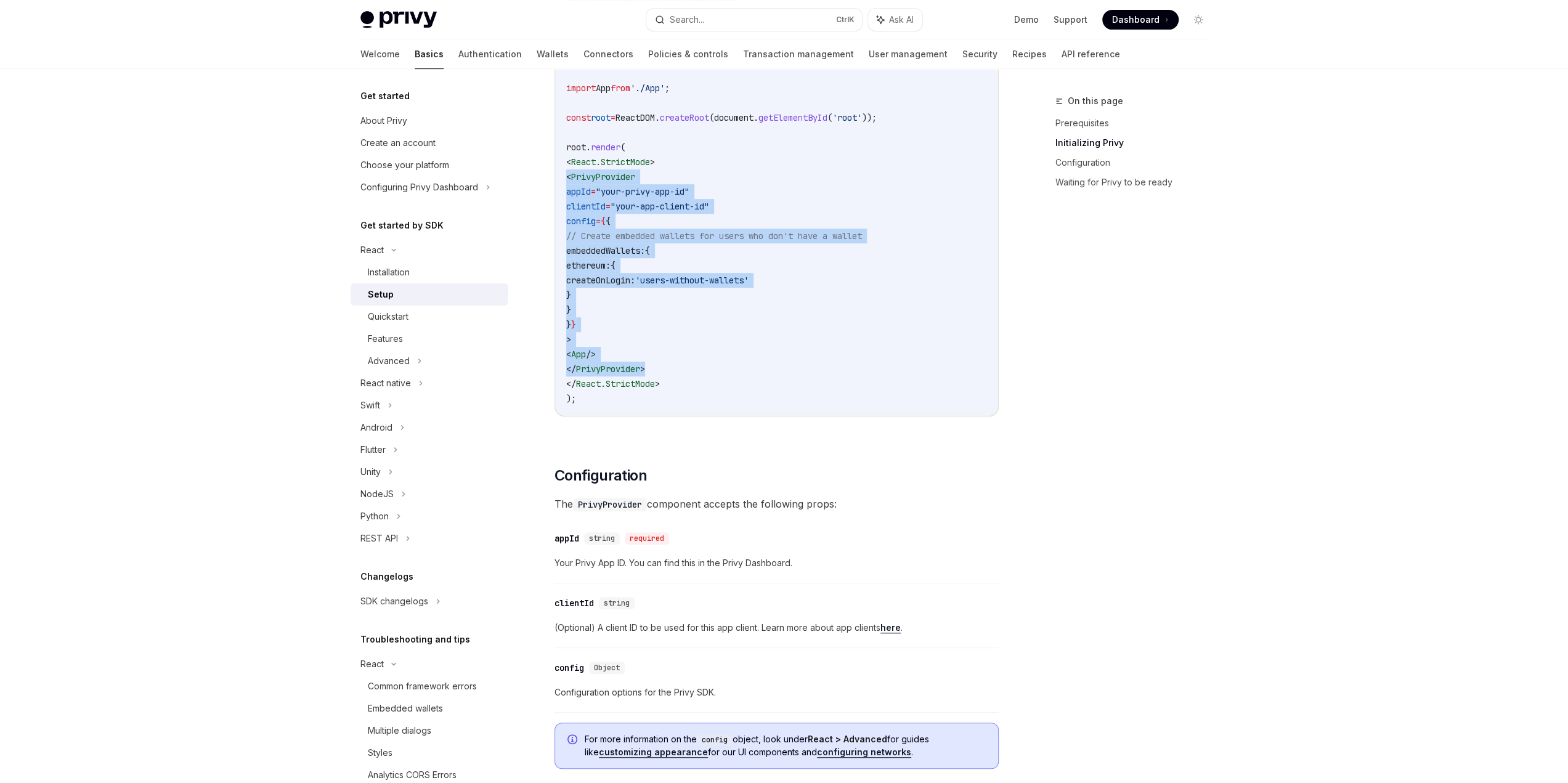
click at [755, 182] on code "import React from 'react' ; import ReactDOM from 'react-dom/client' ; import '.…" at bounding box center [777, 191] width 421 height 429
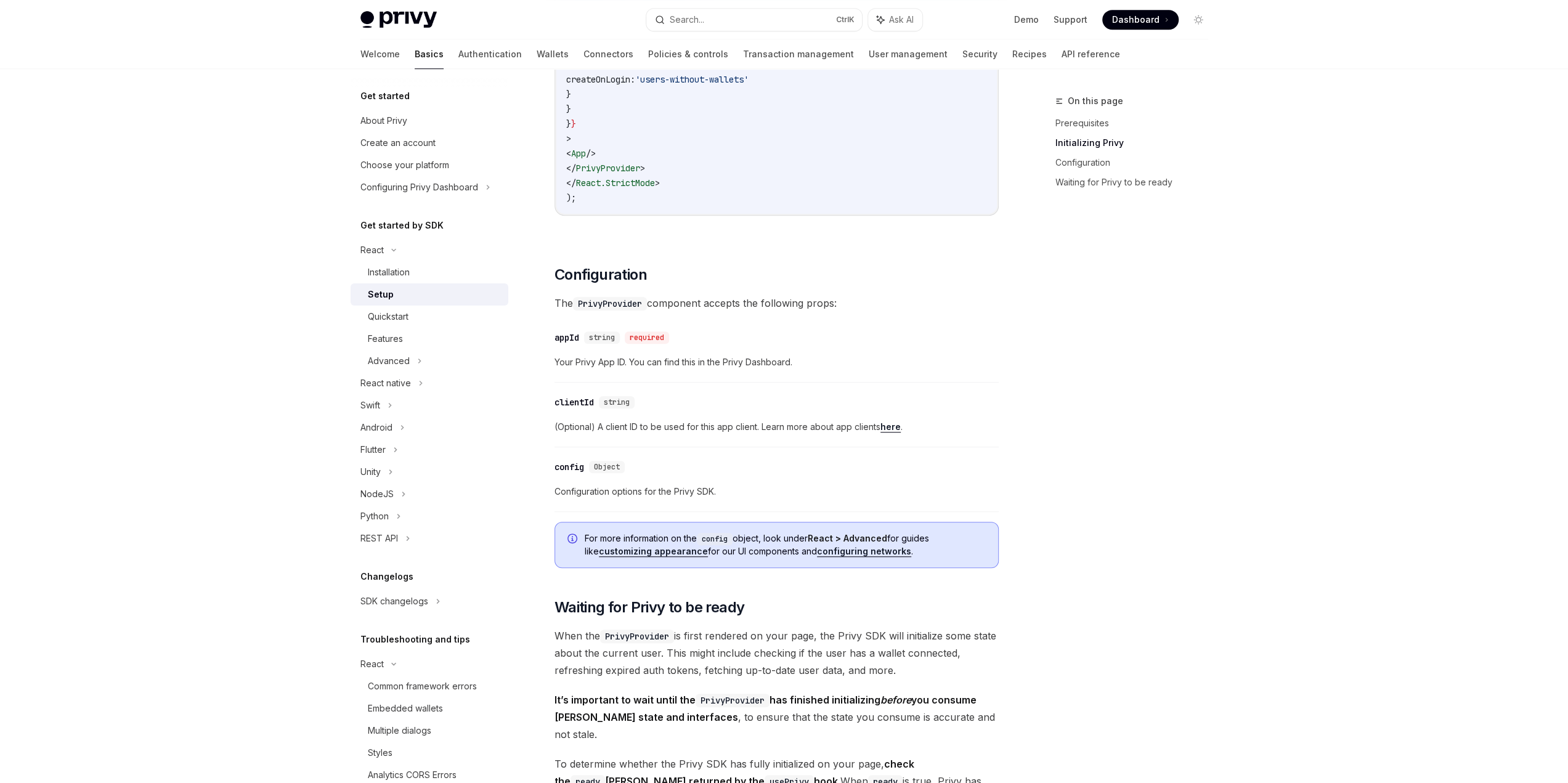
scroll to position [801, 0]
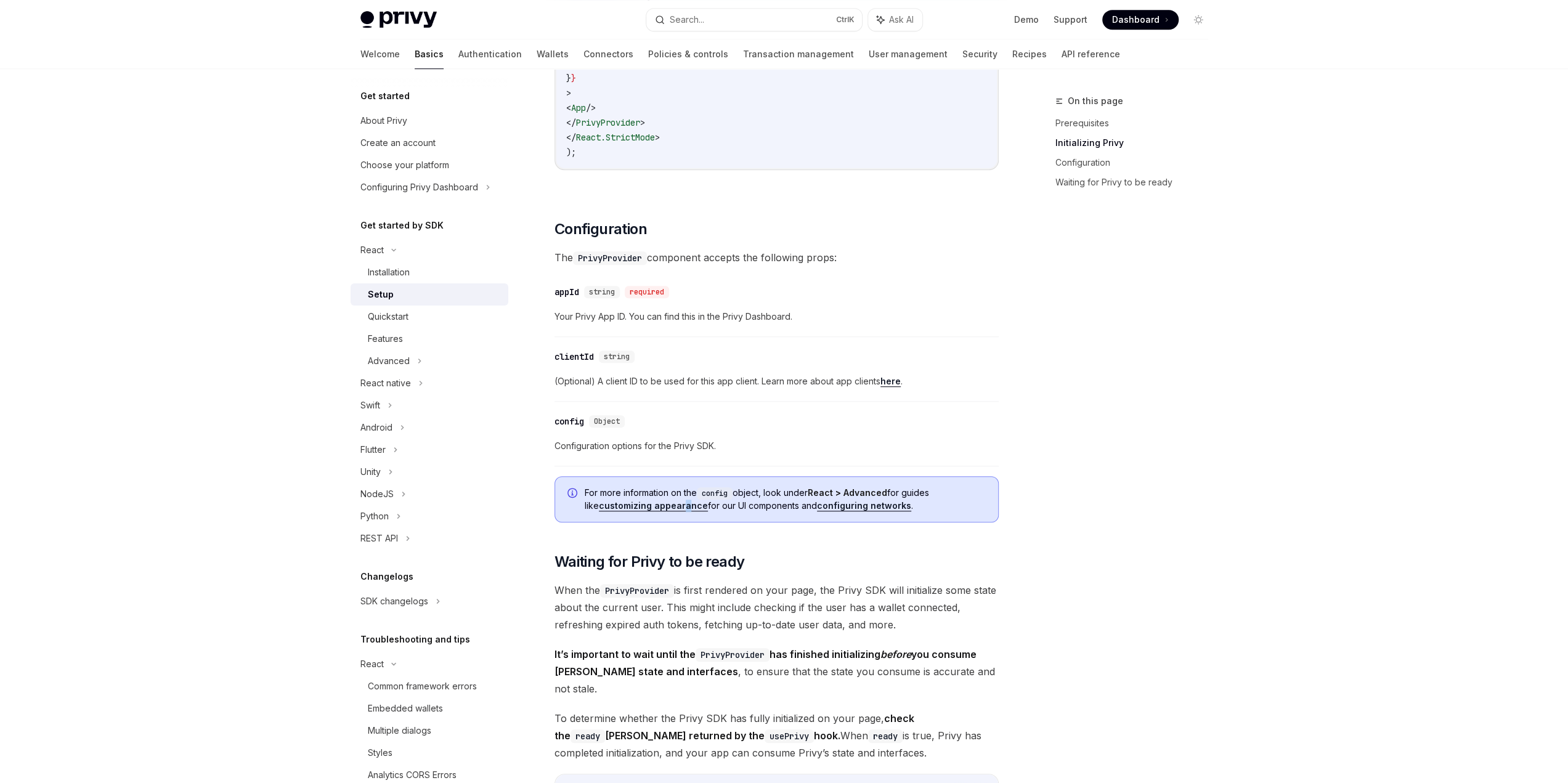
drag, startPoint x: 656, startPoint y: 503, endPoint x: 669, endPoint y: 511, distance: 15.3
click at [669, 510] on div "For more information on the config object, look under React > Advanced for guid…" at bounding box center [776, 500] width 445 height 46
click at [736, 513] on div "For more information on the config object, look under React > Advanced for guid…" at bounding box center [776, 500] width 445 height 46
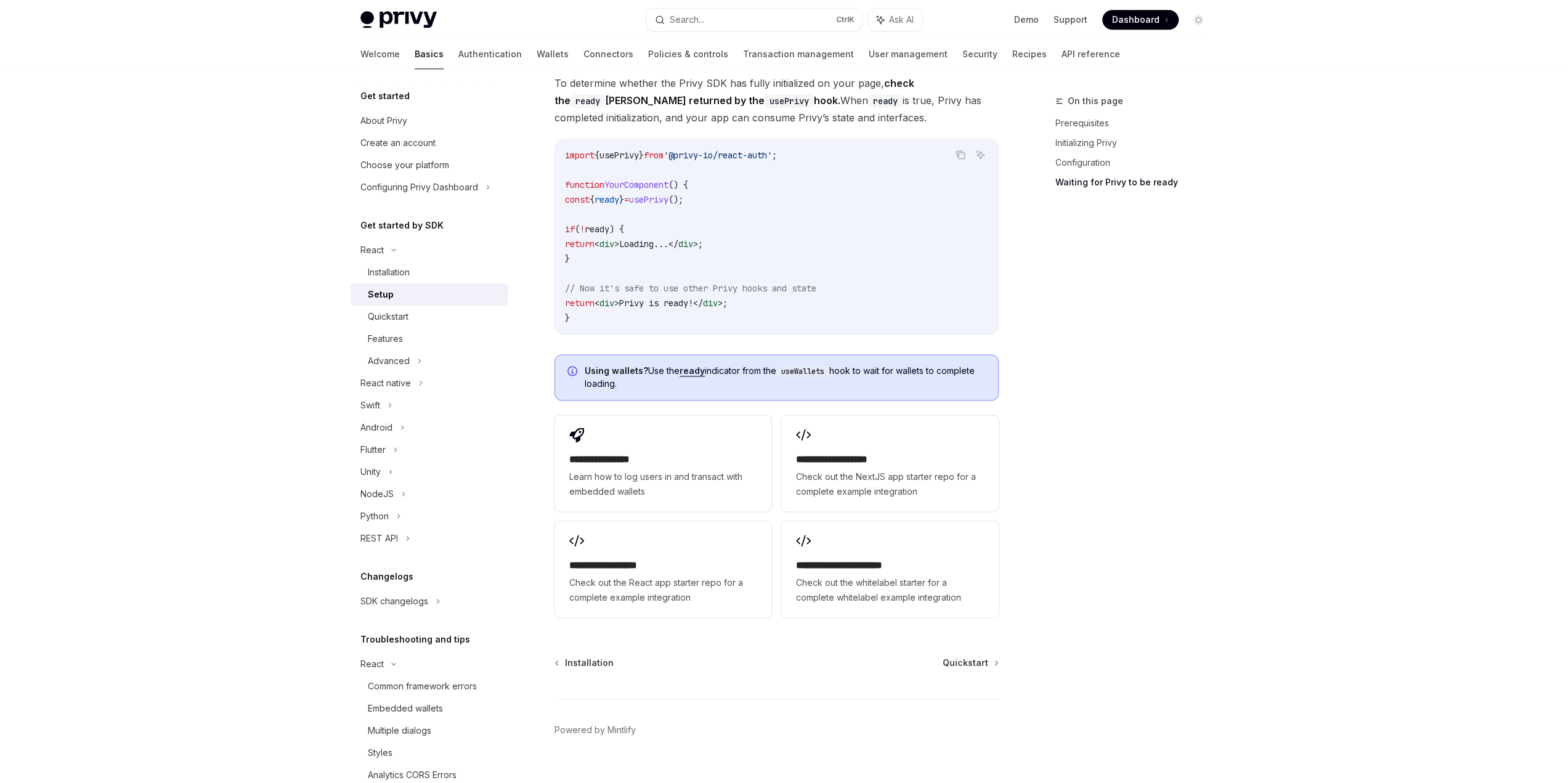
scroll to position [1437, 0]
click at [423, 310] on div "Quickstart" at bounding box center [434, 316] width 133 height 14
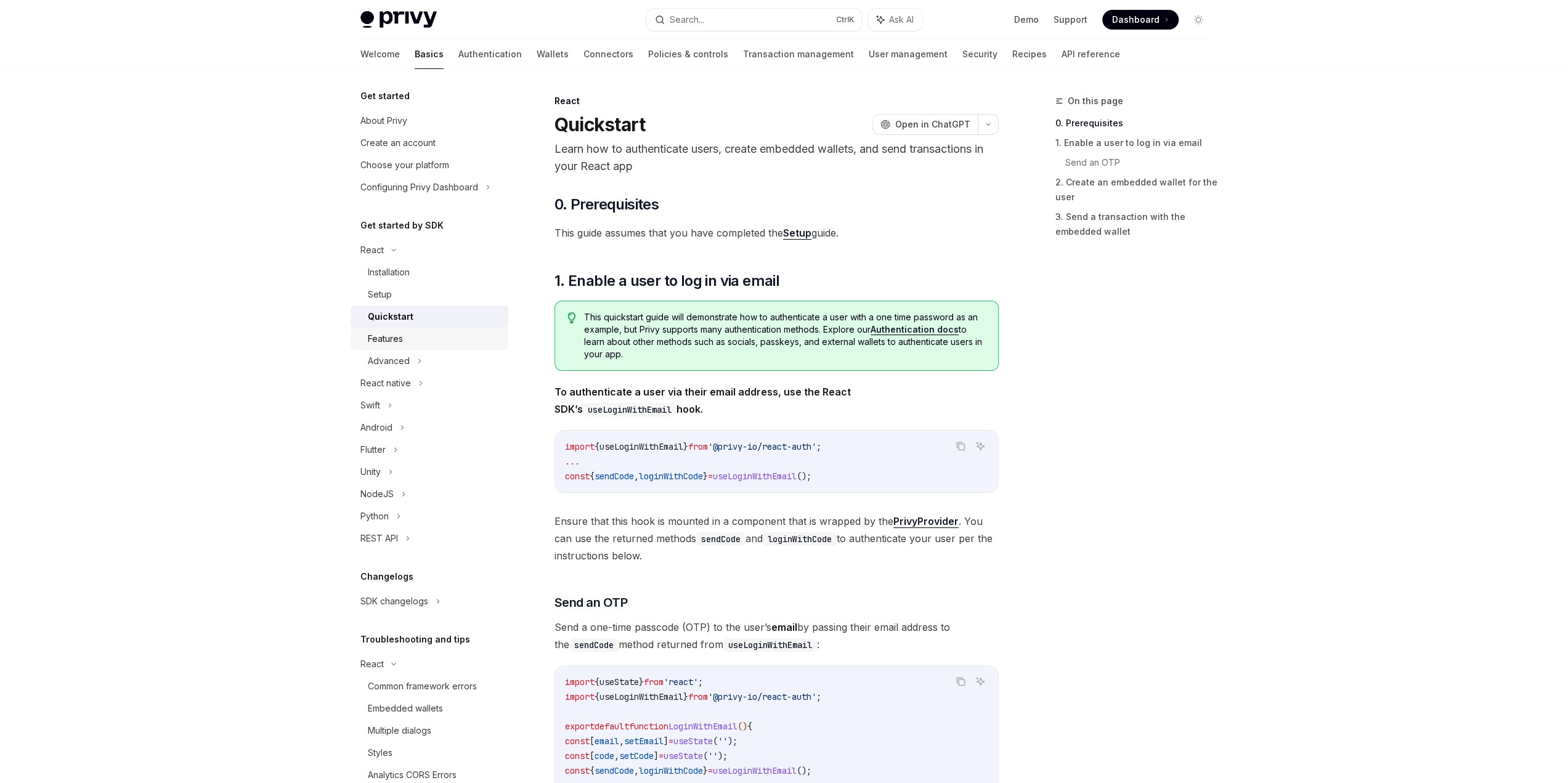
click at [439, 336] on div "Features" at bounding box center [434, 338] width 133 height 14
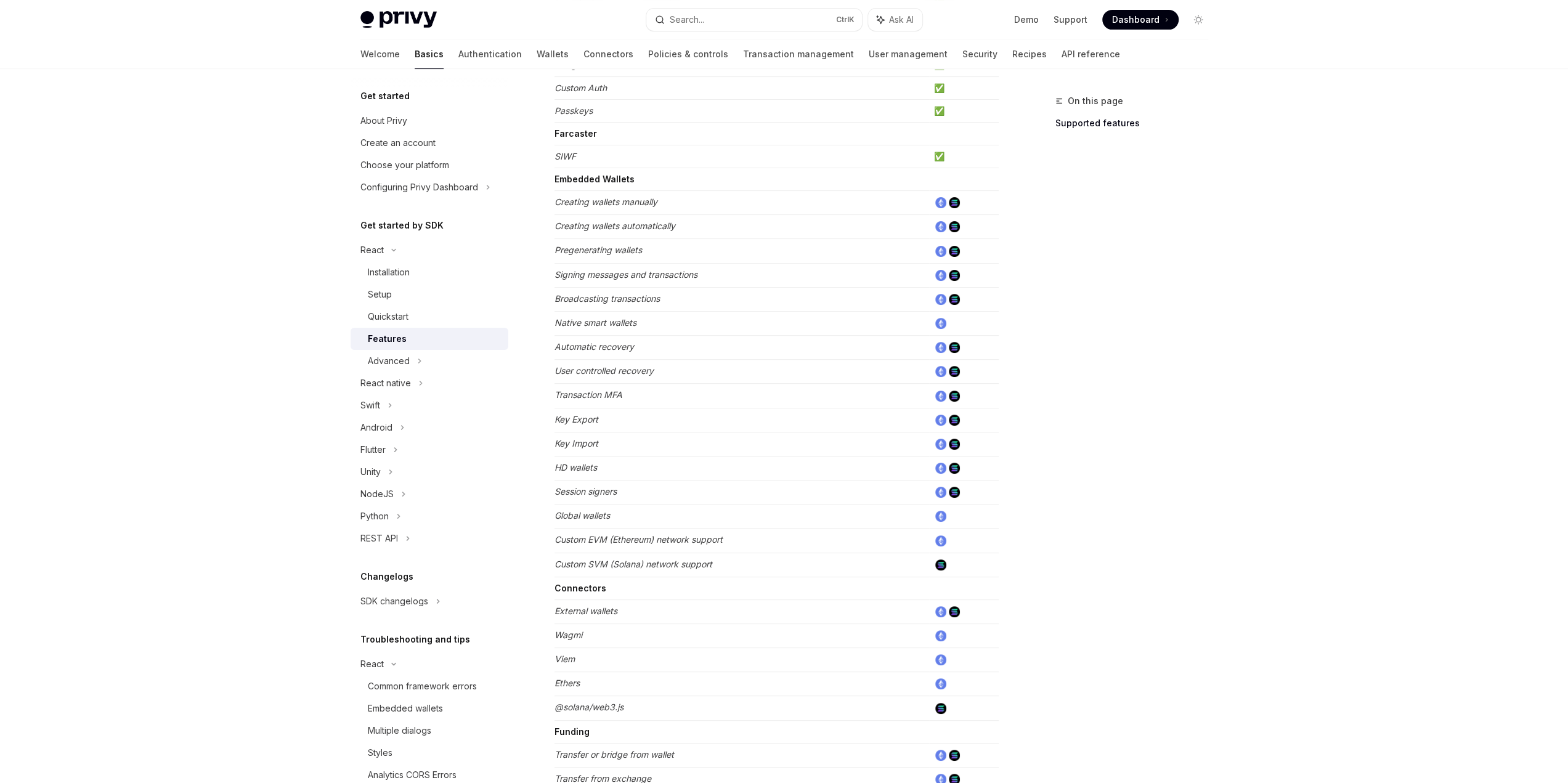
scroll to position [431, 0]
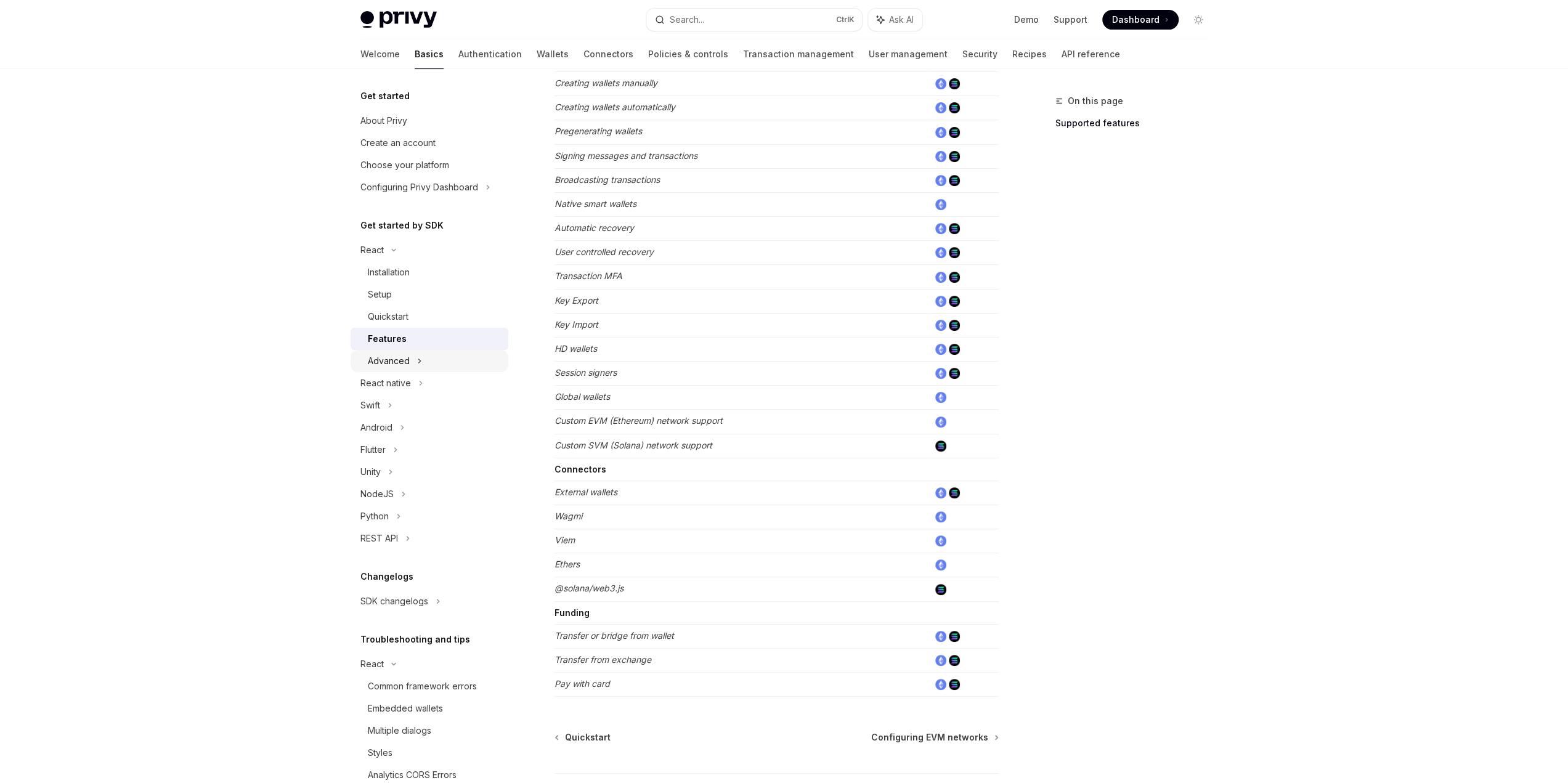
click at [471, 365] on div "Advanced" at bounding box center [429, 360] width 157 height 22
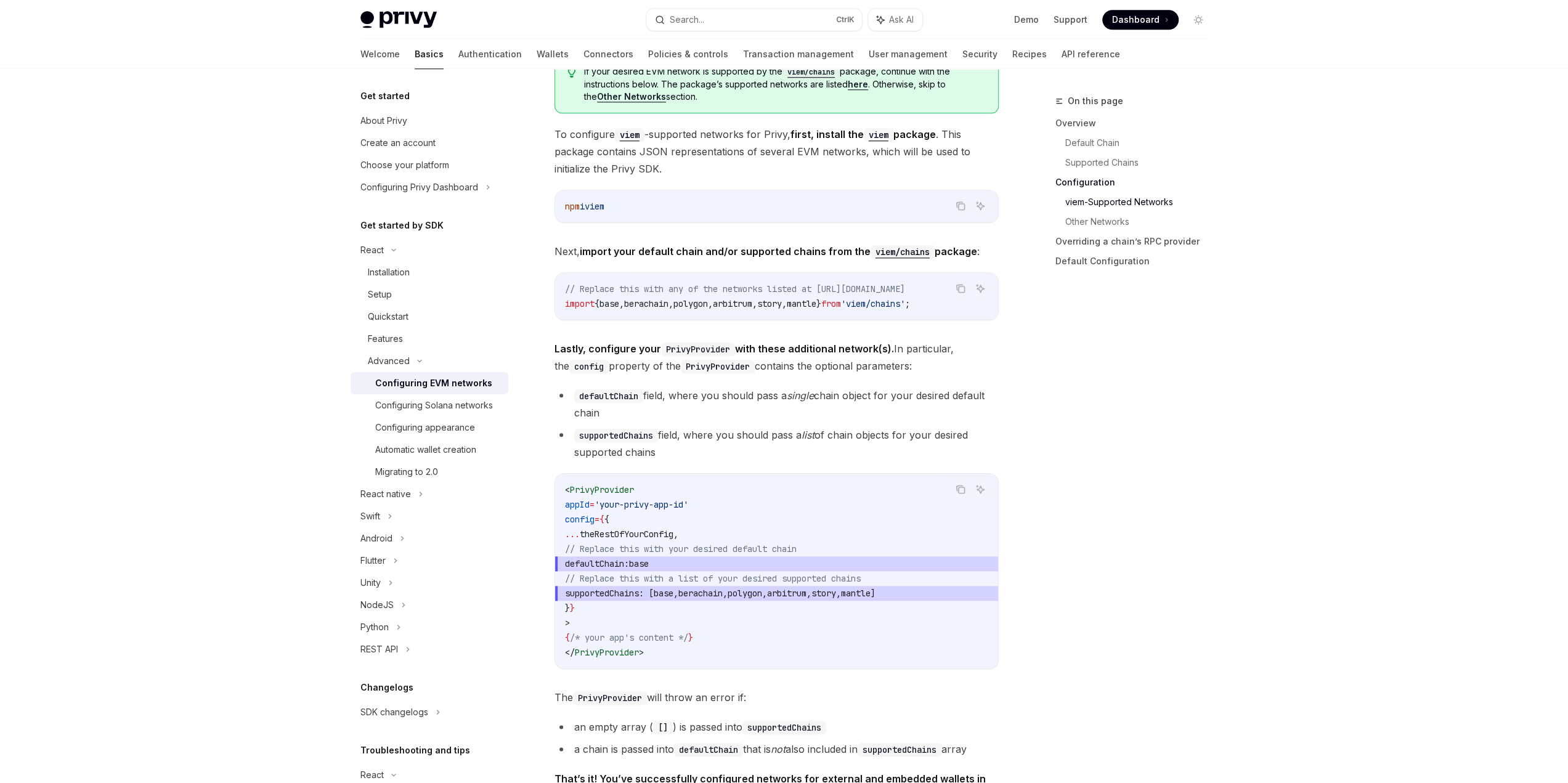
scroll to position [1480, 0]
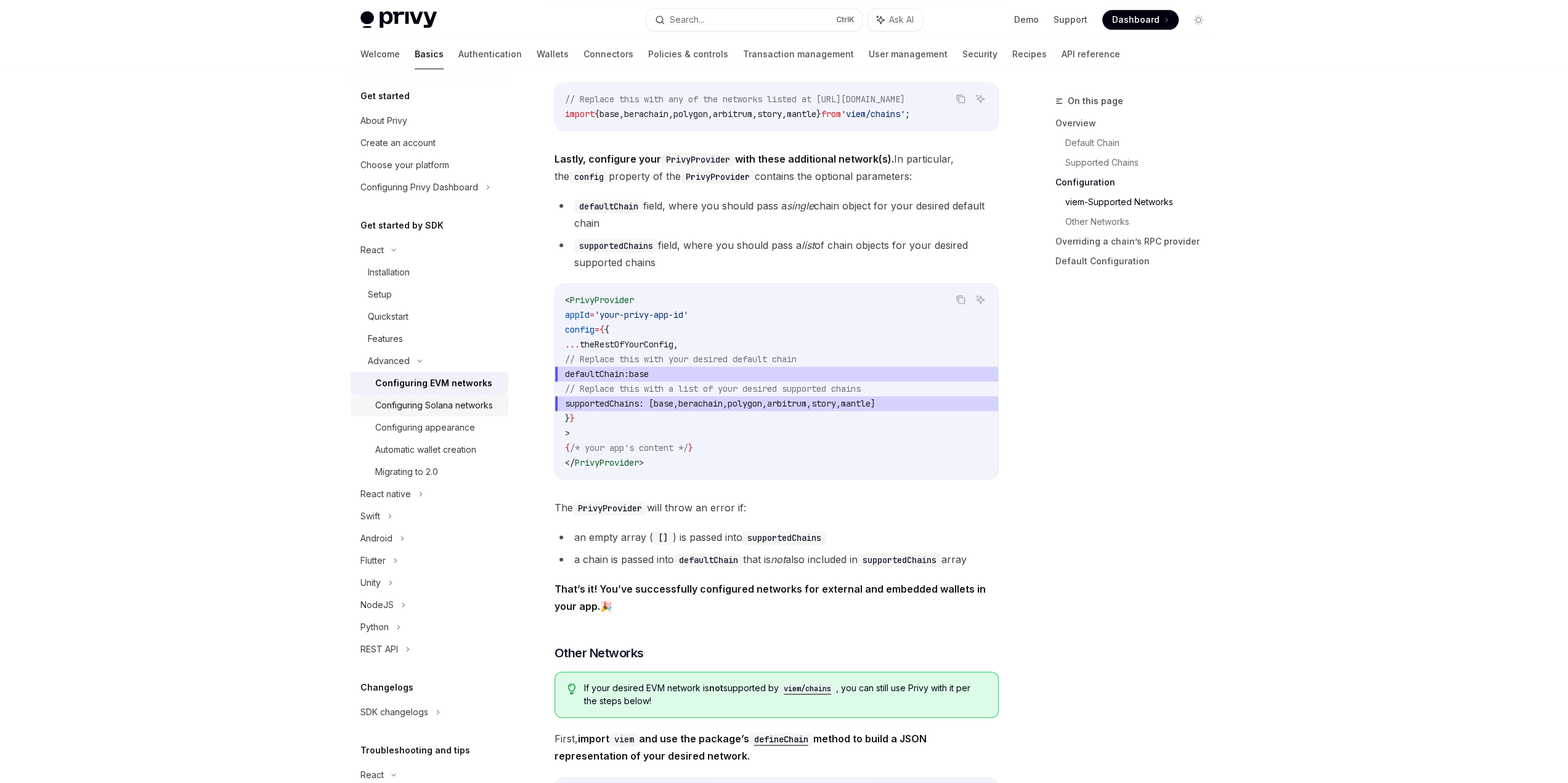
click at [467, 402] on div "Configuring Solana networks" at bounding box center [434, 404] width 118 height 14
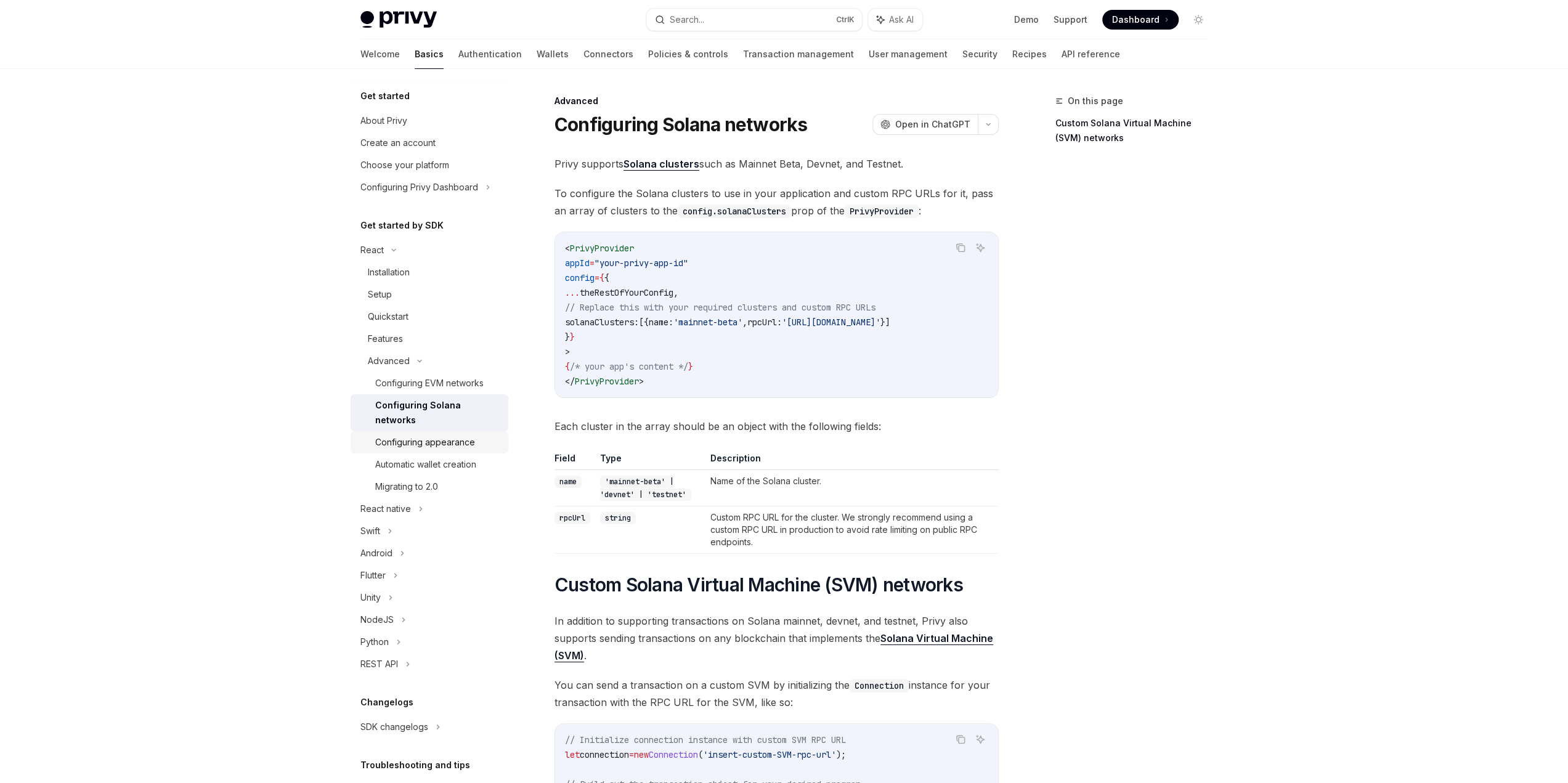
click at [457, 439] on div "Configuring appearance" at bounding box center [425, 442] width 100 height 14
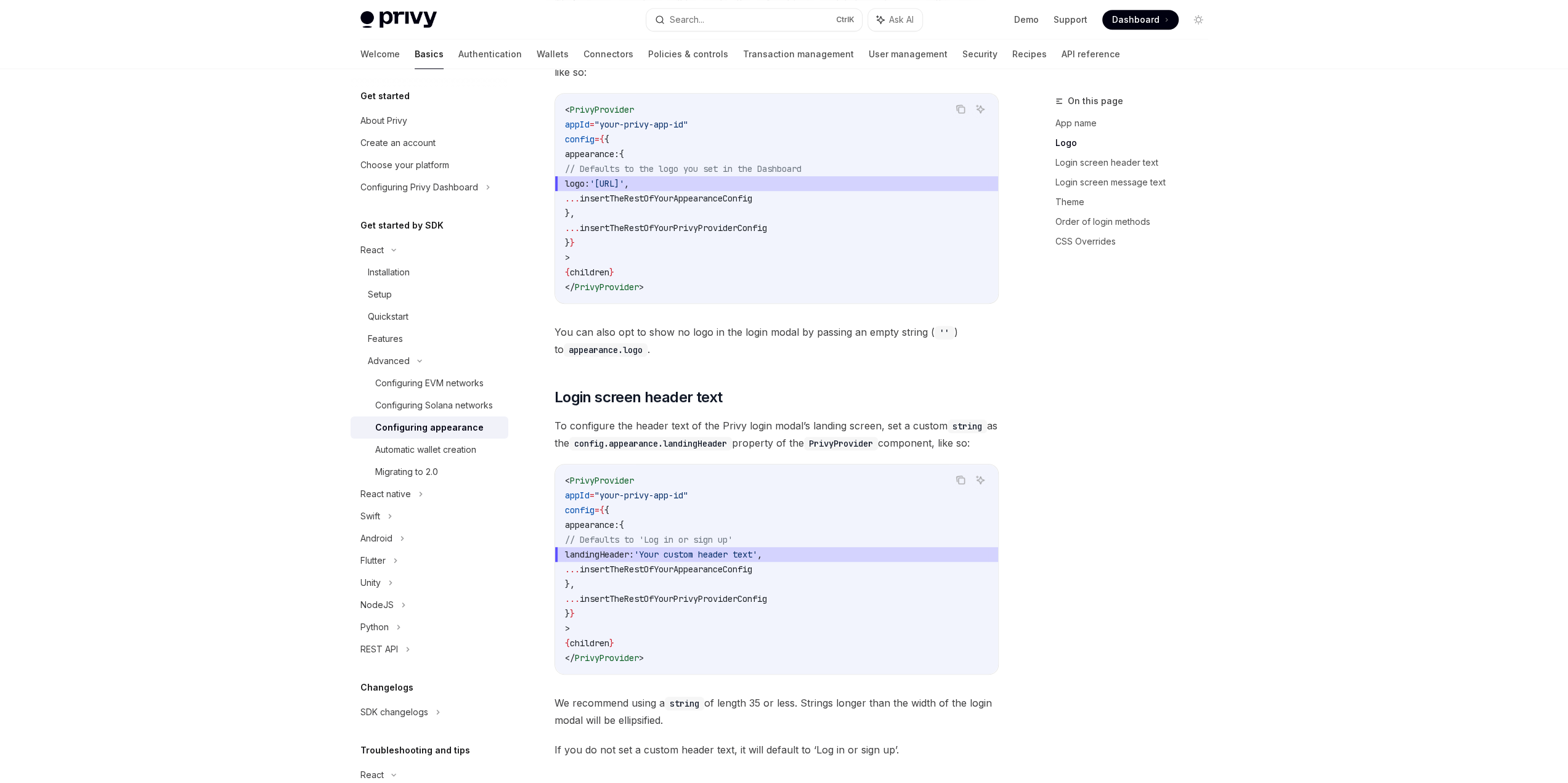
scroll to position [678, 0]
click at [470, 457] on div "Automatic wallet creation" at bounding box center [425, 450] width 101 height 14
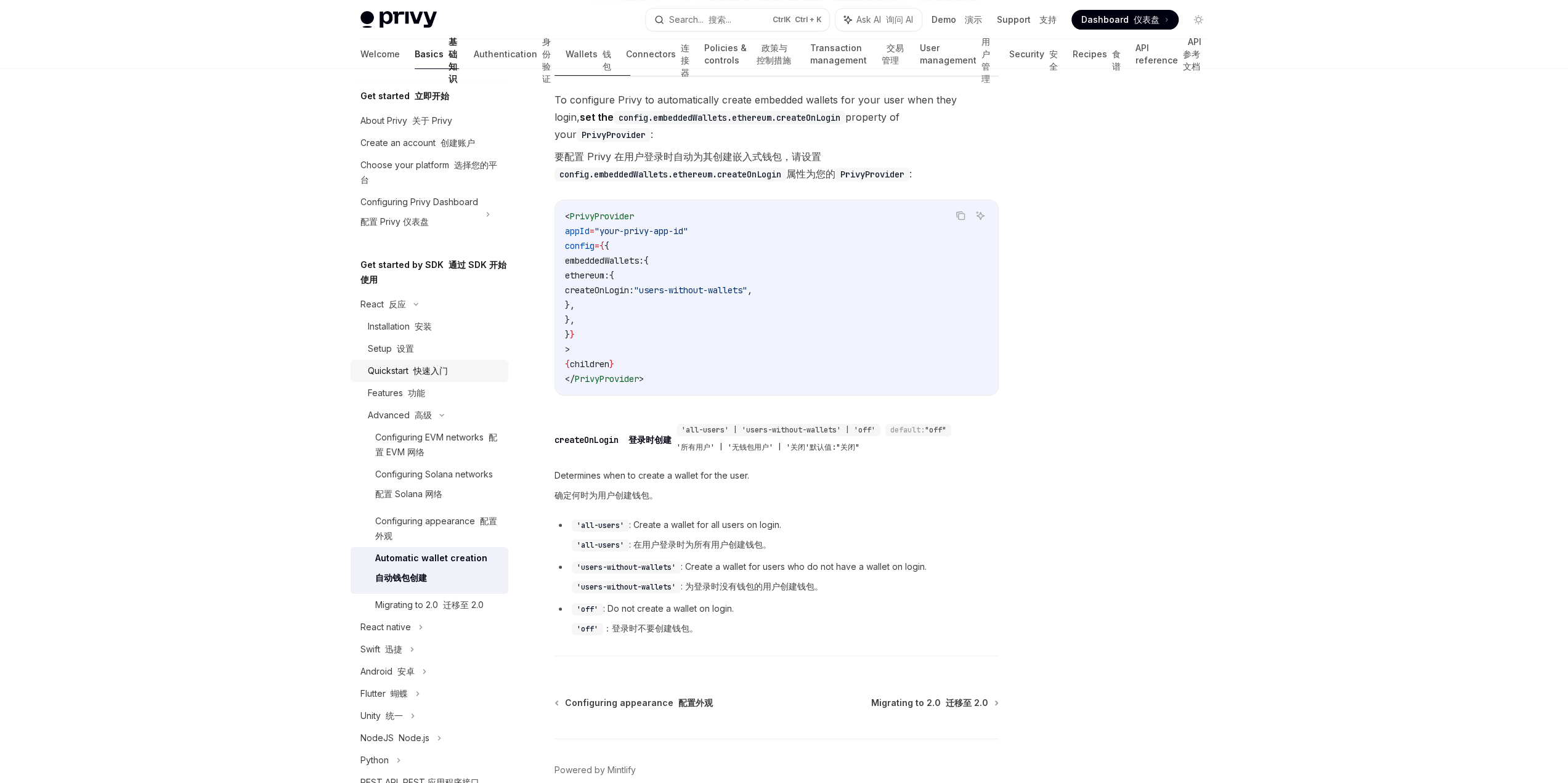
click at [442, 371] on font "快速入门" at bounding box center [431, 370] width 35 height 11
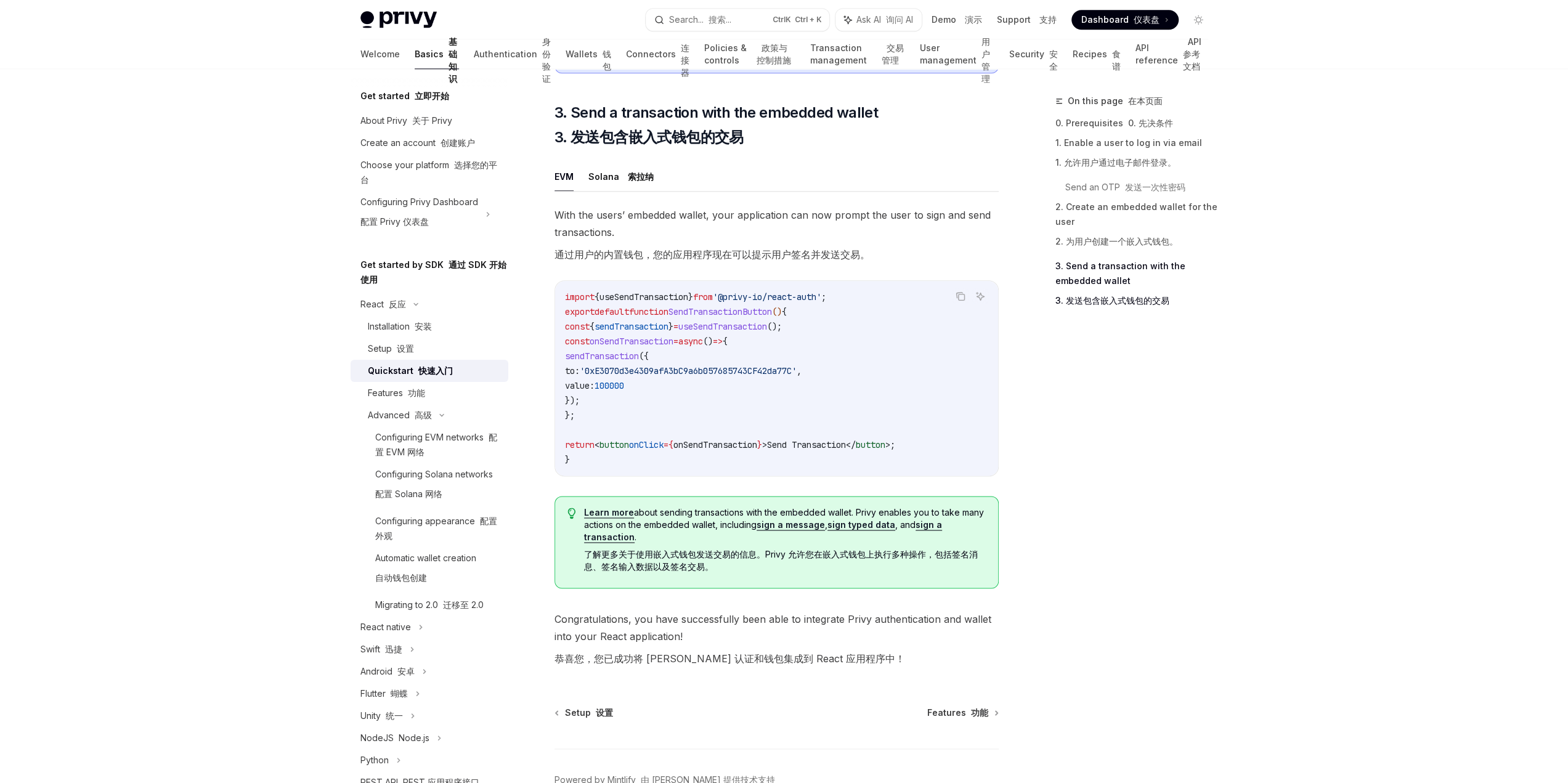
scroll to position [1480, 0]
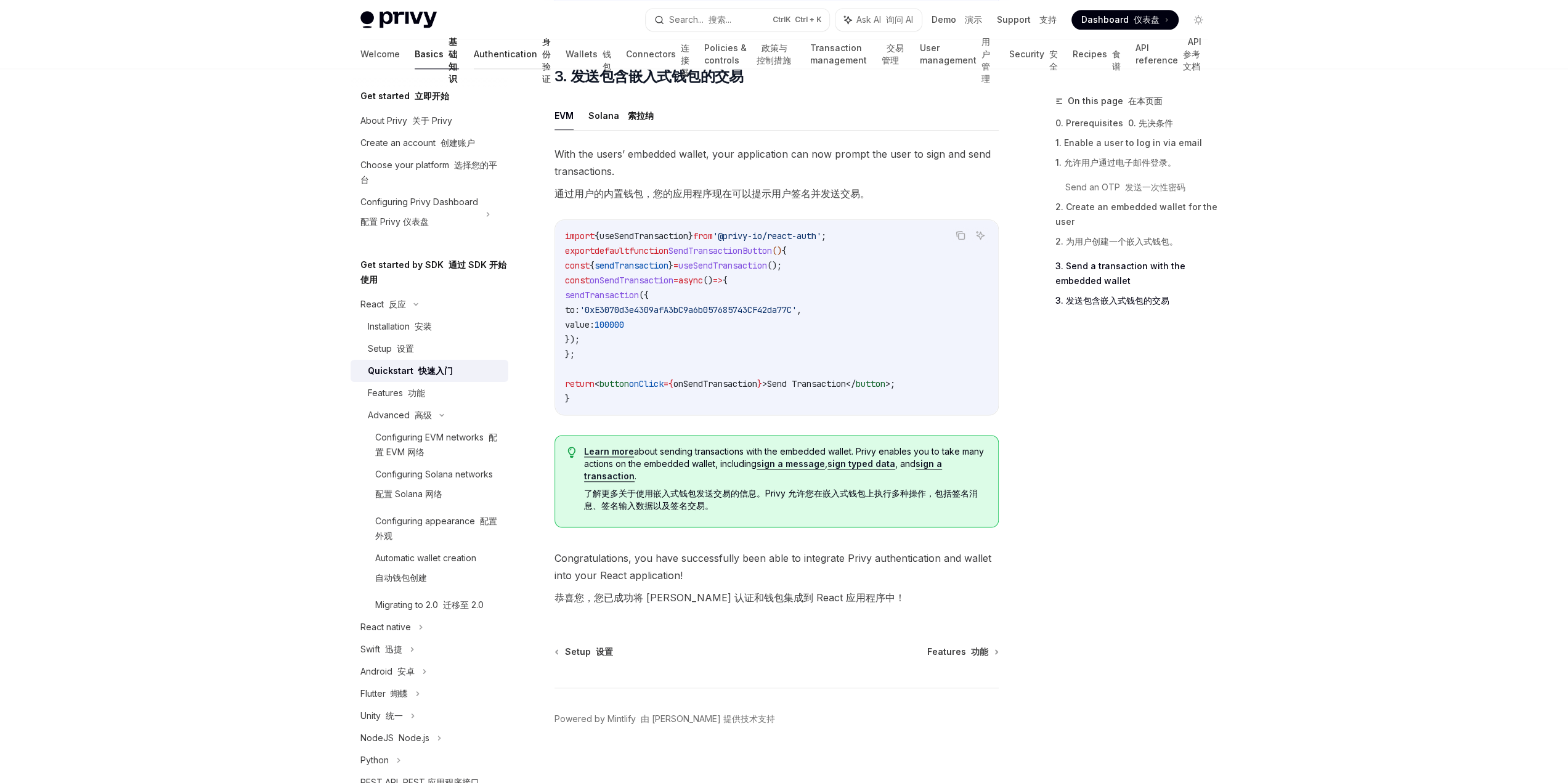
click at [473, 64] on link "Authentication 身份验证" at bounding box center [512, 54] width 77 height 30
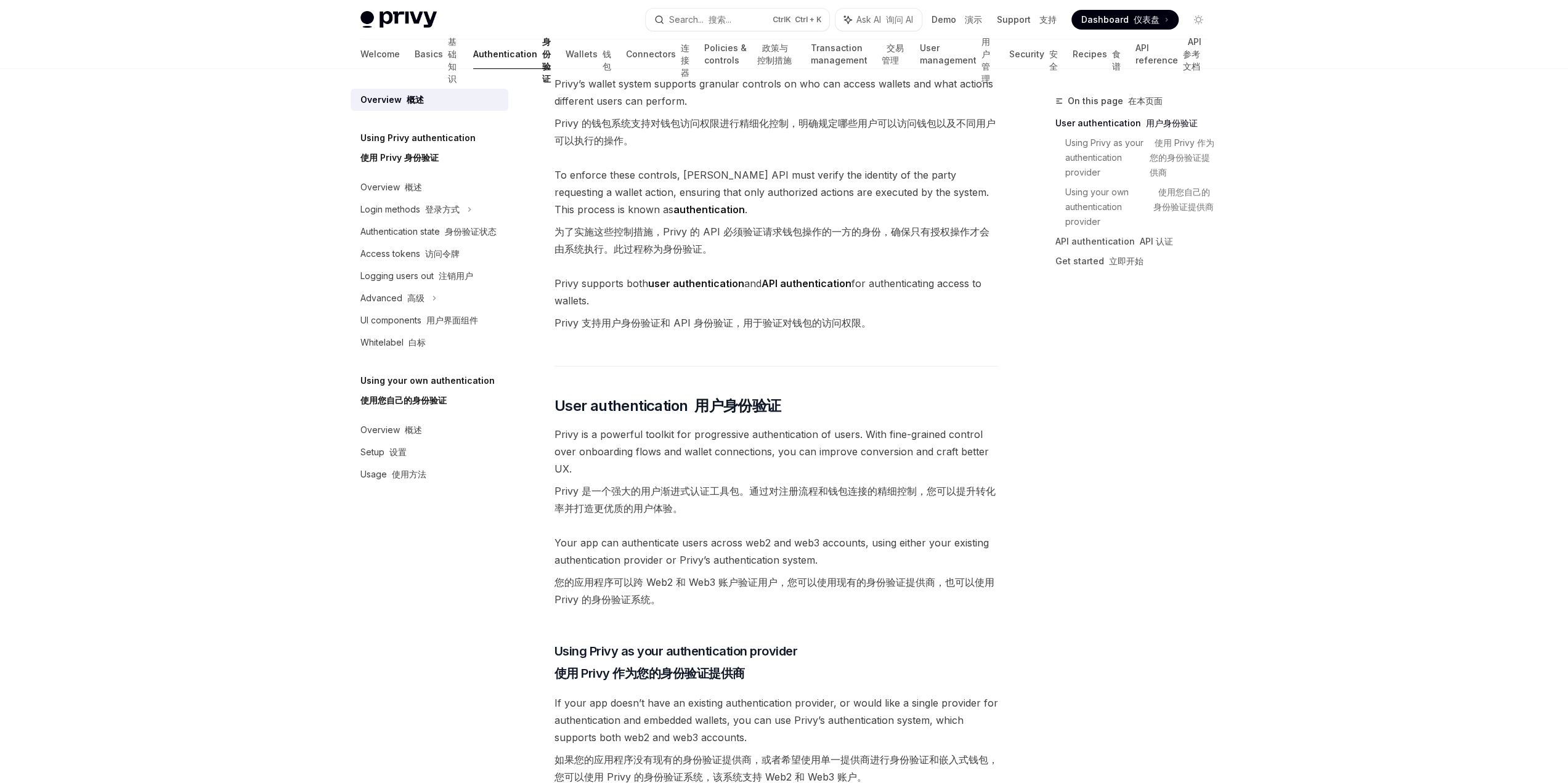
scroll to position [123, 0]
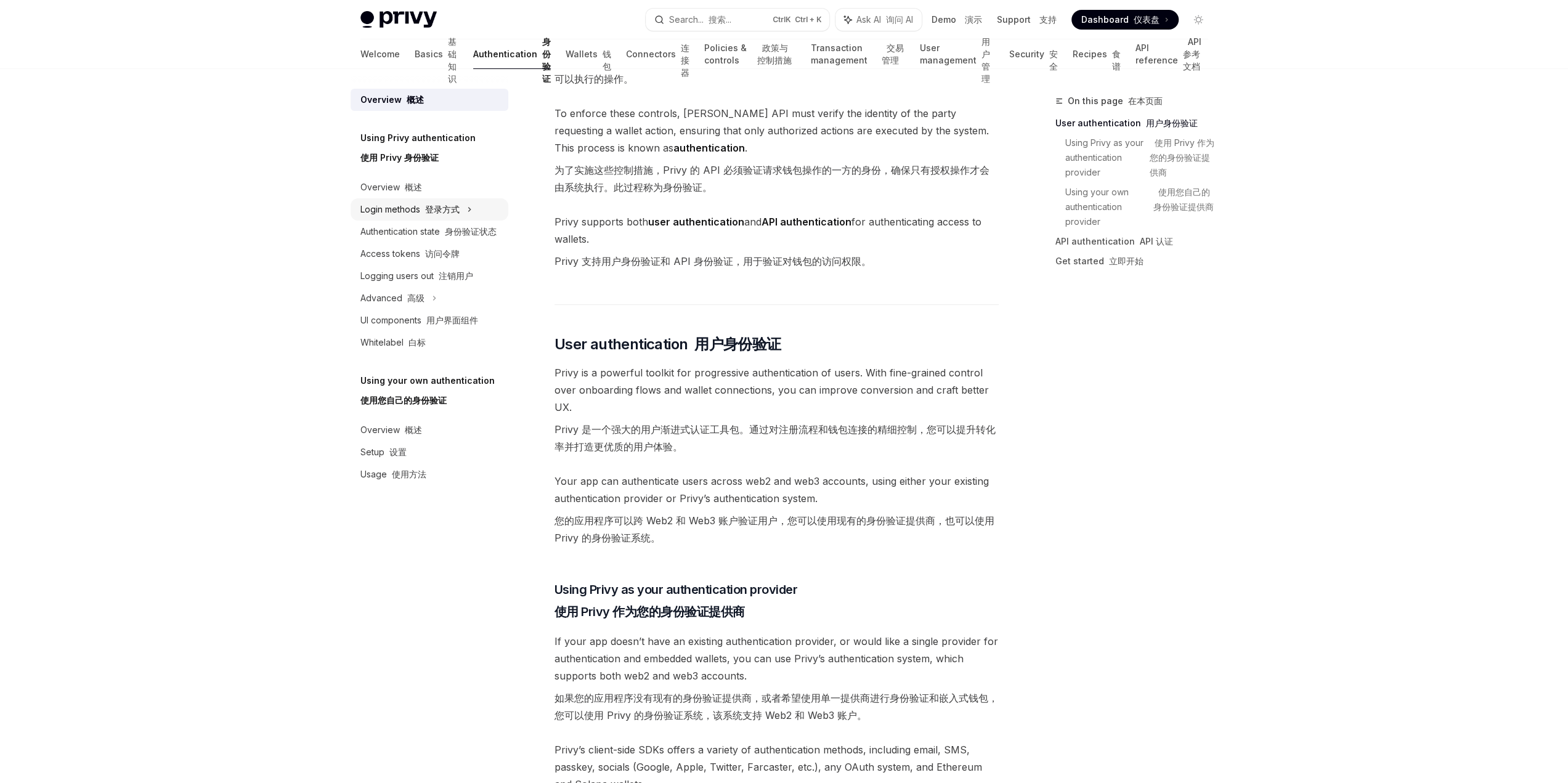
click at [465, 204] on div "Login methods 登录方式" at bounding box center [429, 209] width 157 height 22
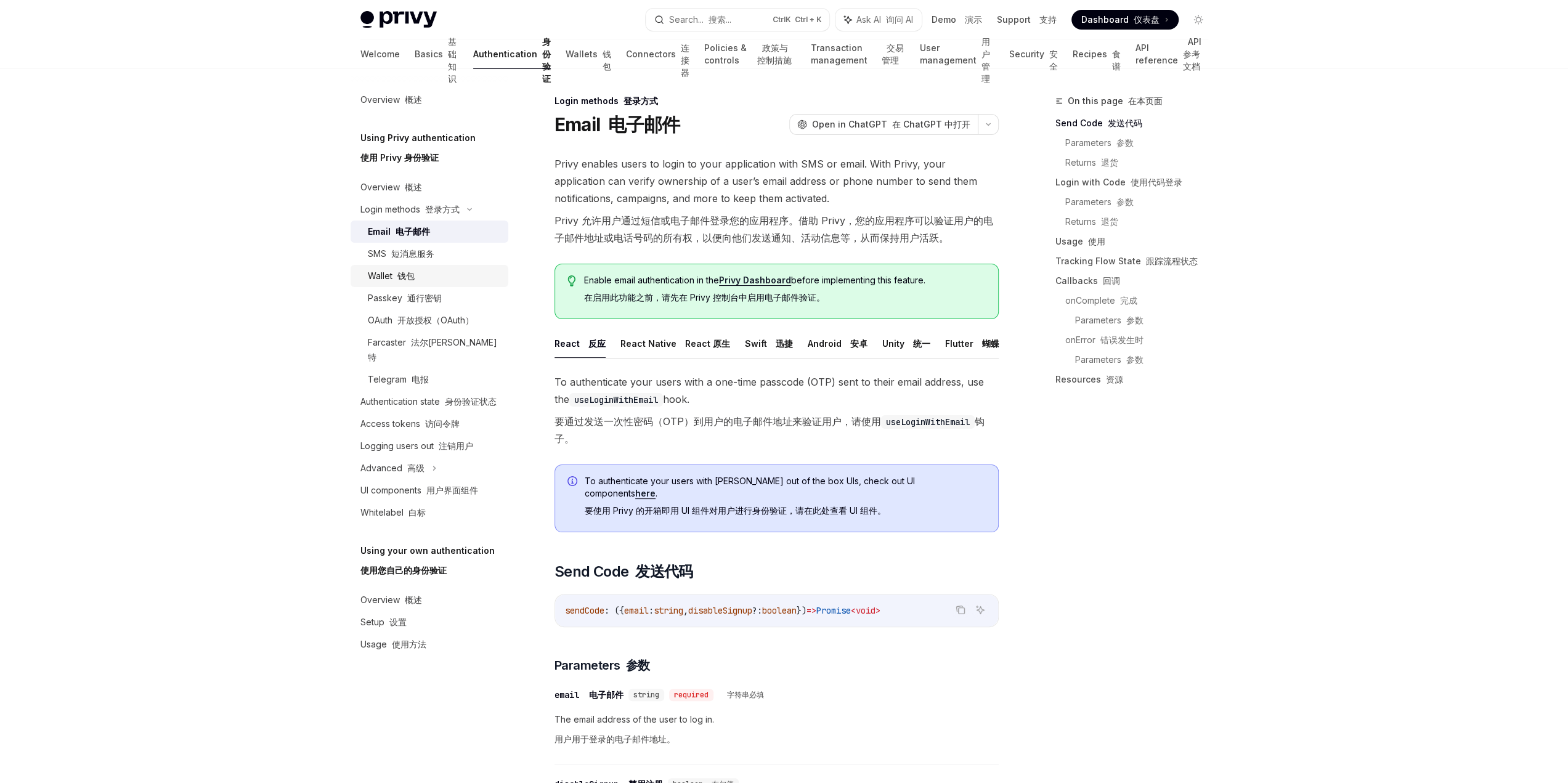
click at [459, 276] on div "Wallet 钱包" at bounding box center [434, 276] width 133 height 14
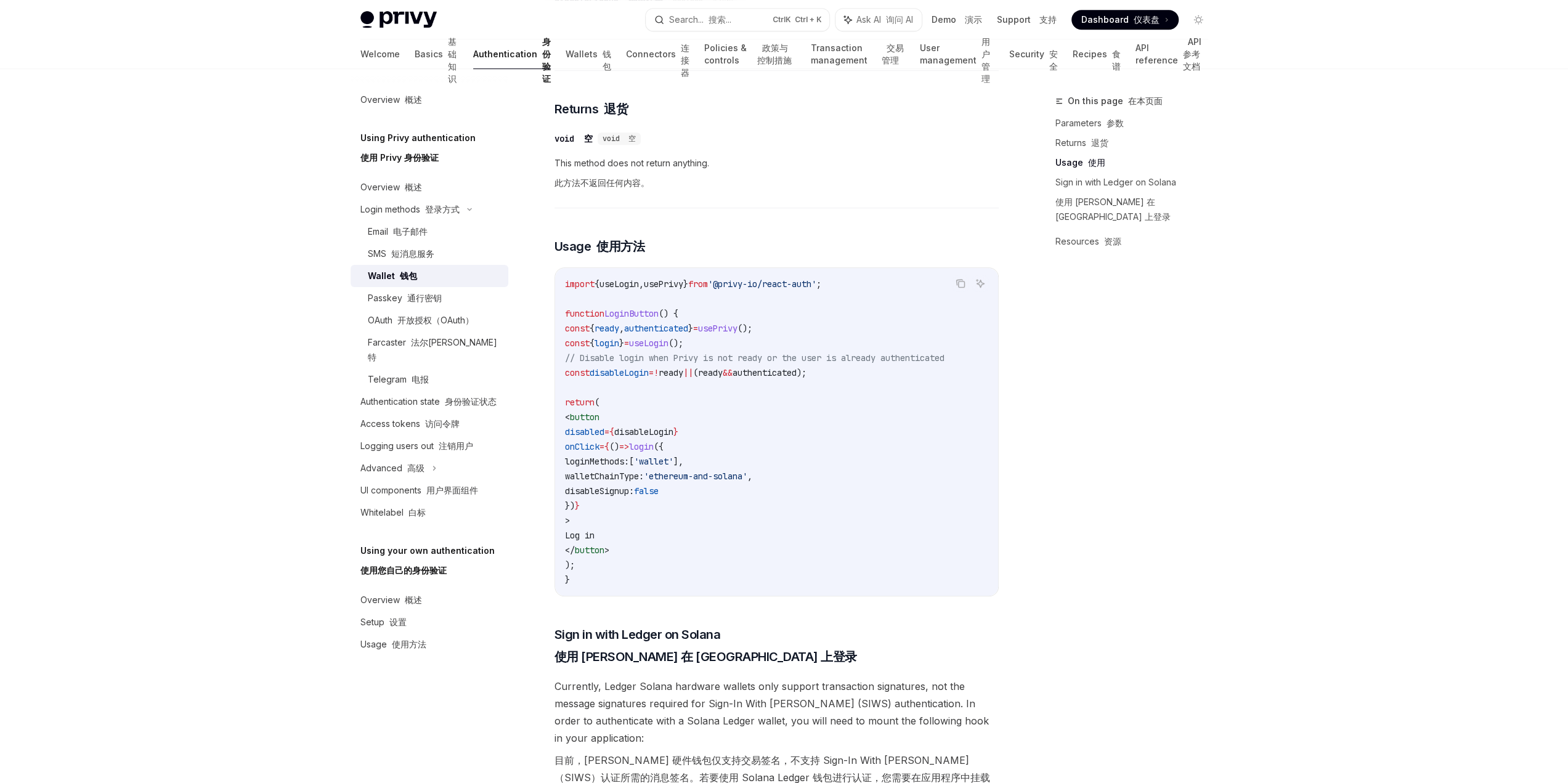
scroll to position [801, 0]
click at [602, 62] on font "钱包" at bounding box center [606, 61] width 9 height 23
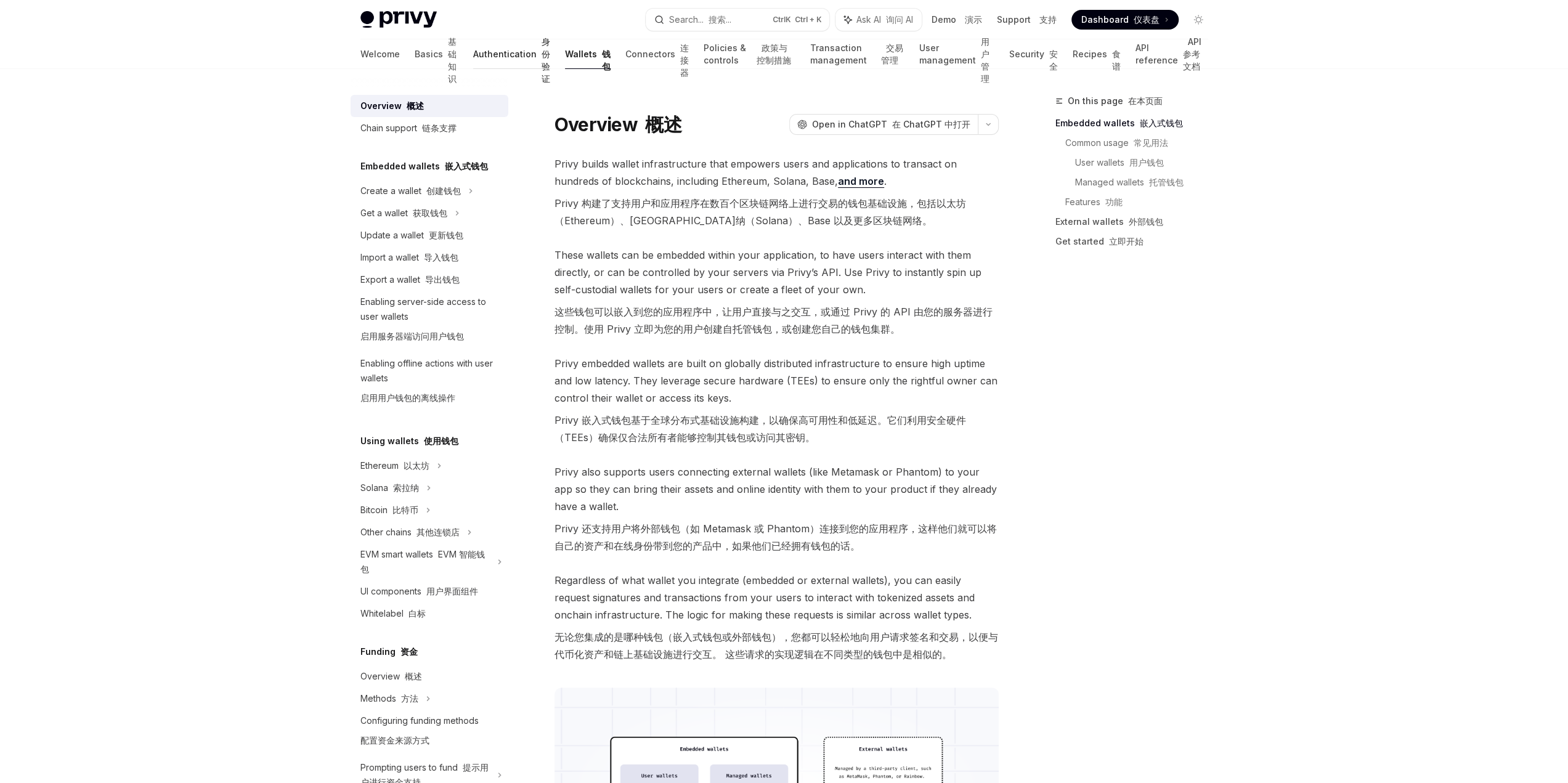
click at [475, 57] on link "Authentication 身份验证" at bounding box center [512, 54] width 77 height 30
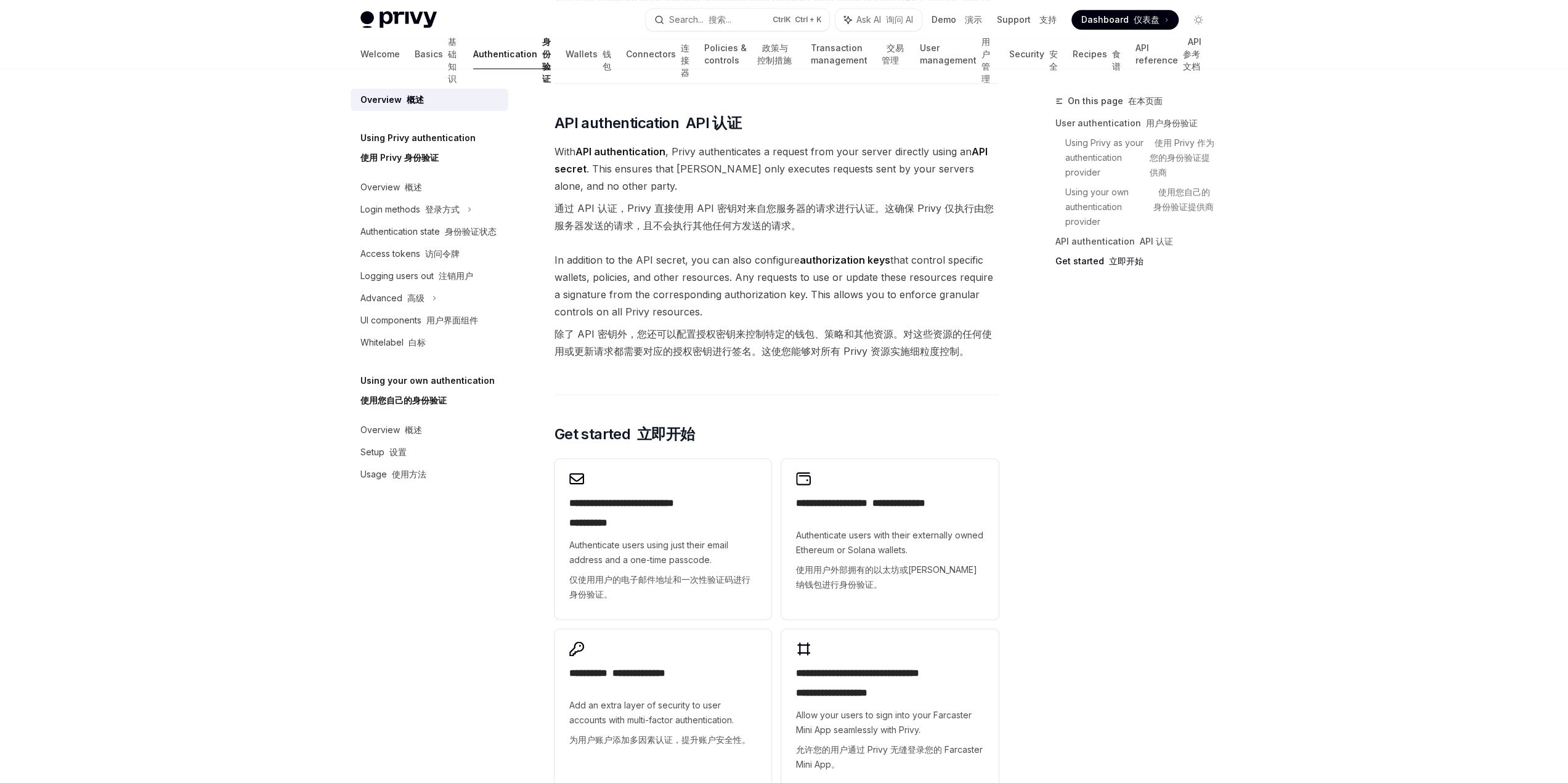
scroll to position [1426, 0]
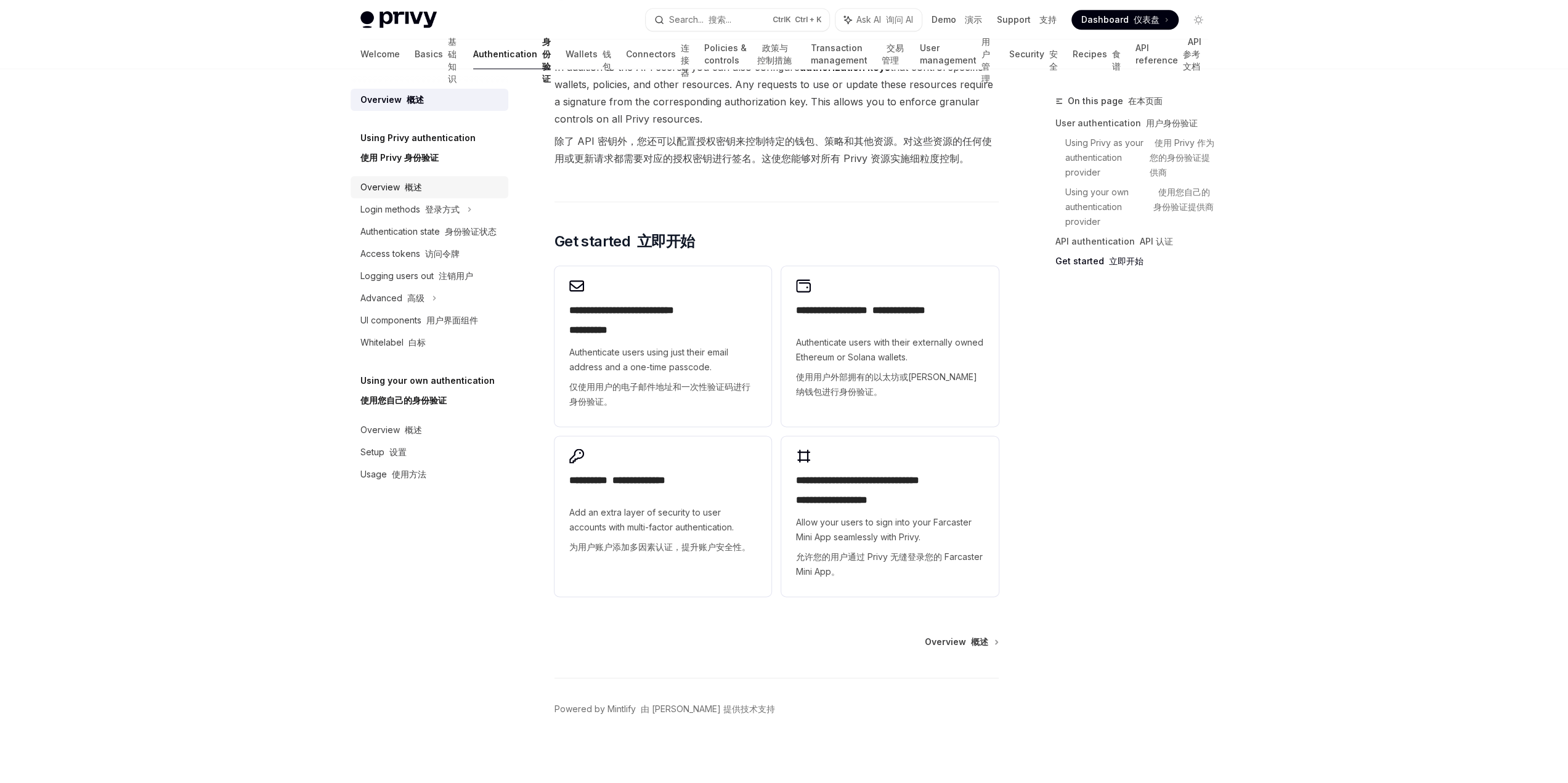
click at [467, 188] on div "Overview 概述" at bounding box center [430, 186] width 140 height 14
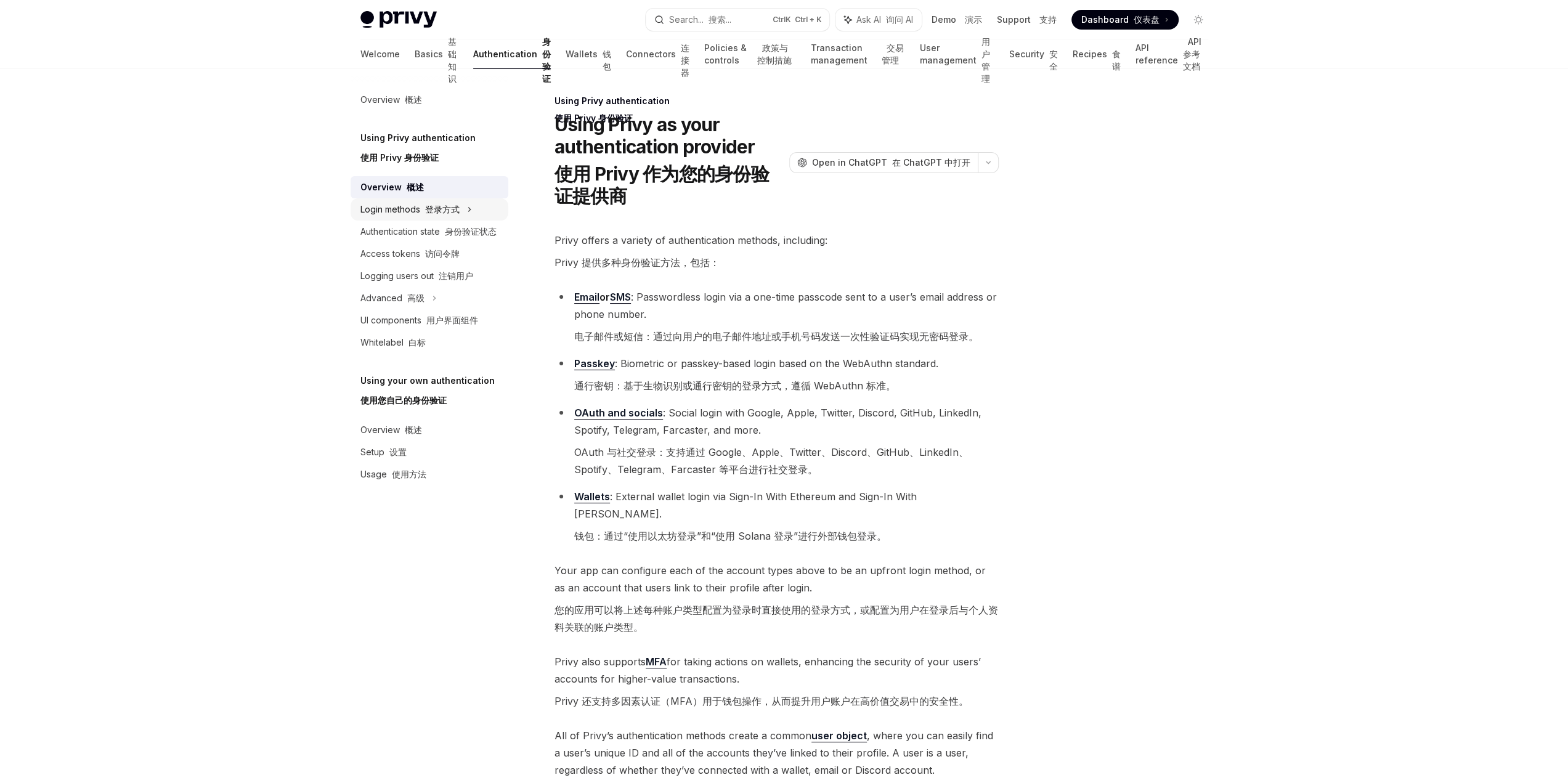
click at [487, 210] on div "Login methods 登录方式" at bounding box center [429, 209] width 157 height 22
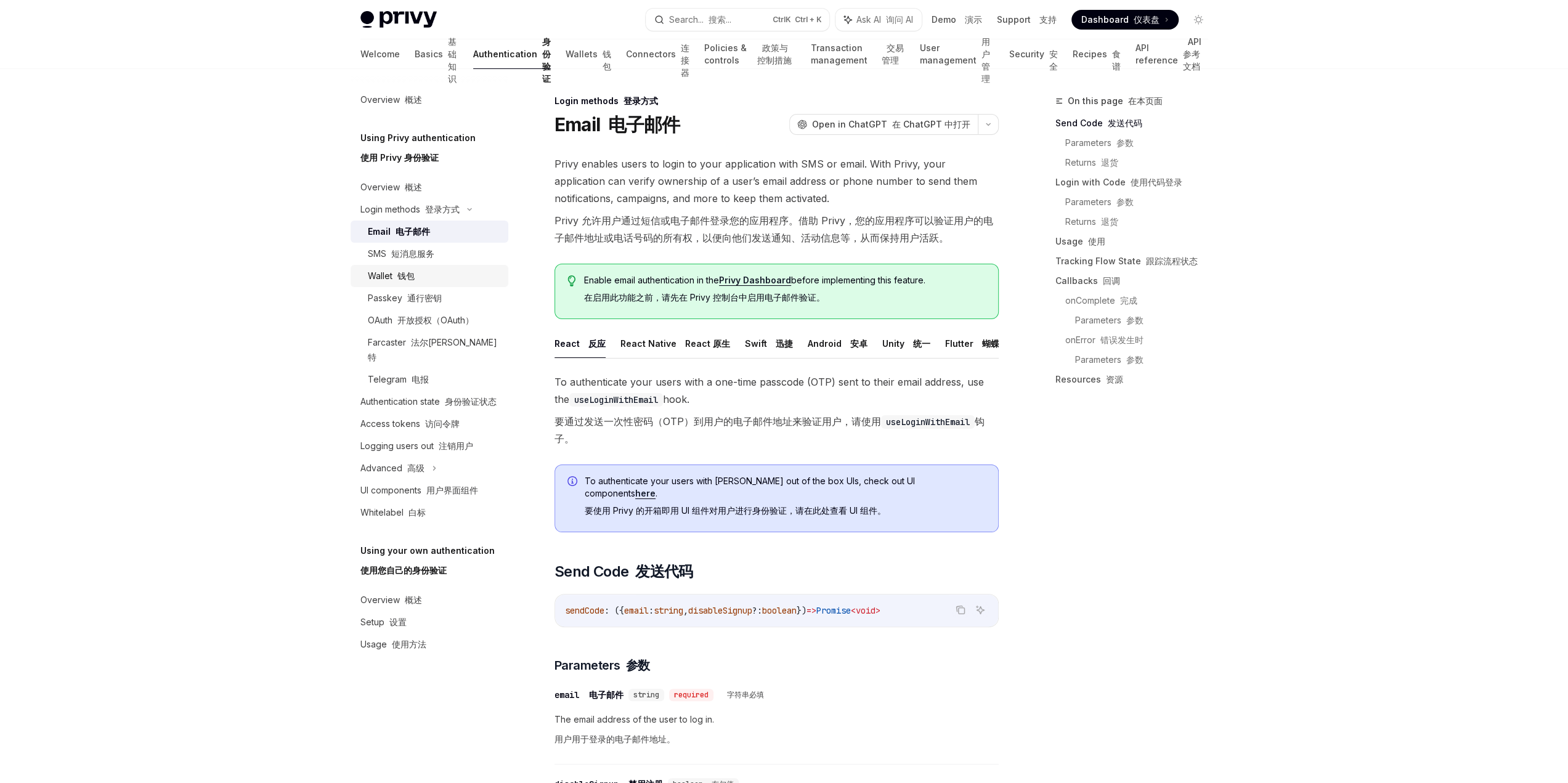
click at [451, 271] on div "Wallet 钱包" at bounding box center [434, 276] width 133 height 14
type textarea "*"
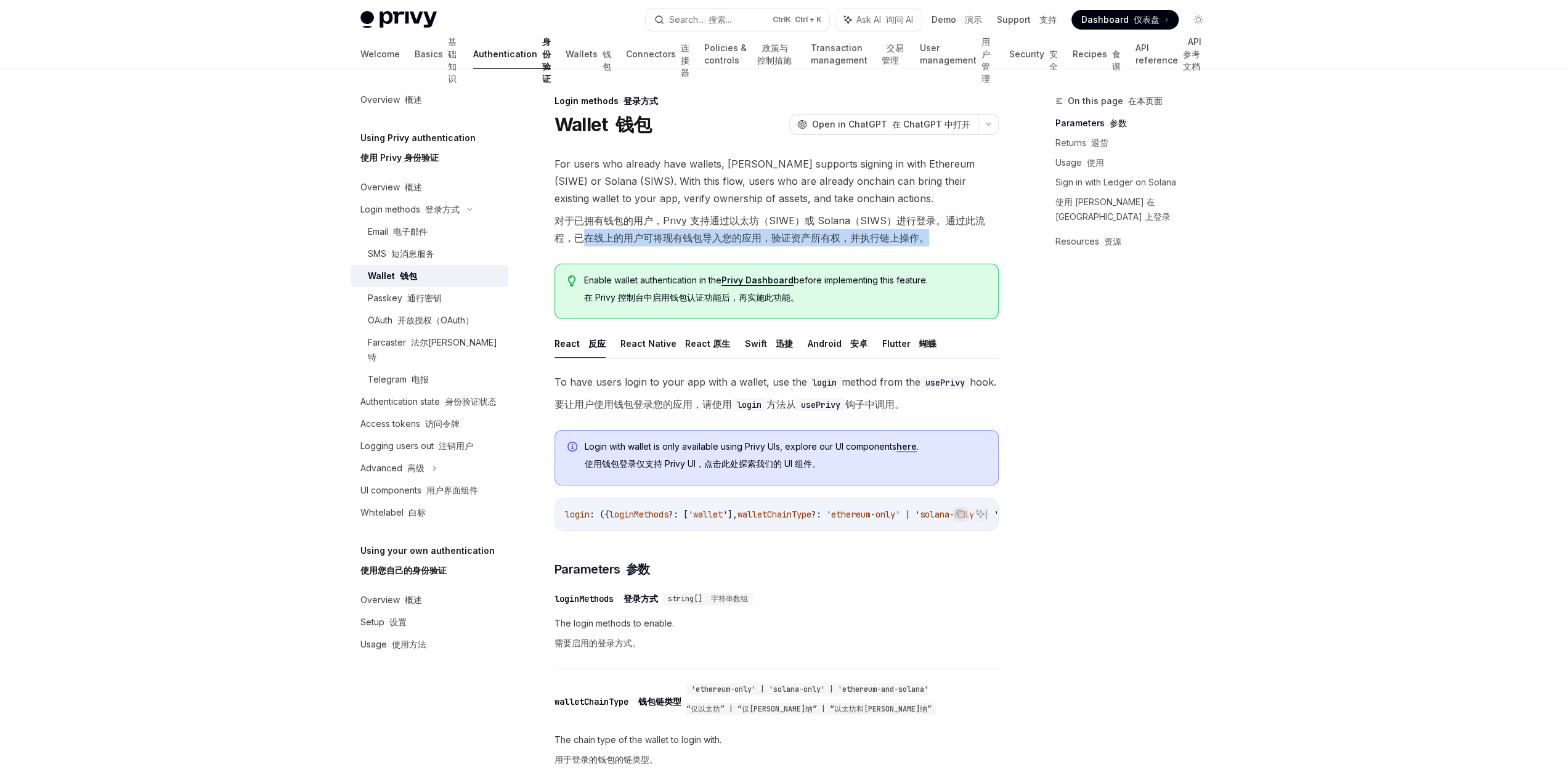
drag, startPoint x: 579, startPoint y: 237, endPoint x: 935, endPoint y: 240, distance: 356.0
click at [935, 240] on font "对于已拥有钱包的用户，Privy 支持通过以太坊（SIWE）或 Solana（SIWS）进行登录。通过此流程，已在线上的用户可将现有钱包导入您的应用，验证资产…" at bounding box center [776, 230] width 445 height 35
click at [959, 240] on font "对于已拥有钱包的用户，Privy 支持通过以太坊（SIWE）或 Solana（SIWS）进行登录。通过此流程，已在线上的用户可将现有钱包导入您的应用，验证资产…" at bounding box center [776, 230] width 445 height 35
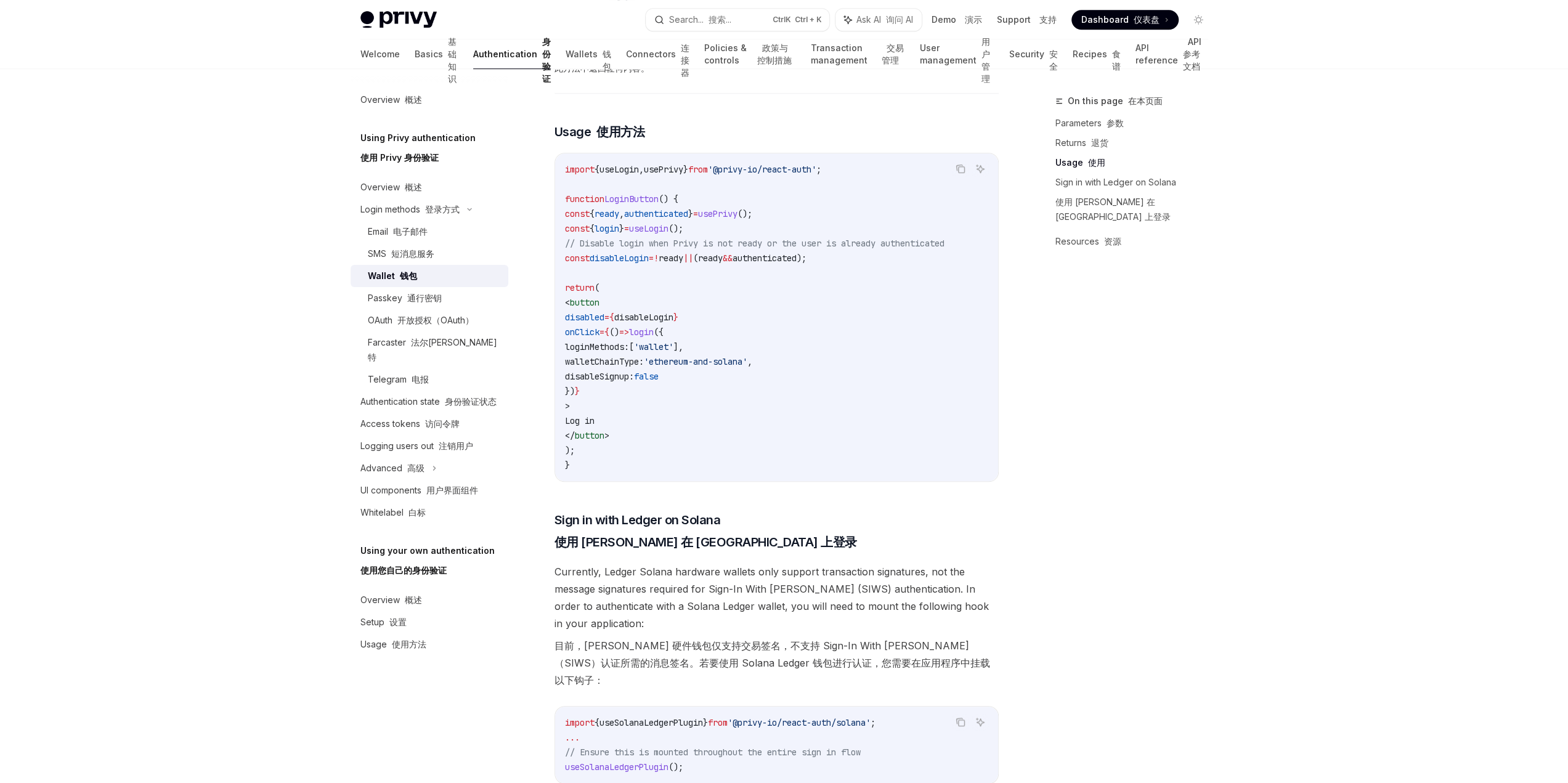
scroll to position [924, 0]
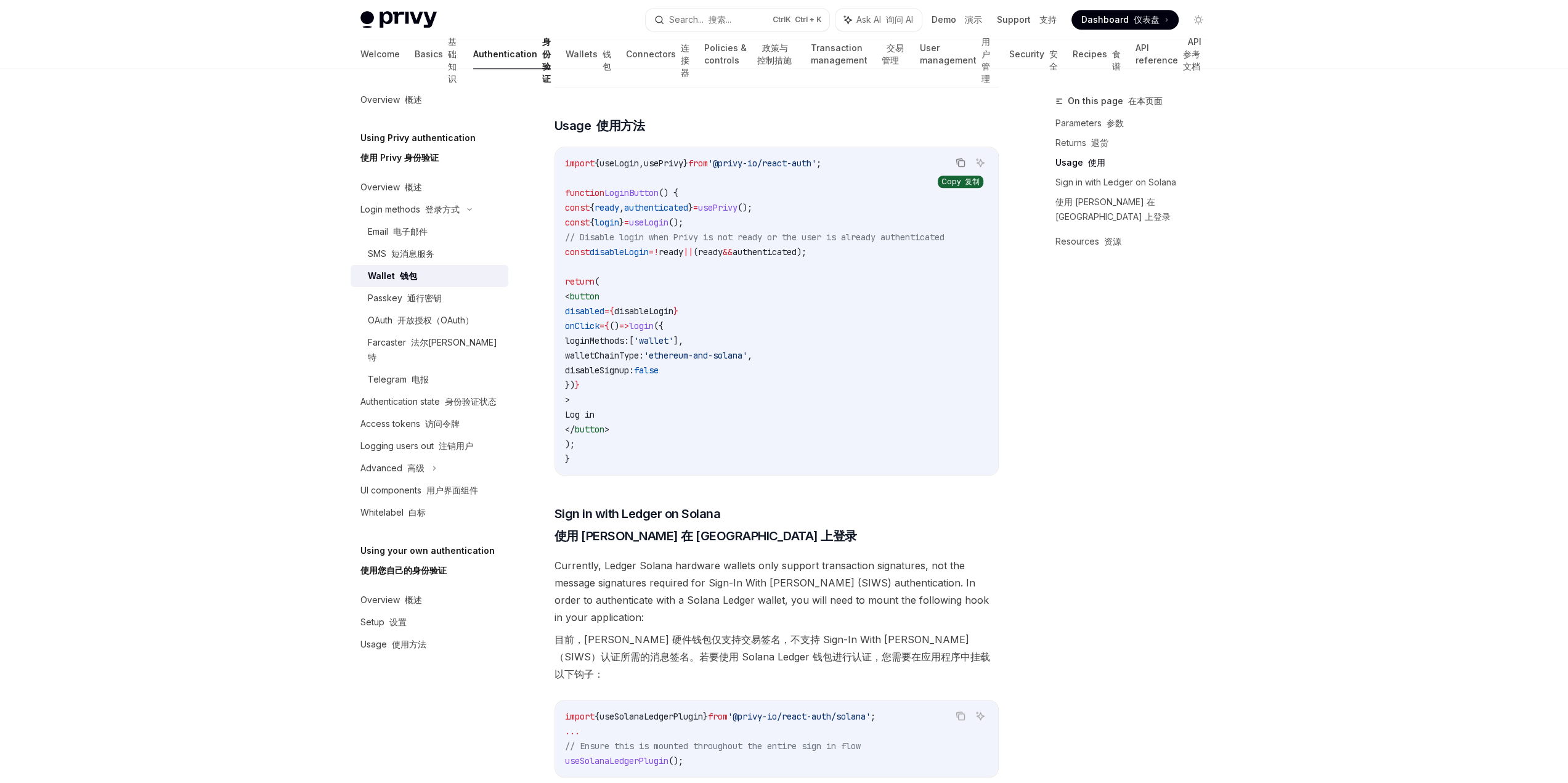
click at [961, 168] on icon "Copy the contents from the code block" at bounding box center [960, 162] width 10 height 10
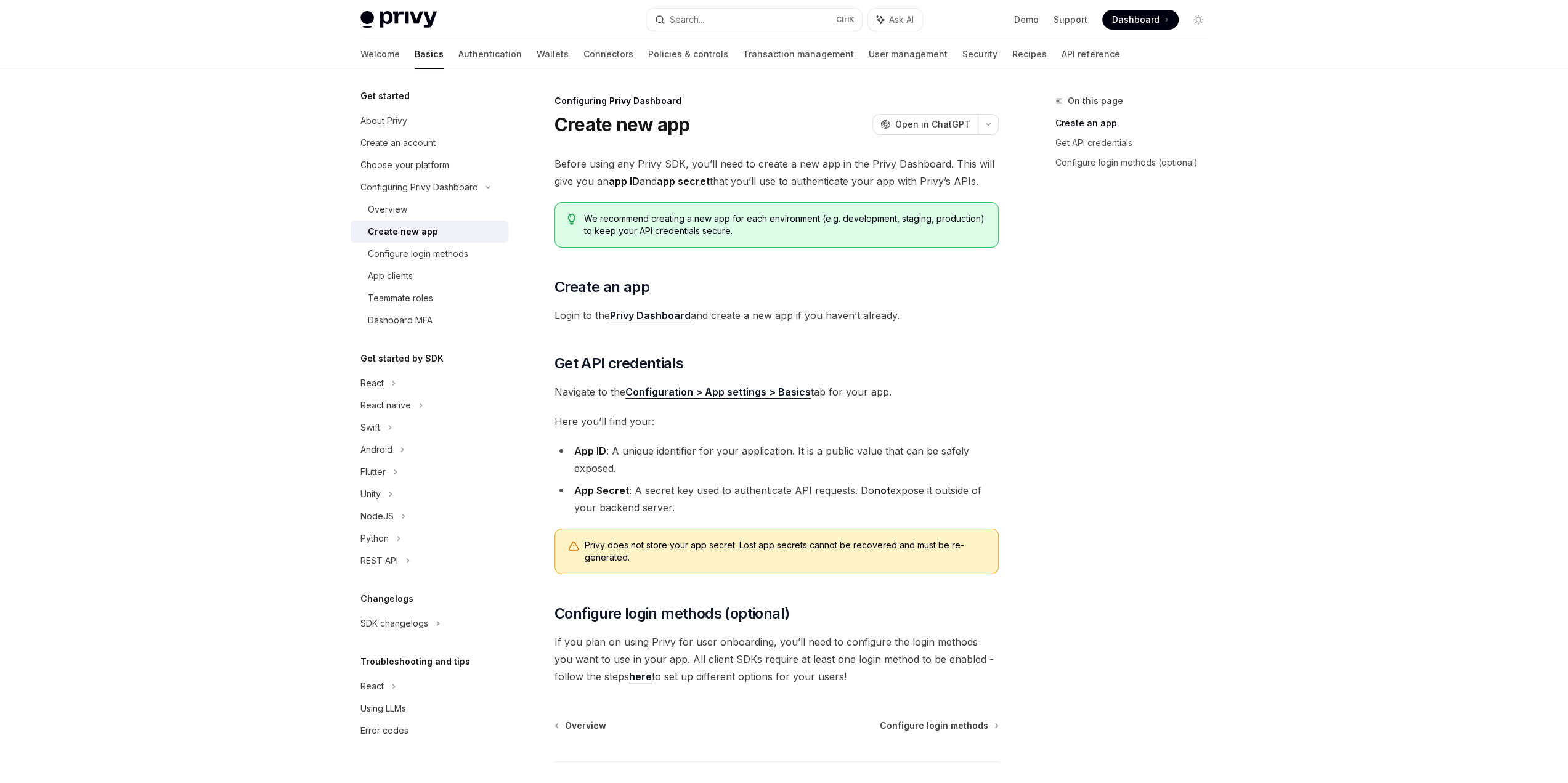
click at [649, 314] on link "Privy Dashboard" at bounding box center [650, 315] width 81 height 12
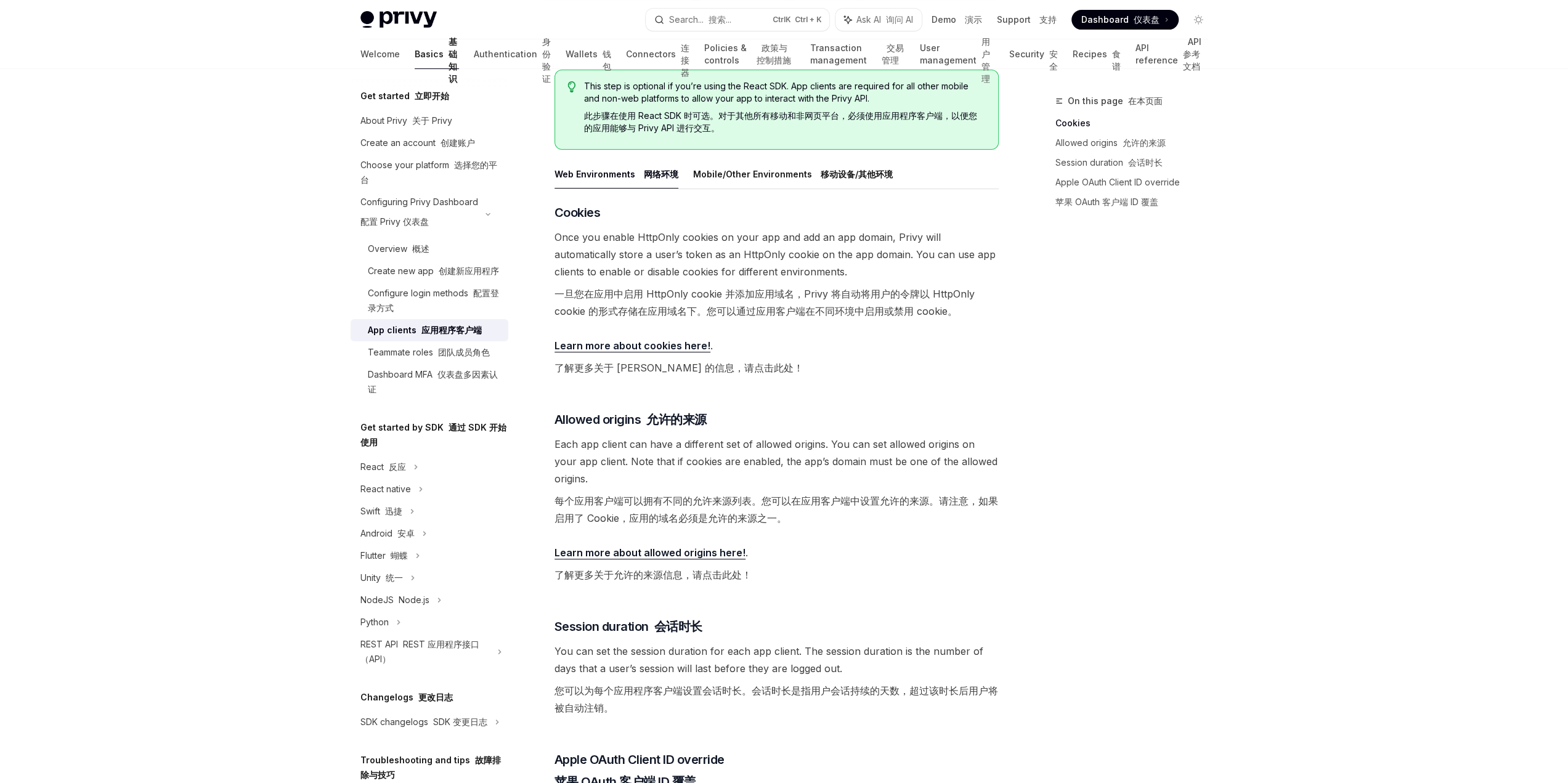
scroll to position [213, 0]
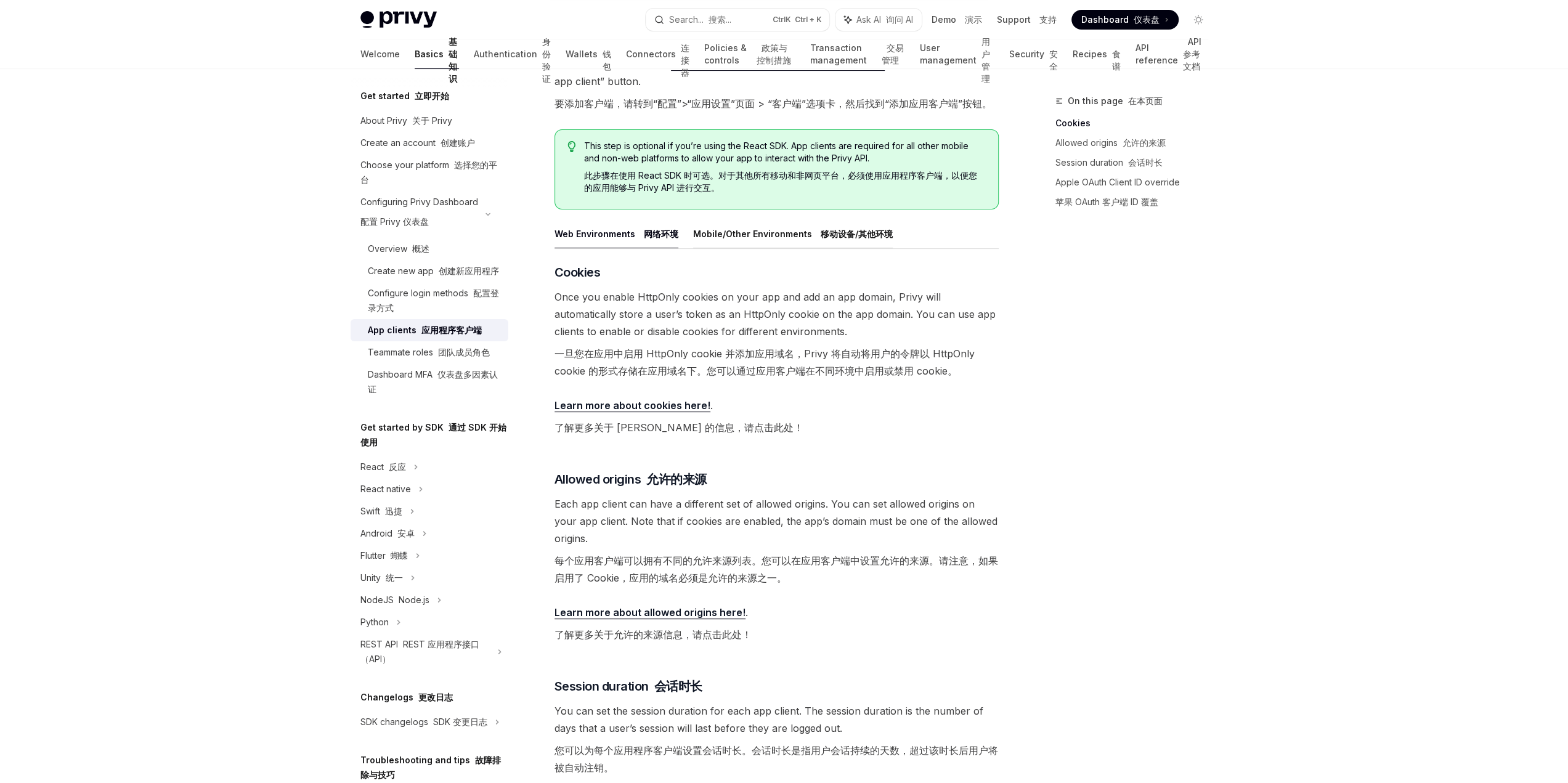
click at [877, 227] on font "移动设备/其他环境" at bounding box center [854, 233] width 77 height 14
type textarea "*"
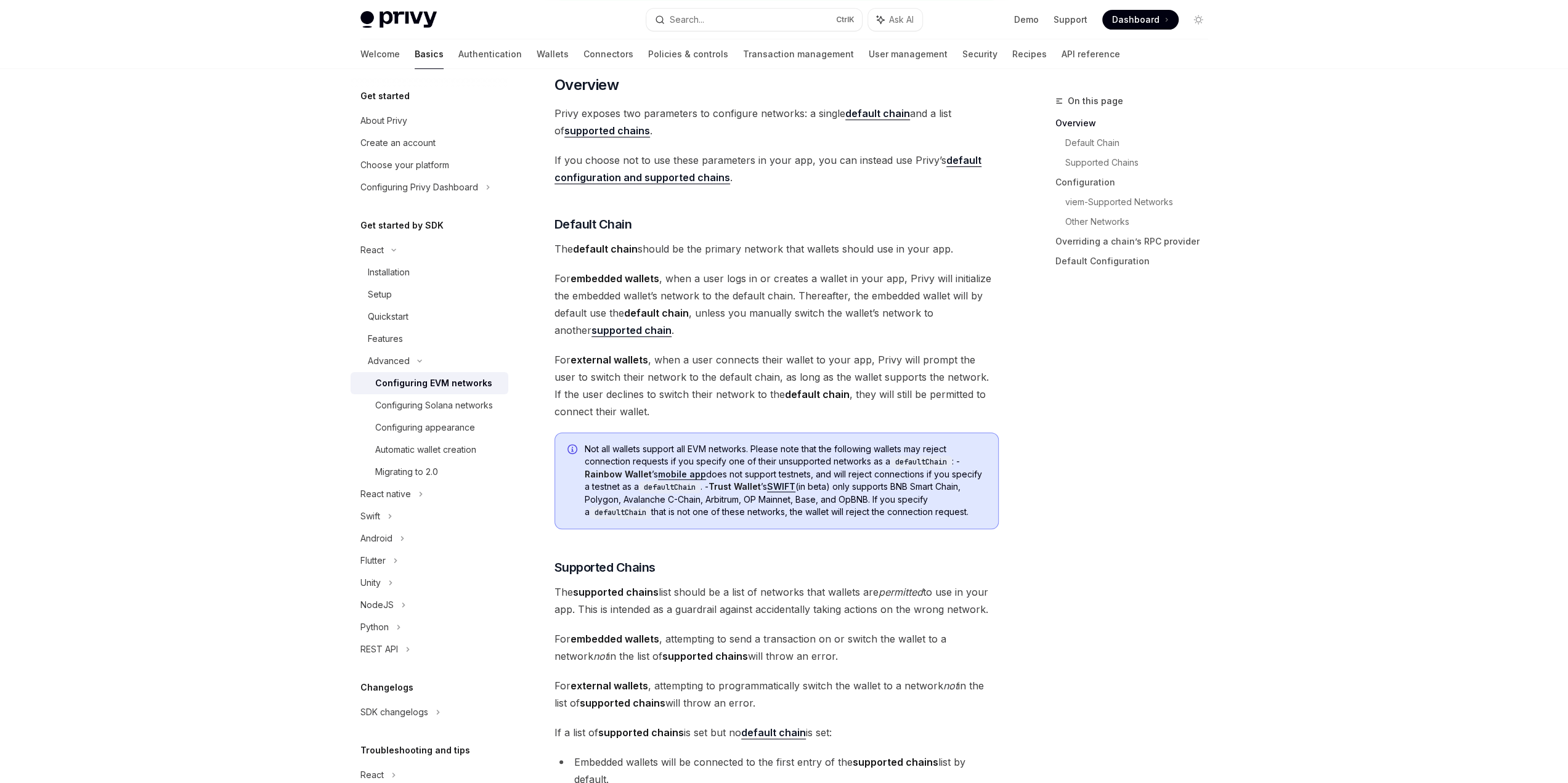
scroll to position [308, 0]
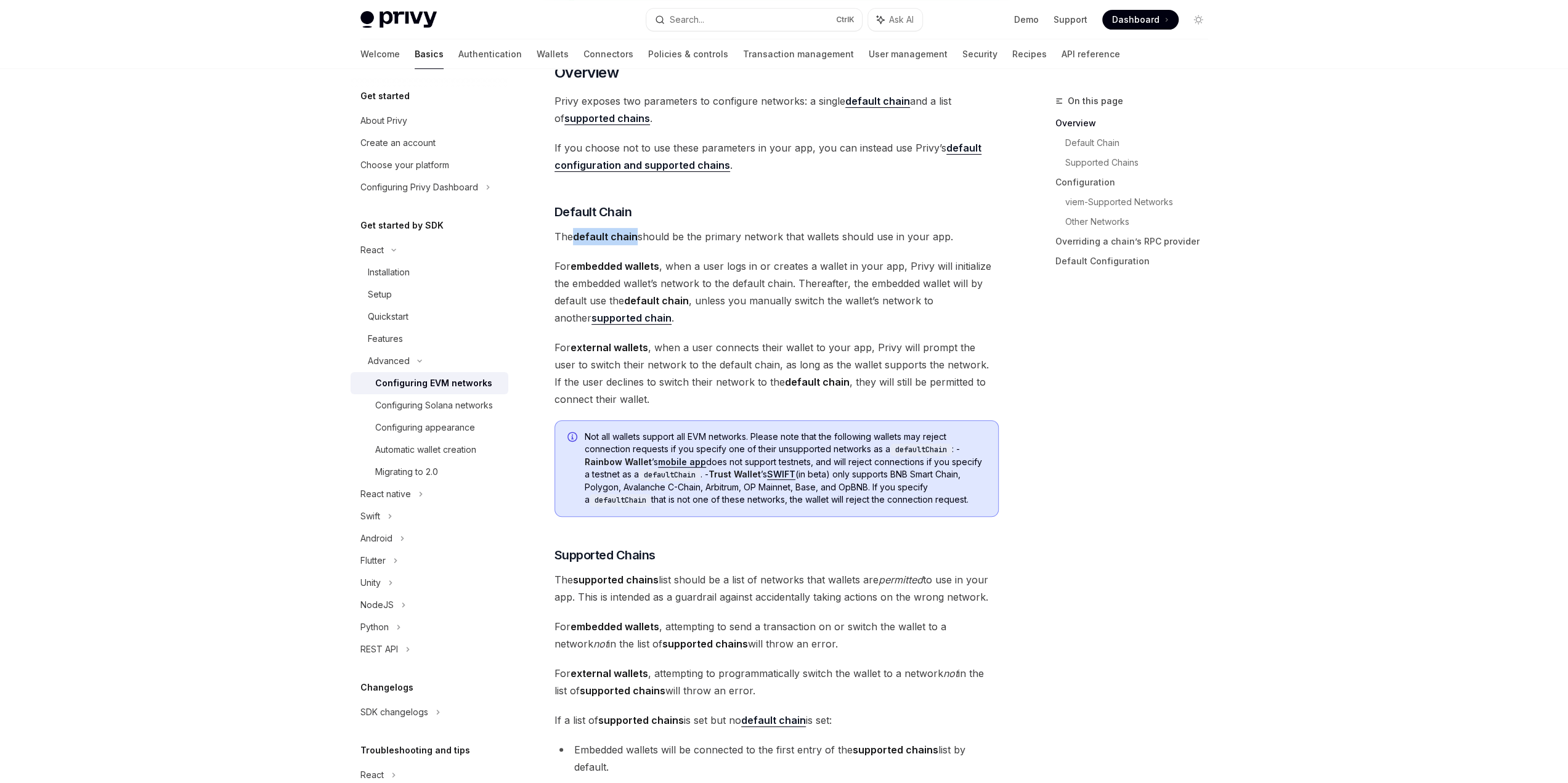
drag, startPoint x: 574, startPoint y: 236, endPoint x: 636, endPoint y: 230, distance: 62.3
click at [636, 231] on strong "default chain" at bounding box center [605, 236] width 64 height 12
copy strong "default chain"
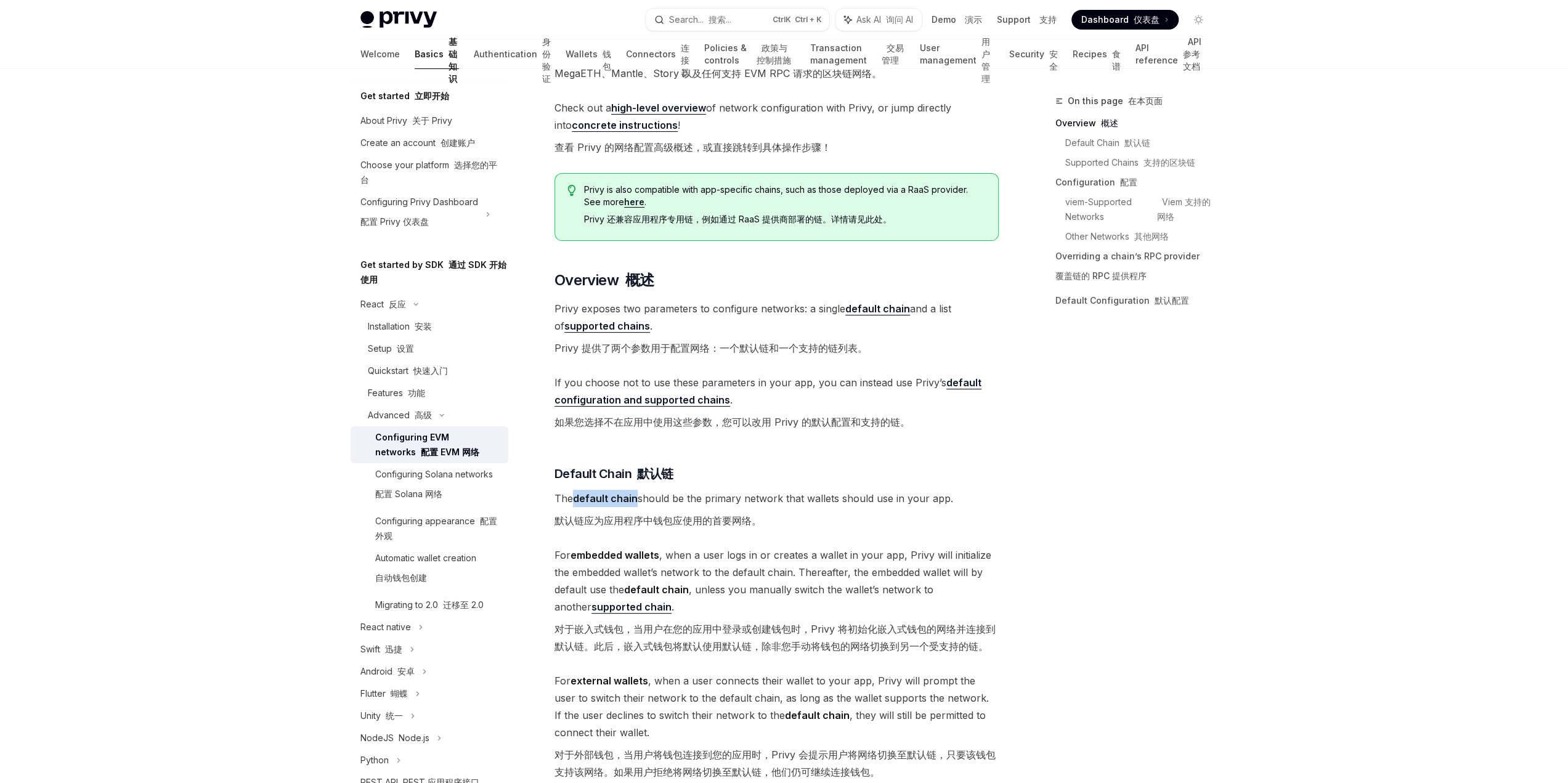
scroll to position [247, 0]
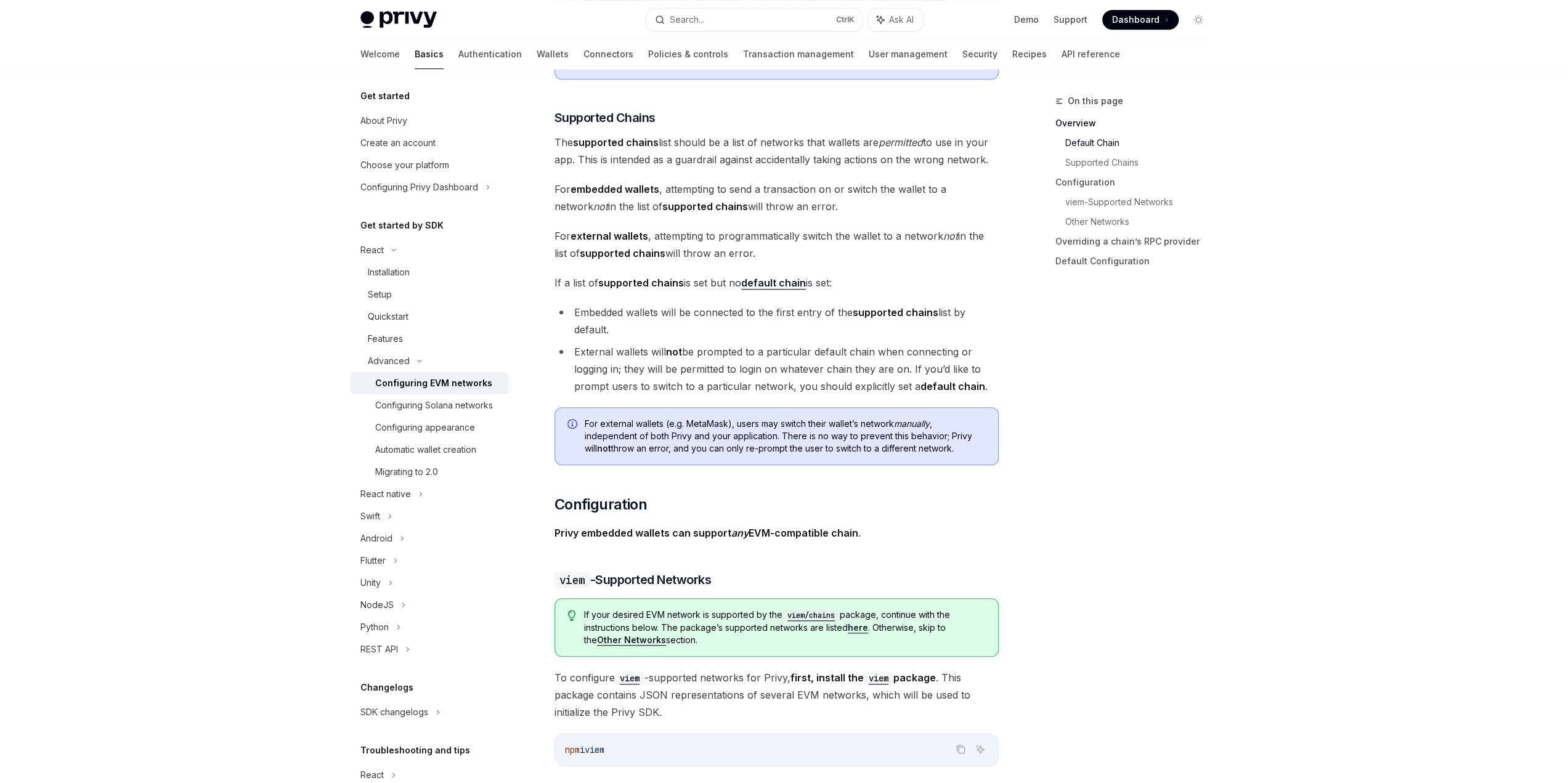
scroll to position [759, 0]
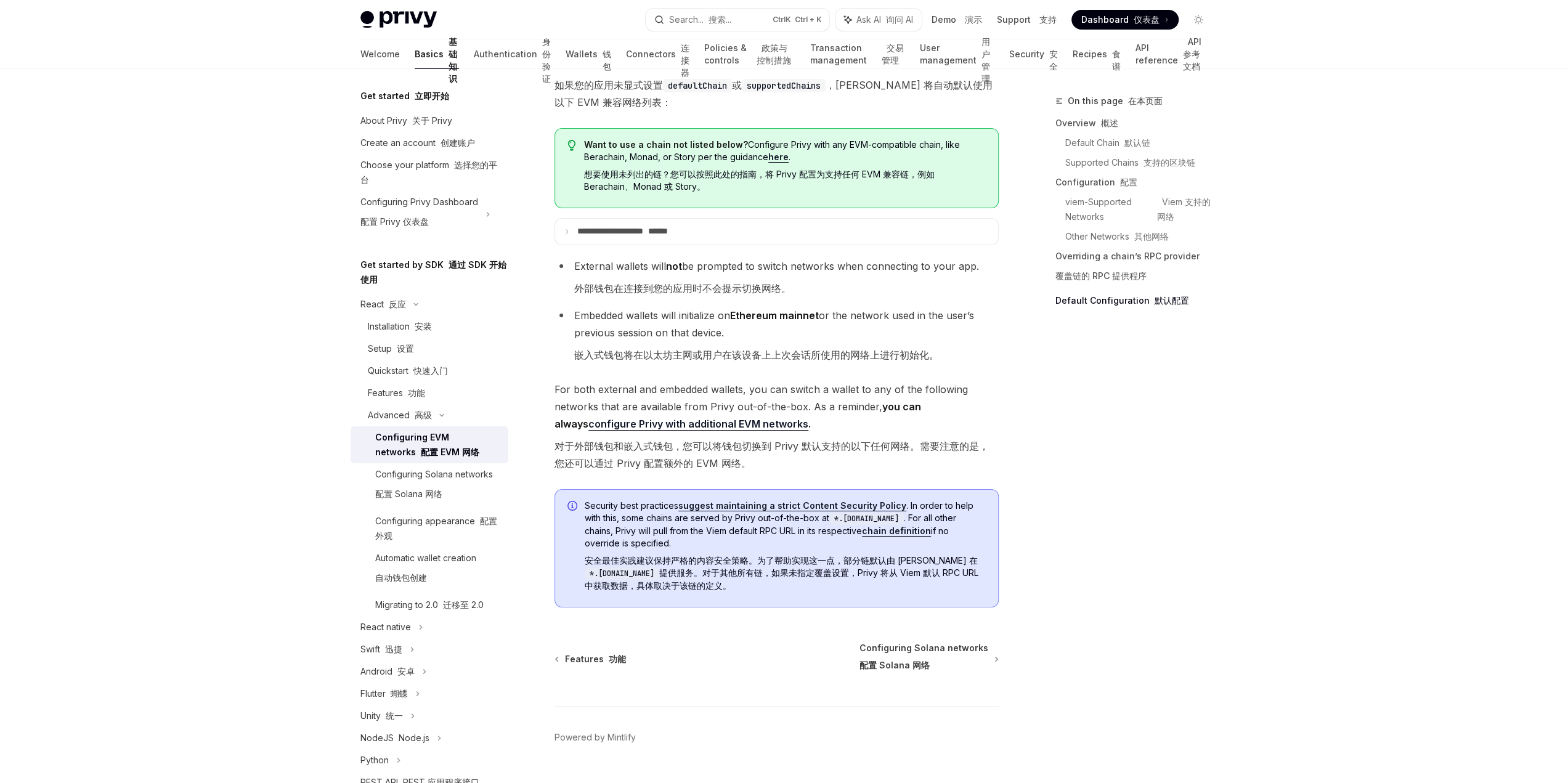
scroll to position [4527, 0]
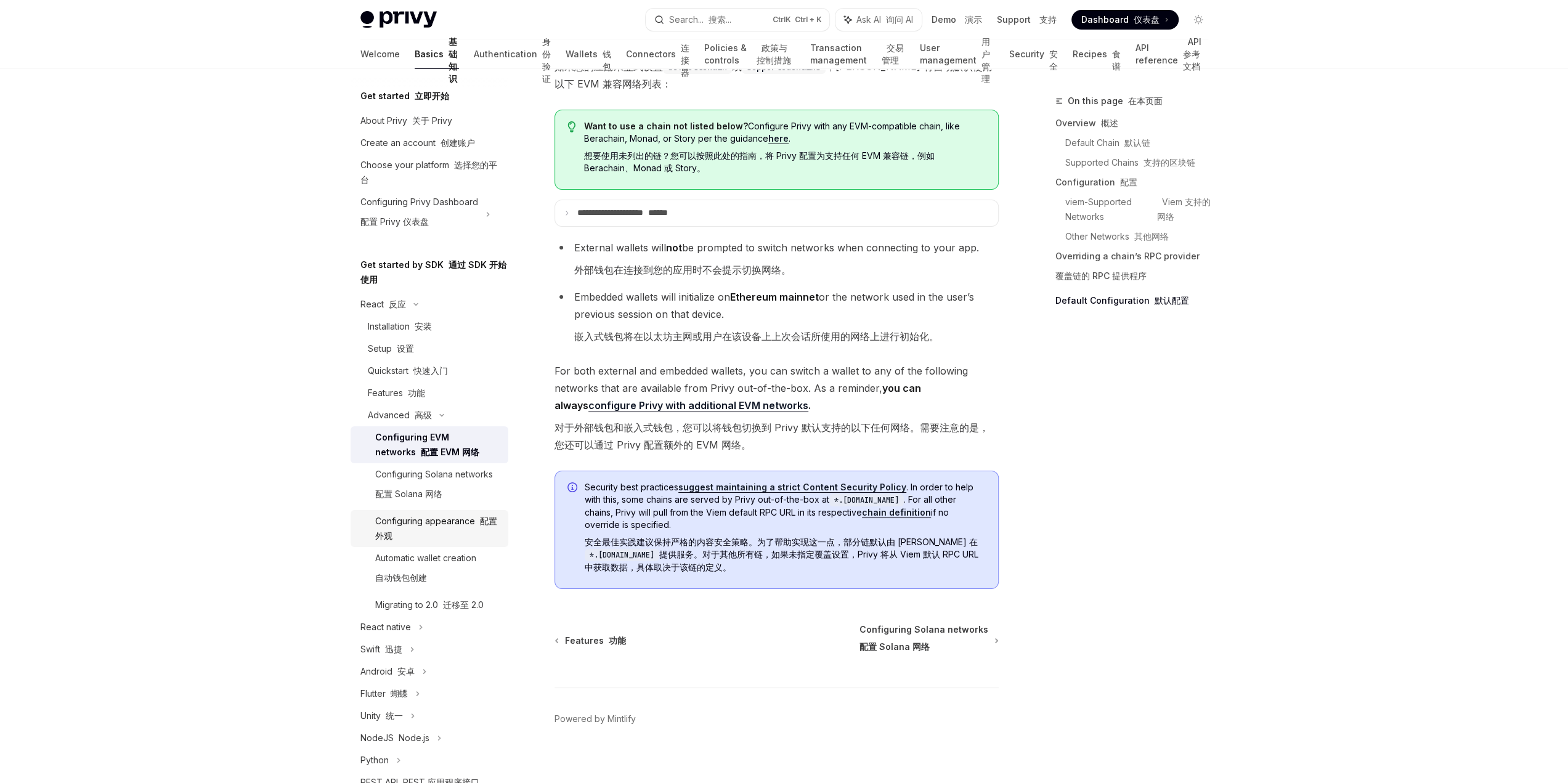
click at [447, 544] on div "Configuring appearance 配置外观" at bounding box center [438, 528] width 126 height 30
type textarea "*"
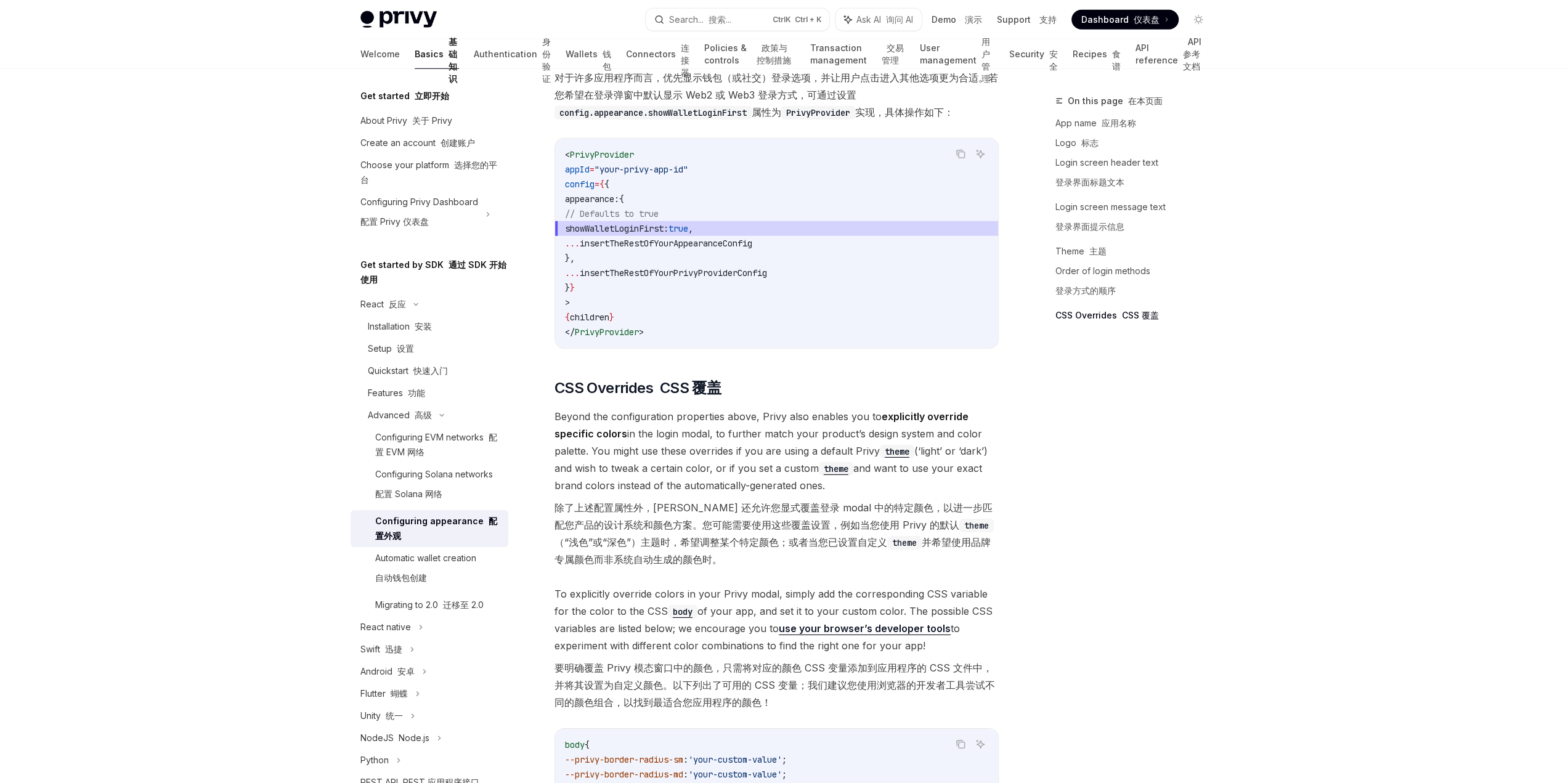
scroll to position [3883, 0]
